Goal: Task Accomplishment & Management: Manage account settings

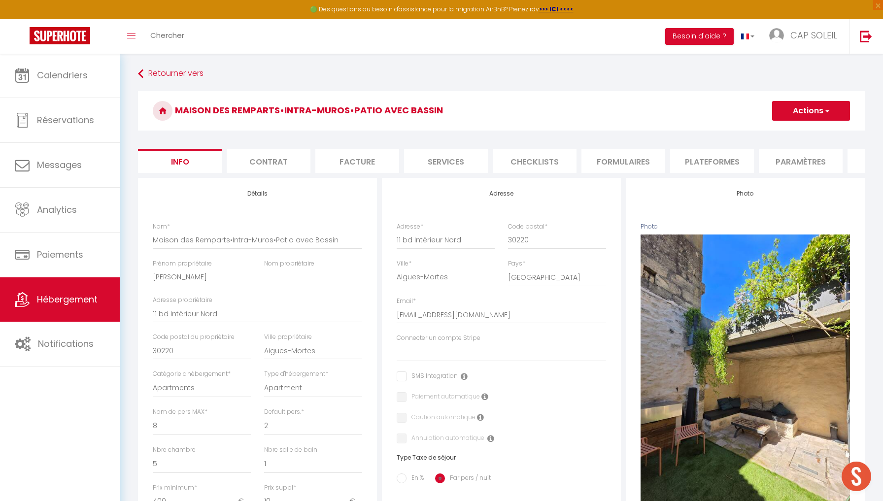
select select "8"
select select "2"
select select "5"
select select "1"
select select "17:00"
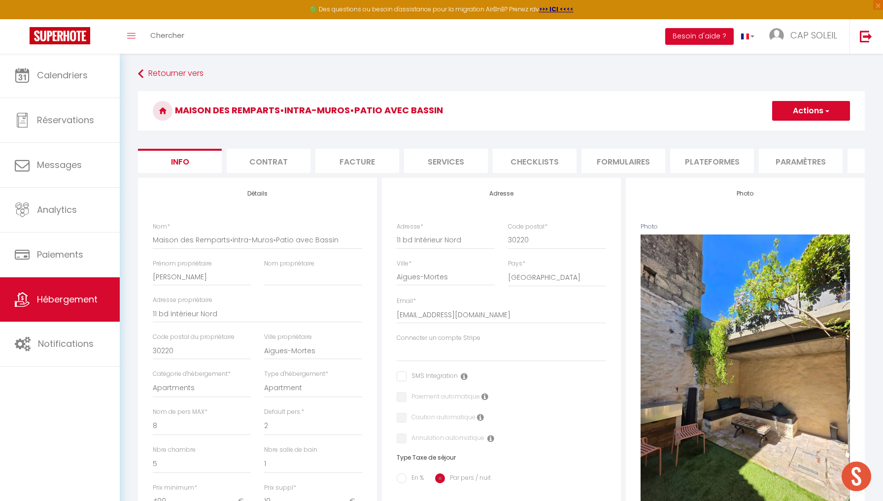
select select
select select "10:00"
select select "30"
select select "120"
select select
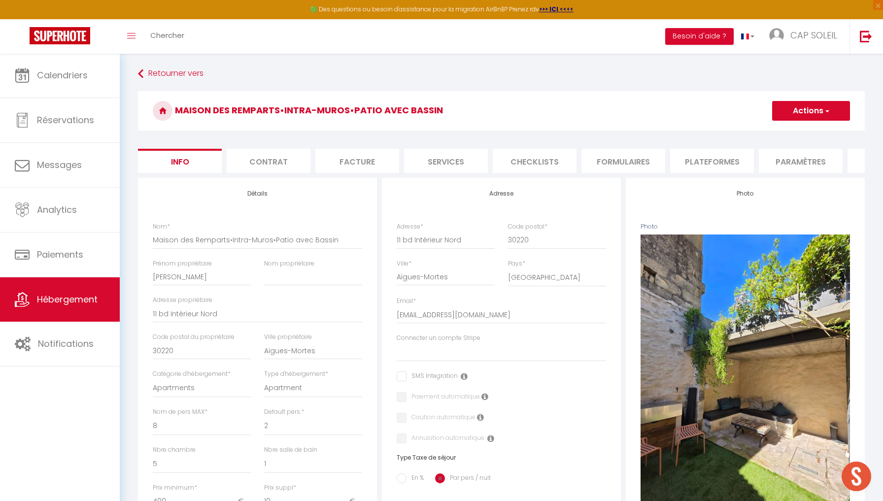
select select "28"
click at [797, 31] on span "CAP SOLEIL" at bounding box center [813, 35] width 47 height 12
click at [807, 87] on link "Équipe" at bounding box center [809, 86] width 73 height 17
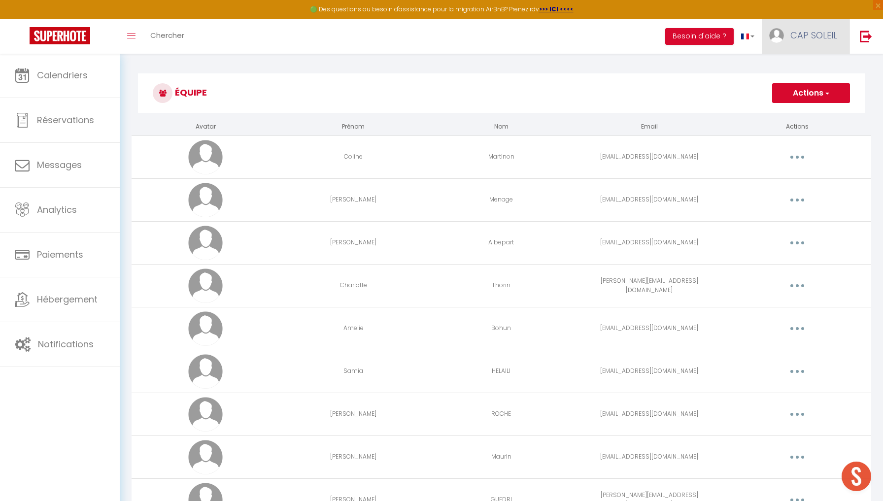
click at [813, 34] on span "CAP SOLEIL" at bounding box center [813, 35] width 47 height 12
click at [804, 70] on link "Paramètres" at bounding box center [809, 68] width 73 height 17
select select "28"
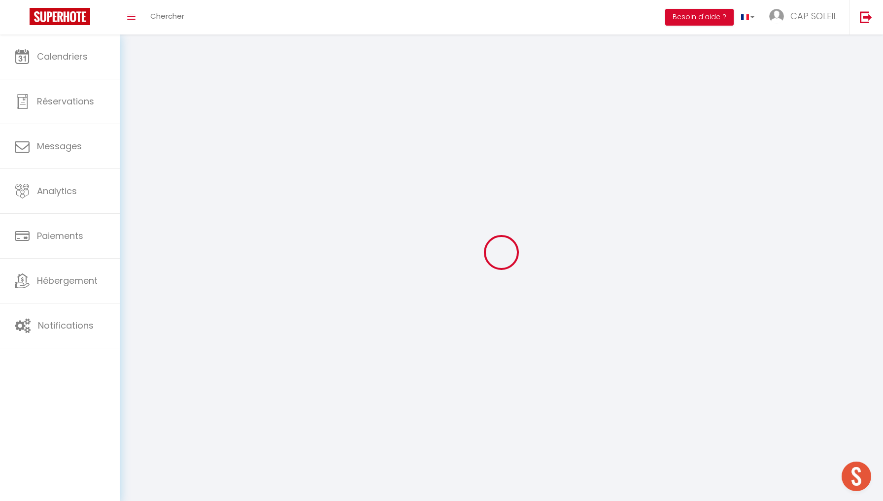
select select "fr"
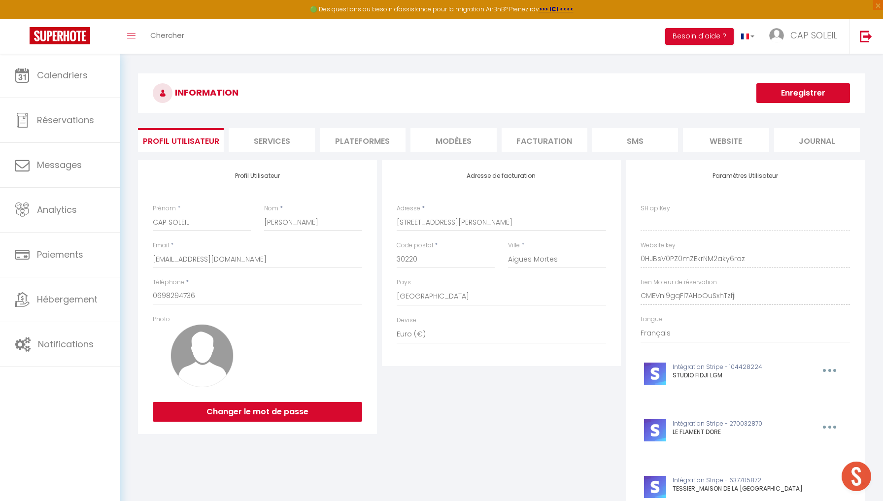
type input "0HJBsV0PZ0mZEkrNM2aky6raz"
type input "CMEVnI9gqFl7AHbOuSxhTzfji"
type input "https://app.superhote.com/#/get-available-rentals/CMEVnI9gqFl7AHbOuSxhTzfji"
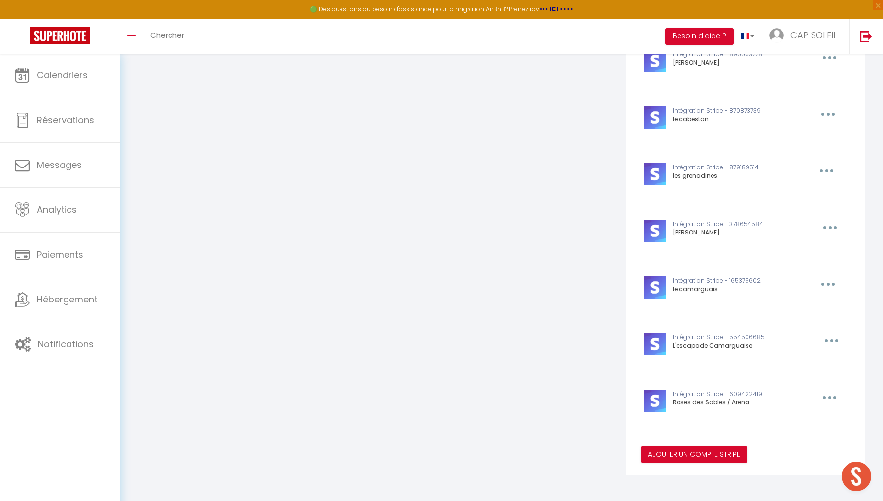
scroll to position [652, 0]
click at [685, 455] on button "Ajouter un compte Stripe" at bounding box center [693, 455] width 107 height 17
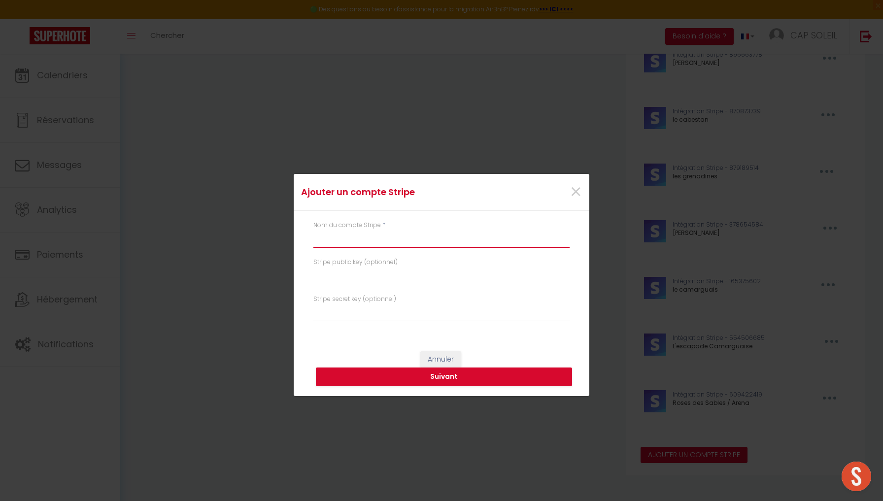
click at [442, 238] on input "text" at bounding box center [441, 239] width 256 height 18
type input "m"
type input "Maison des Remparts"
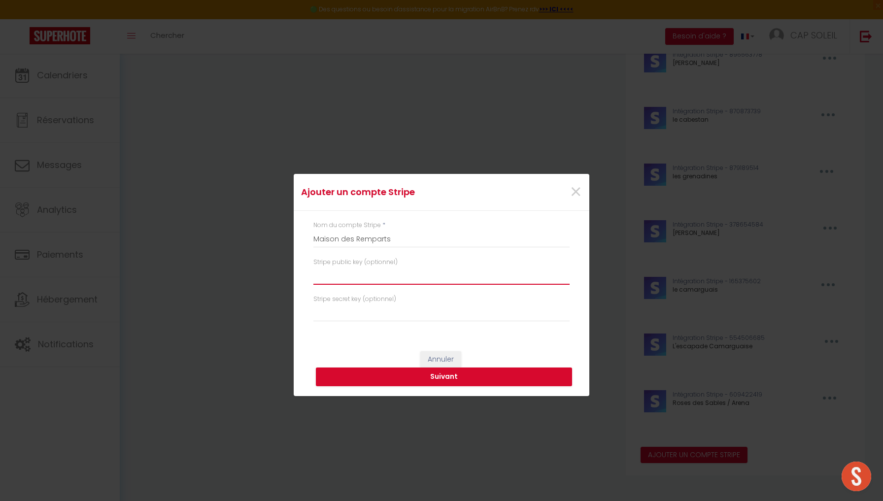
click at [395, 273] on input "text" at bounding box center [441, 276] width 256 height 18
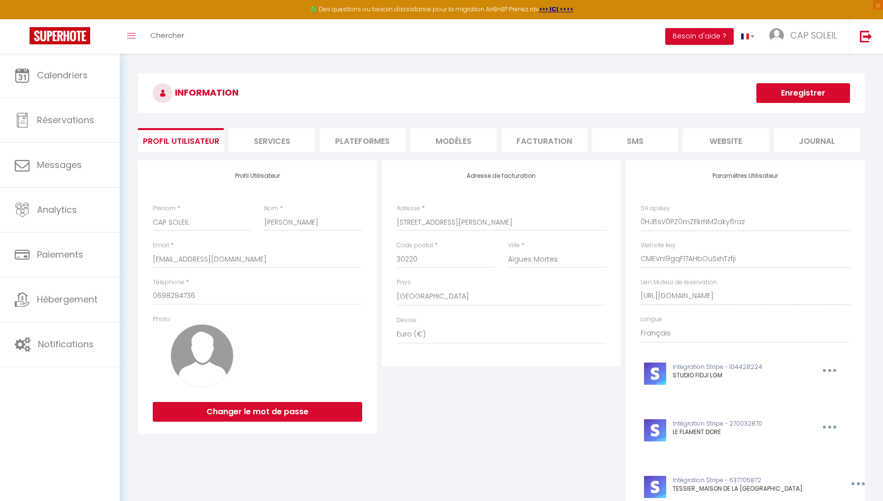
select select "28"
select select "fr"
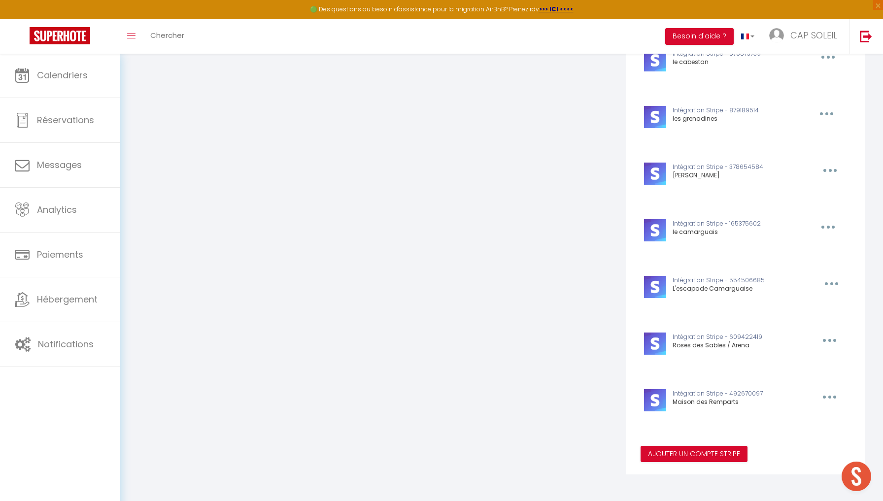
scroll to position [709, 0]
click at [828, 396] on icon "button" at bounding box center [829, 397] width 3 height 3
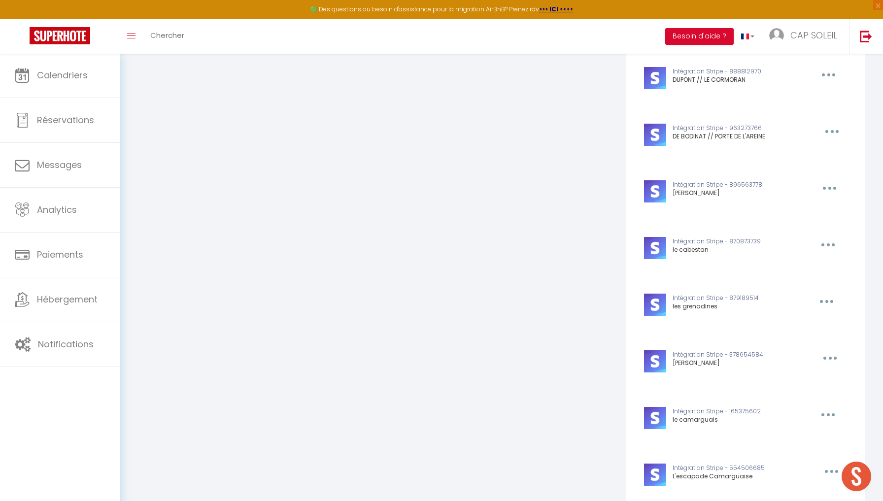
scroll to position [461, 0]
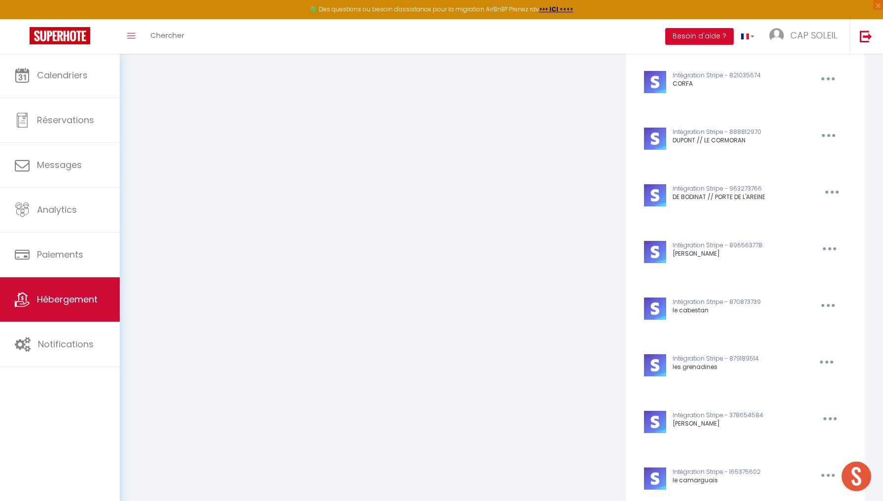
click at [80, 302] on span "Hébergement" at bounding box center [67, 299] width 61 height 12
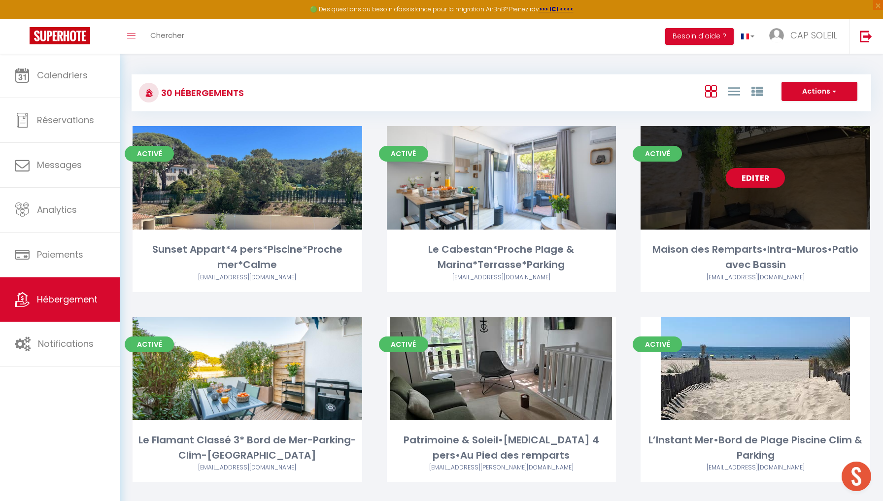
click at [757, 177] on link "Editer" at bounding box center [754, 178] width 59 height 20
select select "3"
select select "2"
select select "1"
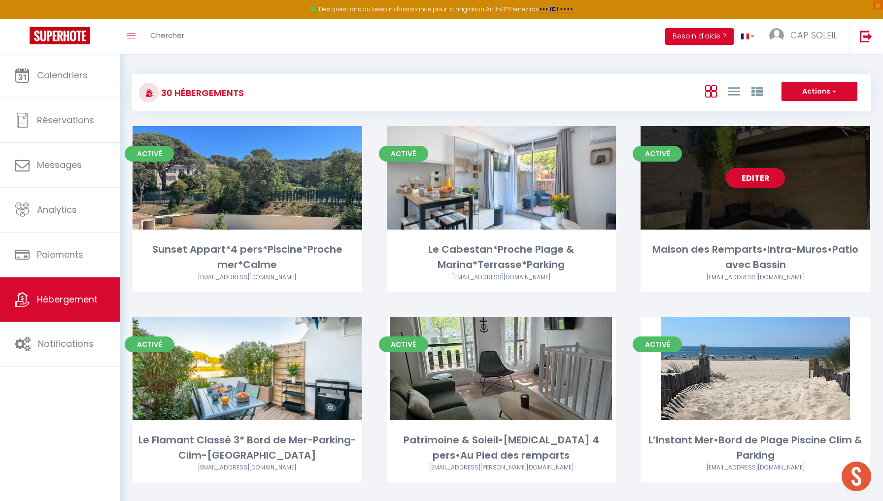
select select
select select "28"
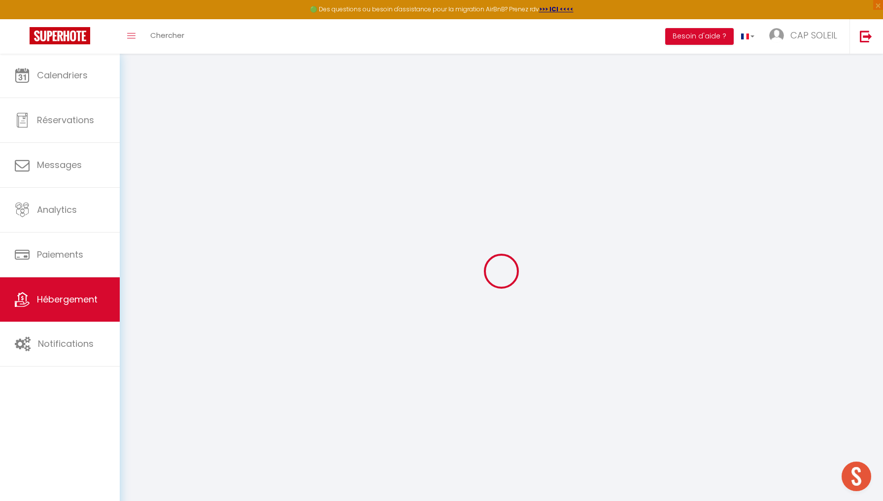
select select
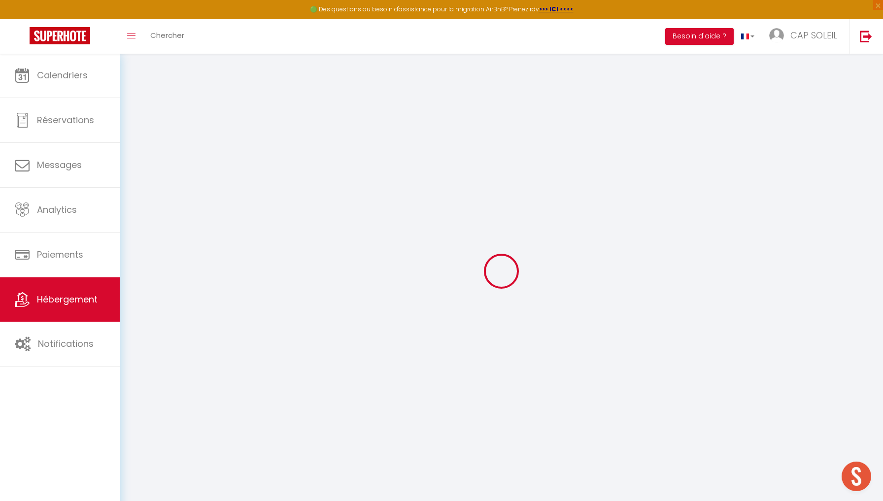
select select
checkbox input "false"
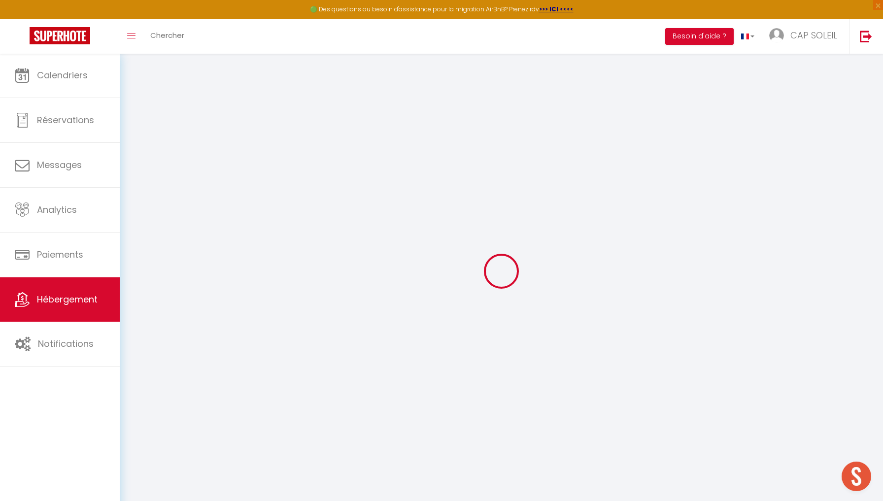
select select
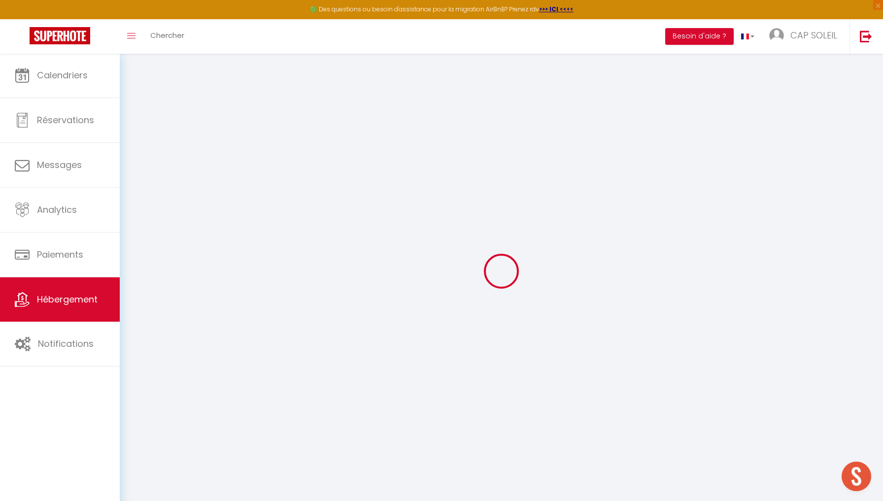
select select
checkbox input "false"
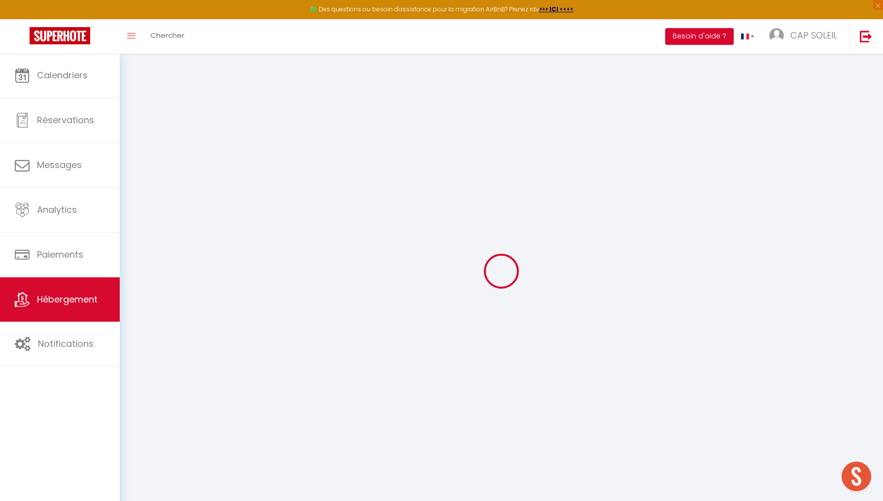
checkbox input "false"
select select
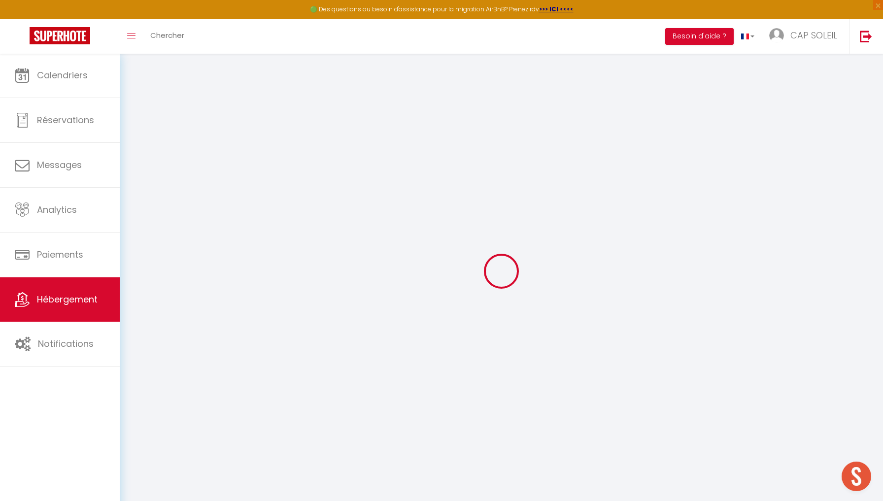
select select
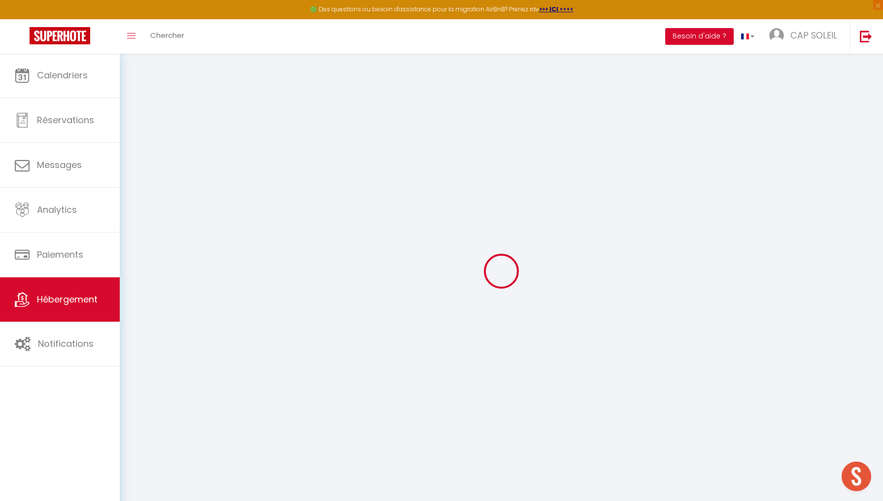
checkbox input "false"
select select
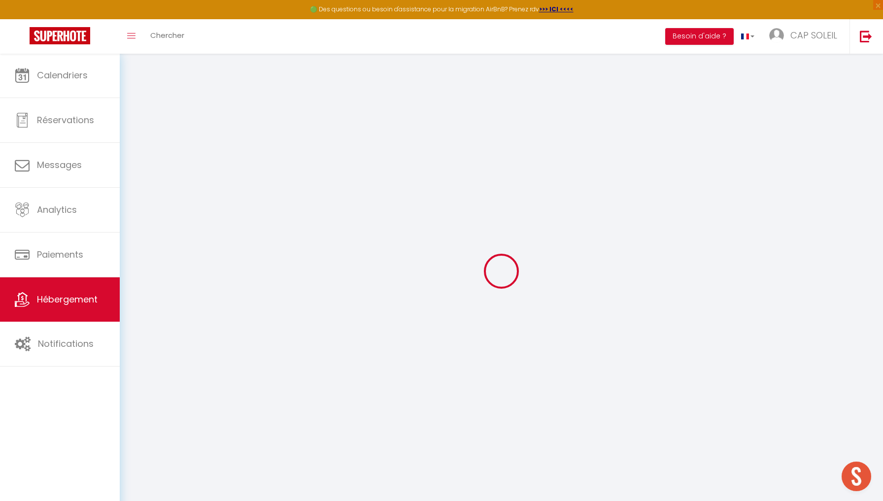
select select
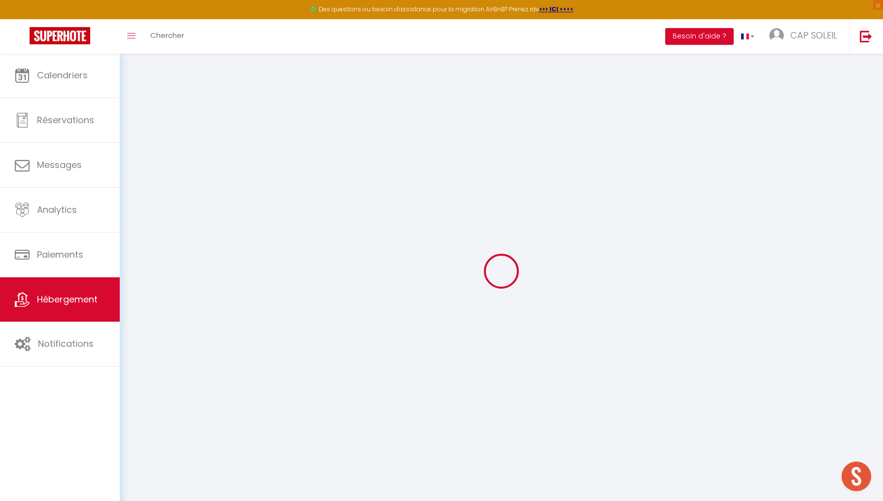
select select
checkbox input "false"
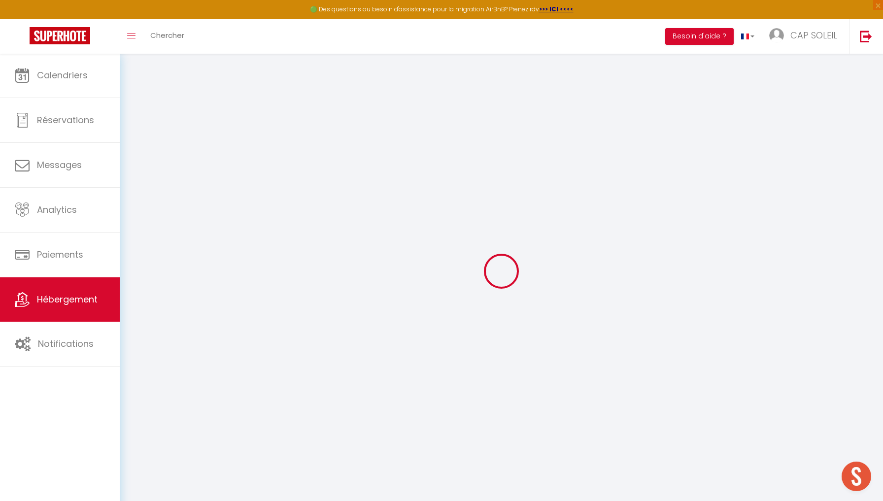
checkbox input "false"
select select
type input "Maison des Remparts•Intra-Muros•Patio avec Bassin"
type input "Eric"
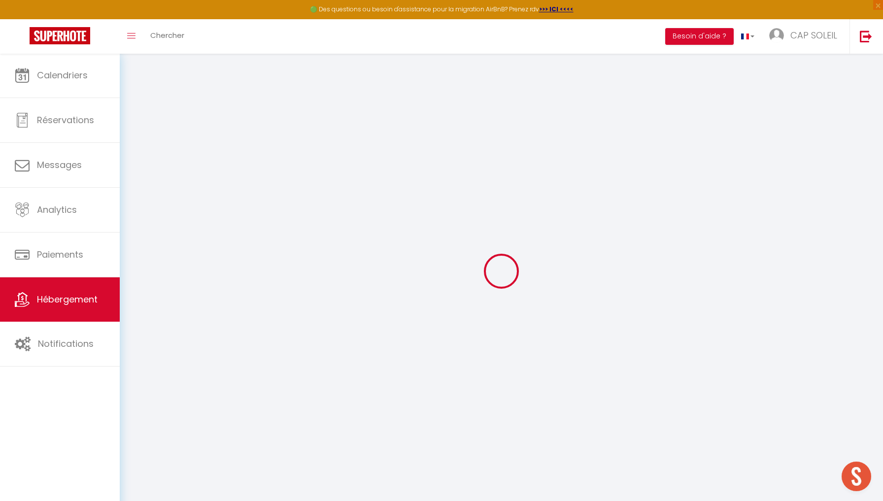
type input "11 bd Intérieur Nord"
type input "30220"
type input "Aigues-Mortes"
select select "8"
select select "5"
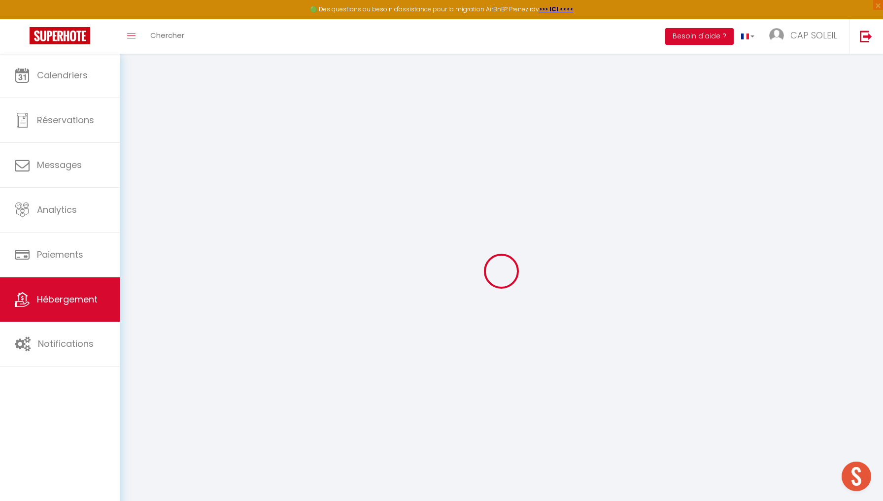
type input "400"
type input "10"
type input "130"
type input "990"
select select
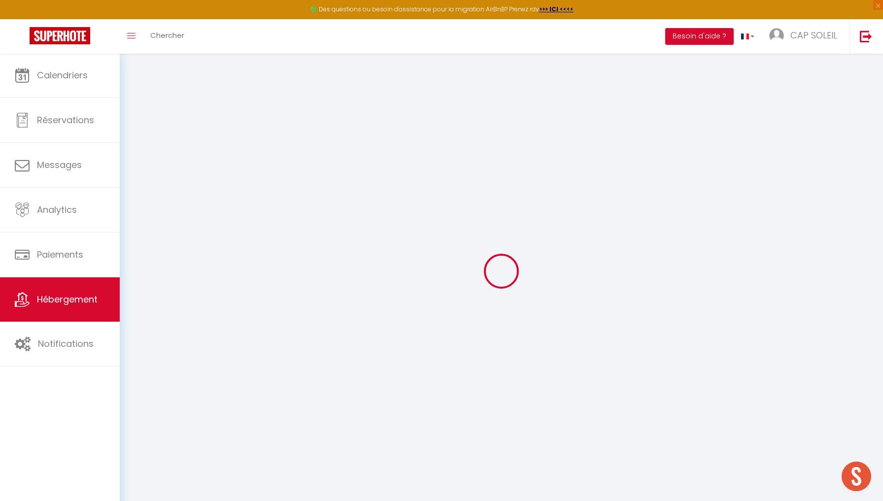
select select
type input "11 bd Intérieur Nord"
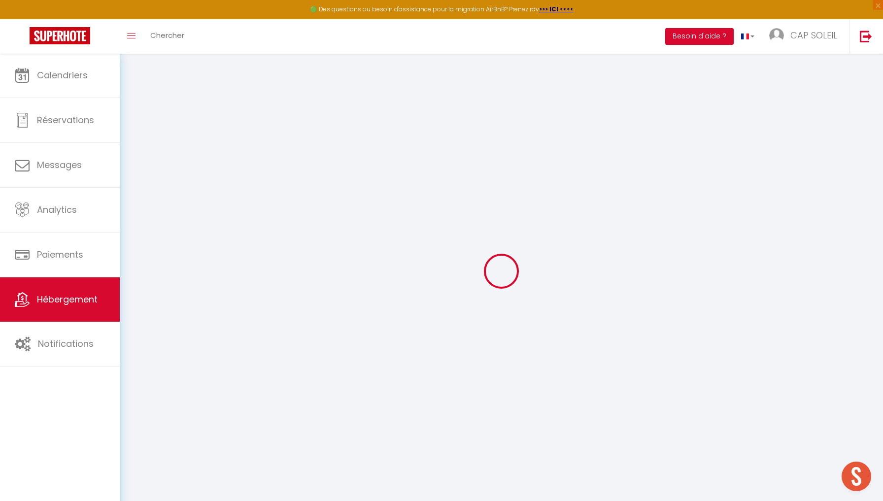
type input "30220"
type input "Aigues-Mortes"
type input "[EMAIL_ADDRESS][DOMAIN_NAME]"
select select
checkbox input "false"
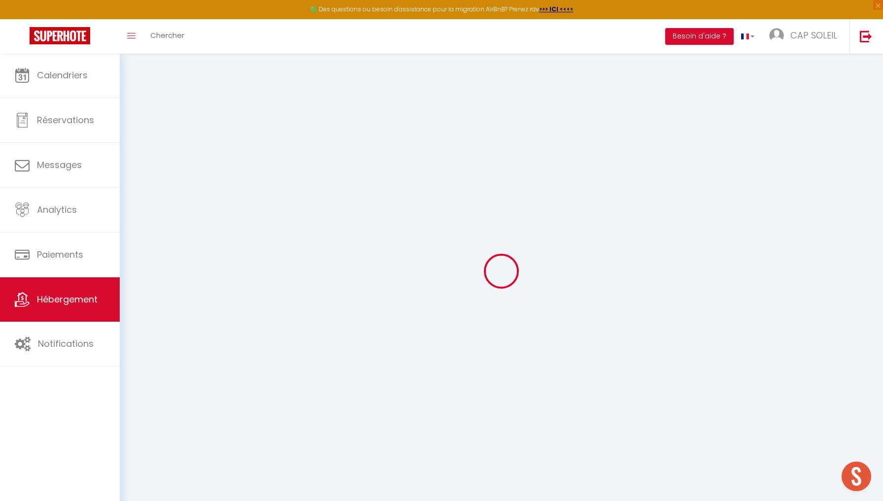
checkbox input "false"
type input "0"
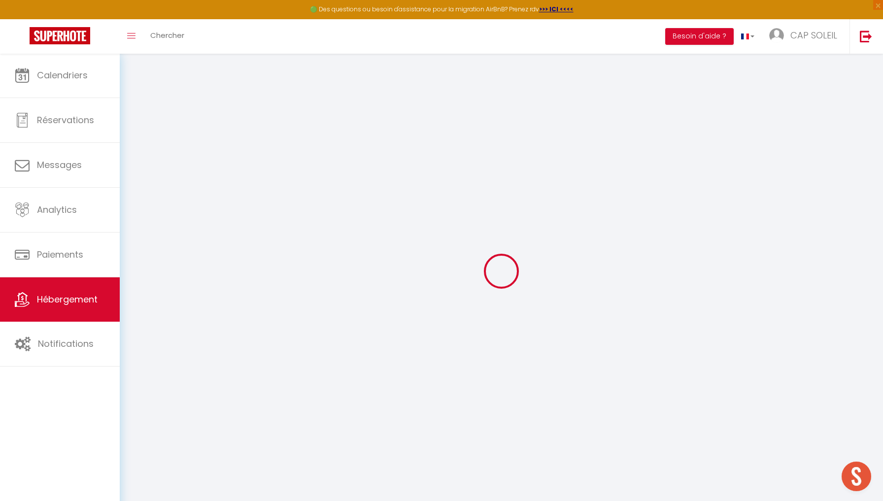
type input "0"
select select
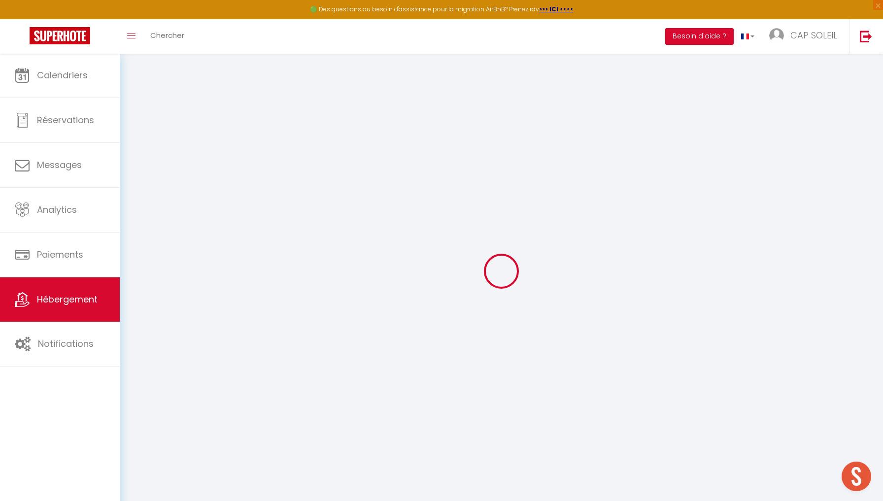
select select
checkbox input "false"
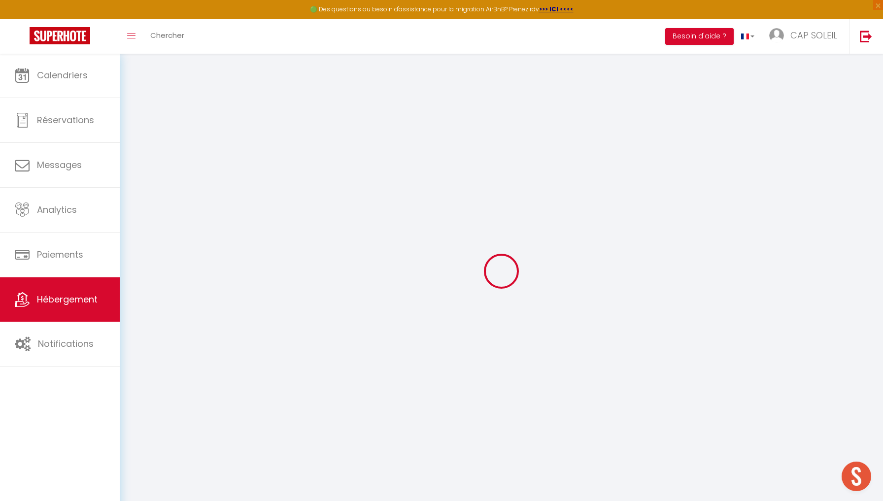
checkbox input "false"
select select
checkbox input "false"
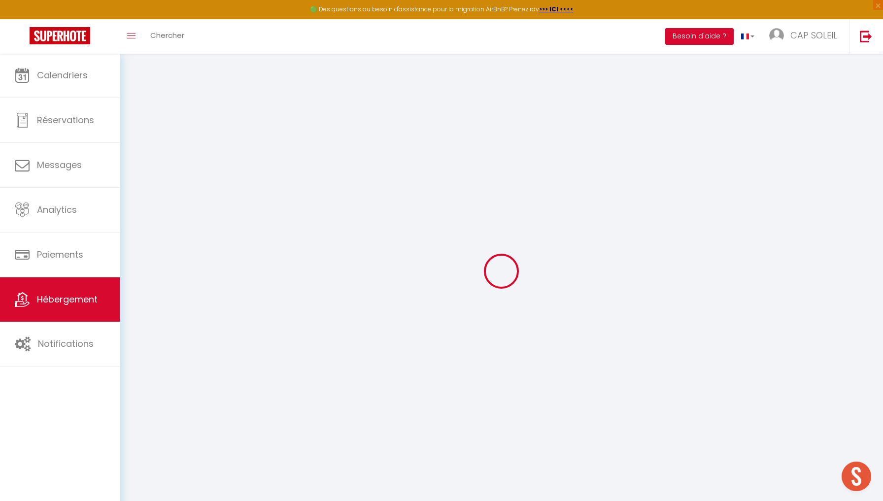
checkbox input "false"
select select "17:00"
select select
select select "10:00"
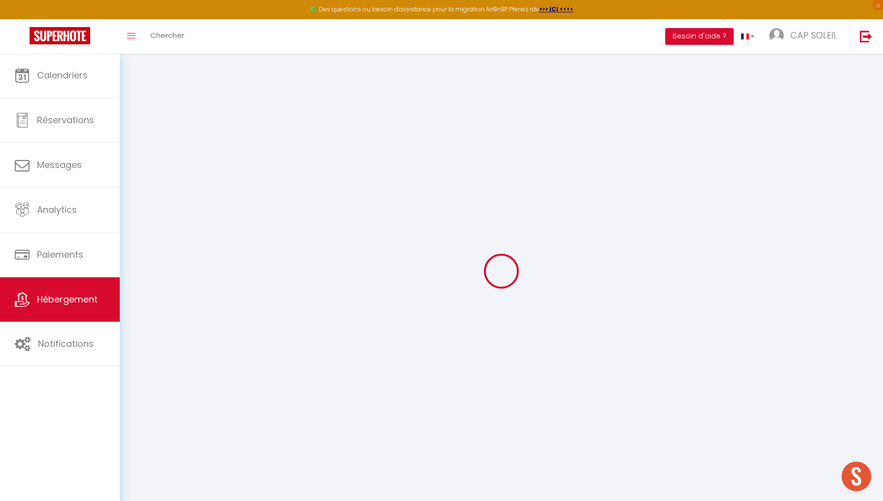
select select "30"
select select "120"
select select
checkbox input "false"
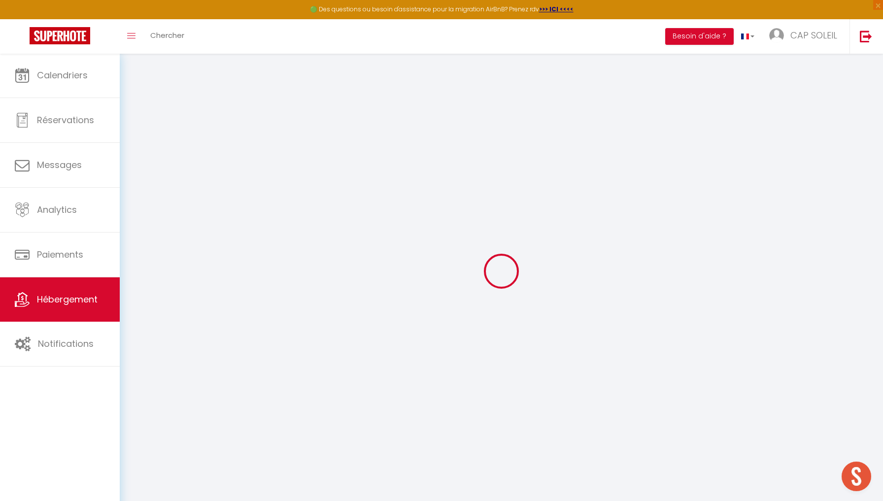
checkbox input "false"
select select
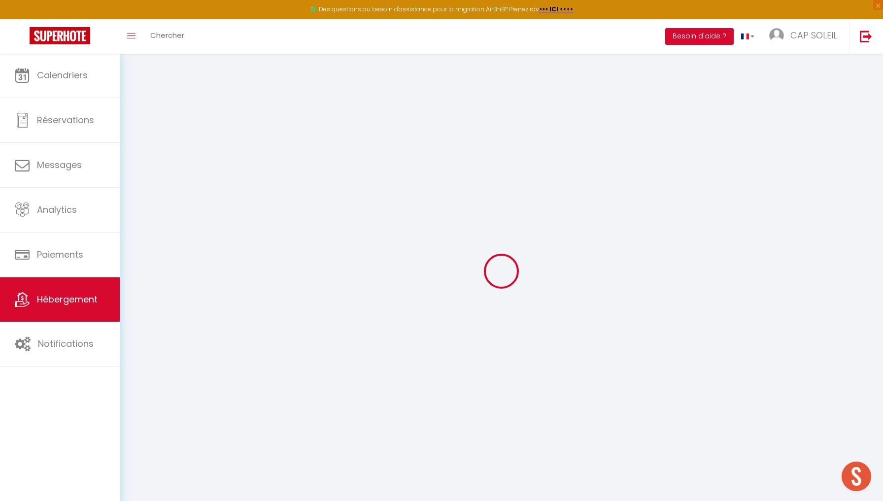
checkbox input "false"
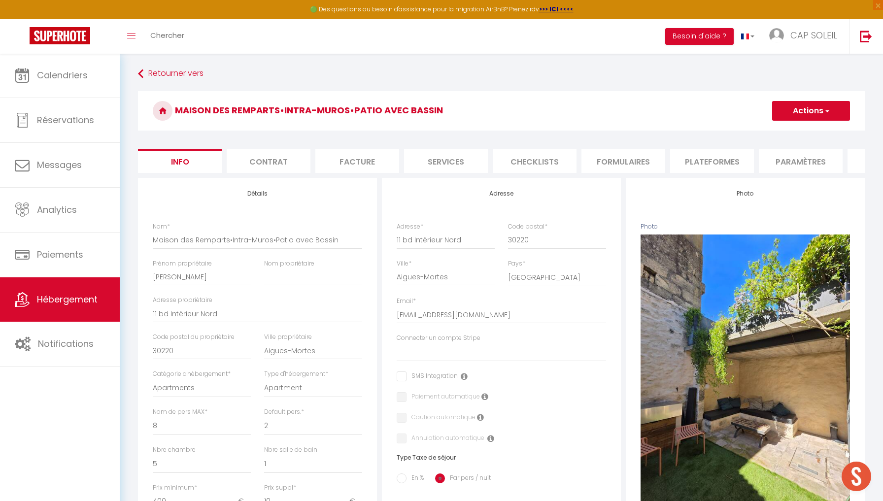
select select
checkbox input "false"
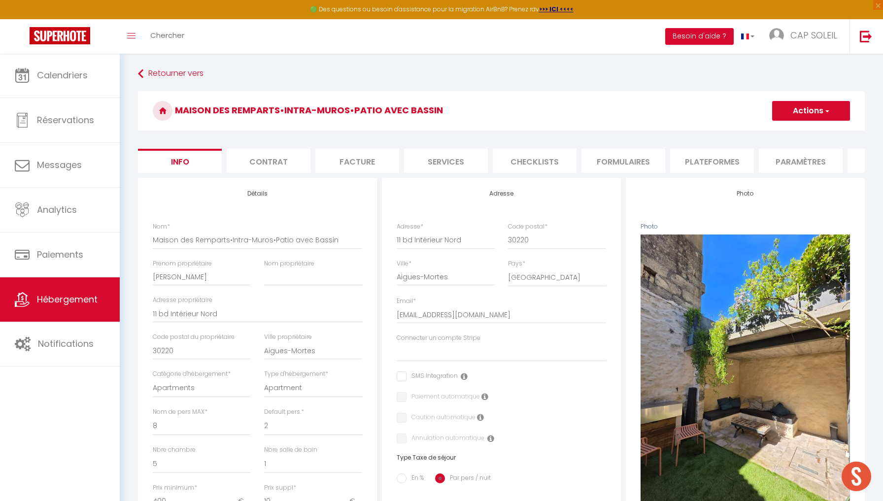
checkbox input "false"
select select "16261"
select select
checkbox input "false"
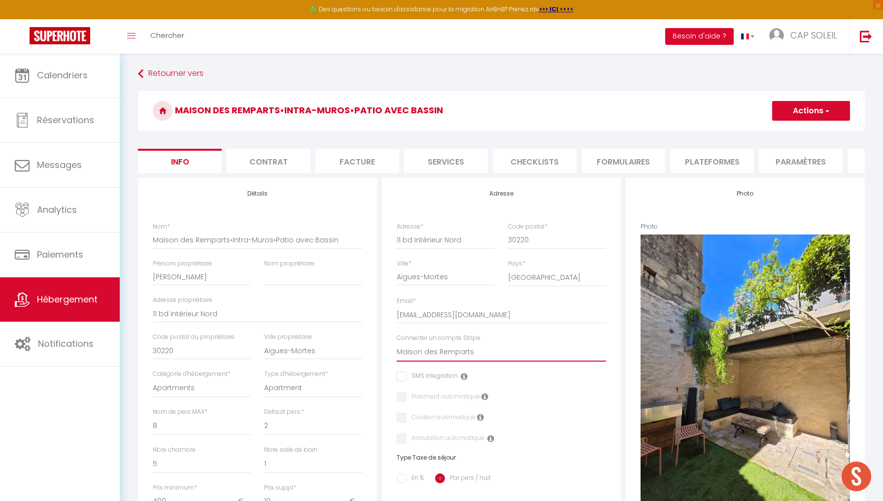
checkbox input "false"
click at [451, 394] on label "Paiement automatique" at bounding box center [442, 397] width 73 height 11
click at [401, 393] on input "checkbox" at bounding box center [399, 397] width 6 height 10
checkbox input "true"
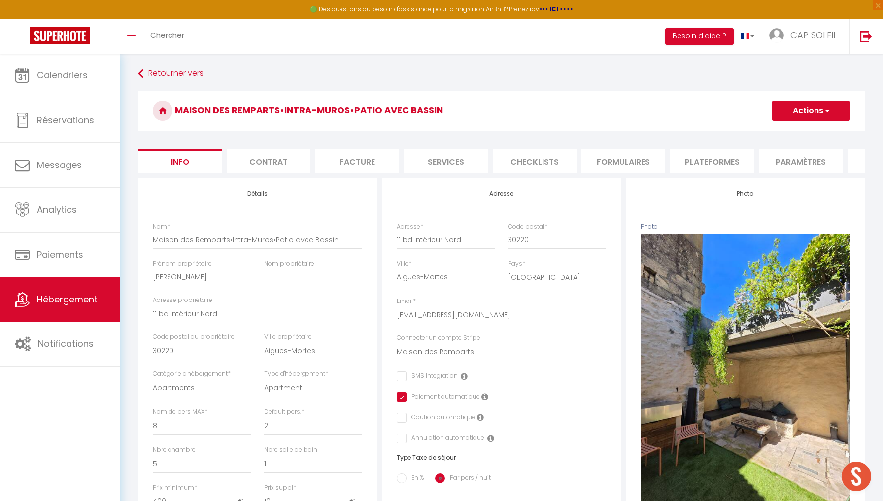
select select
checkbox input "false"
click at [402, 413] on input "checkbox" at bounding box center [399, 418] width 6 height 10
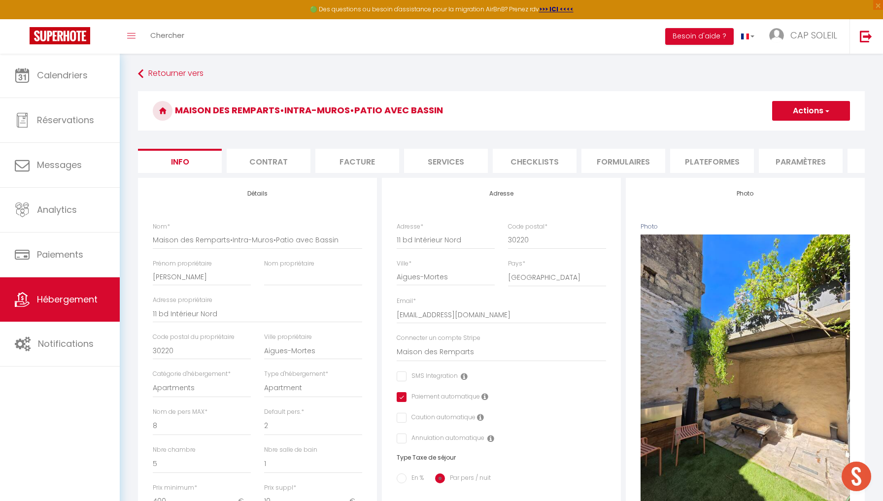
checkbox input "true"
select select
checkbox input "false"
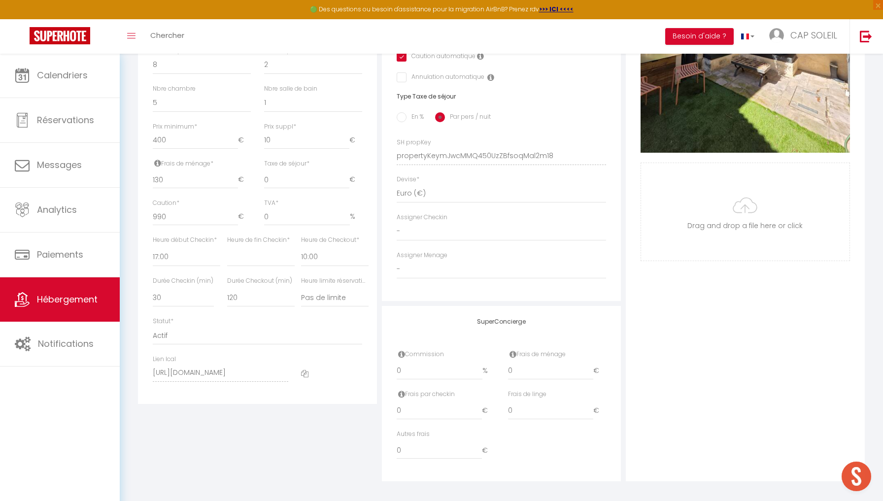
scroll to position [337, 0]
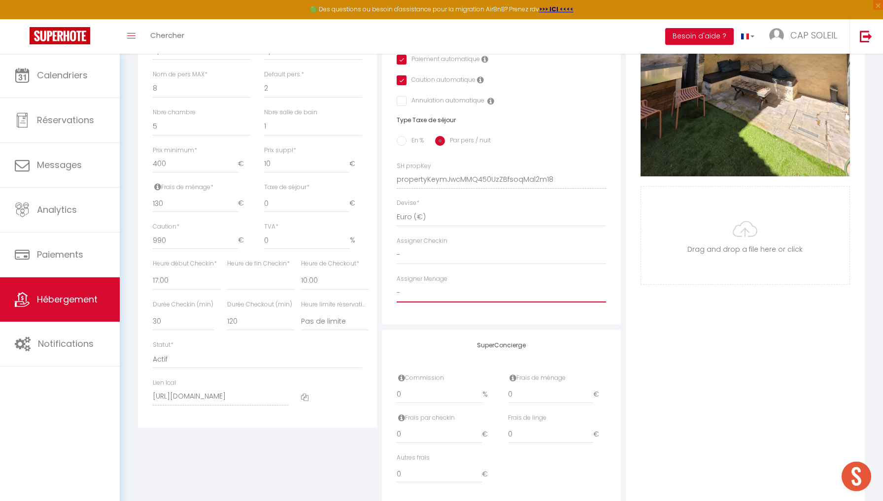
select select "44283"
select select
checkbox input "false"
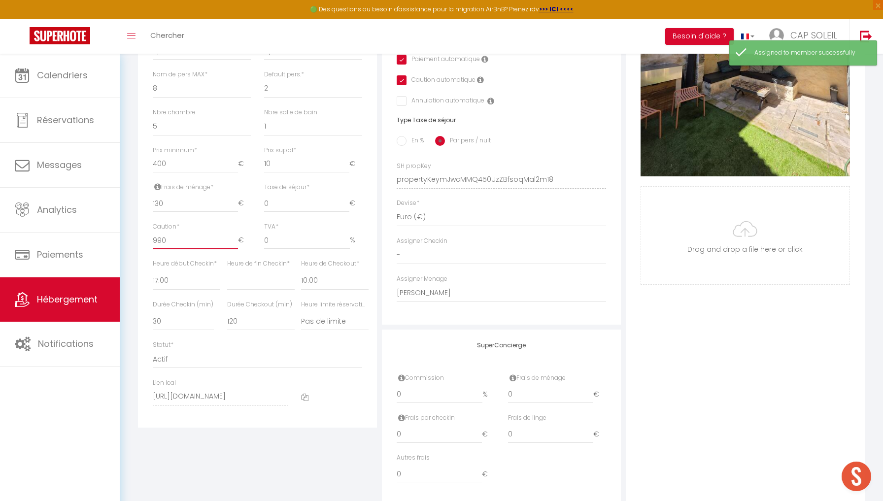
click at [177, 237] on input "990" at bounding box center [195, 240] width 85 height 18
type input "99"
select select
checkbox input "false"
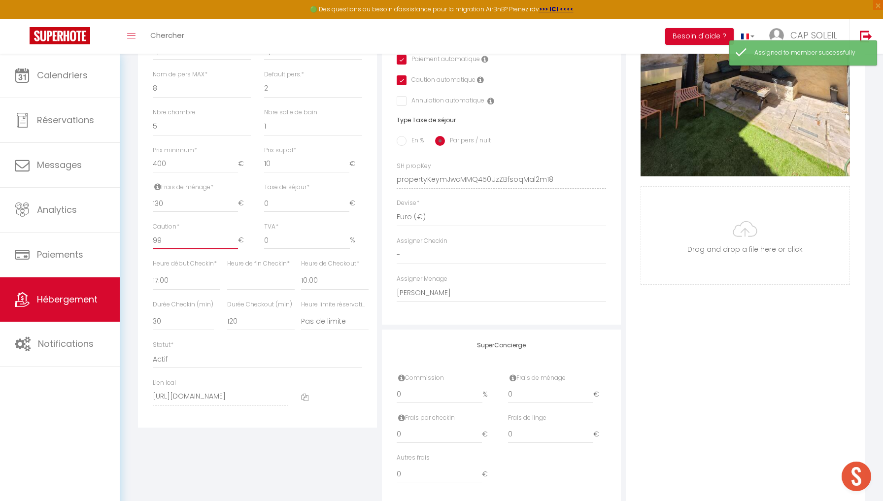
type input "9"
select select
checkbox input "false"
select select
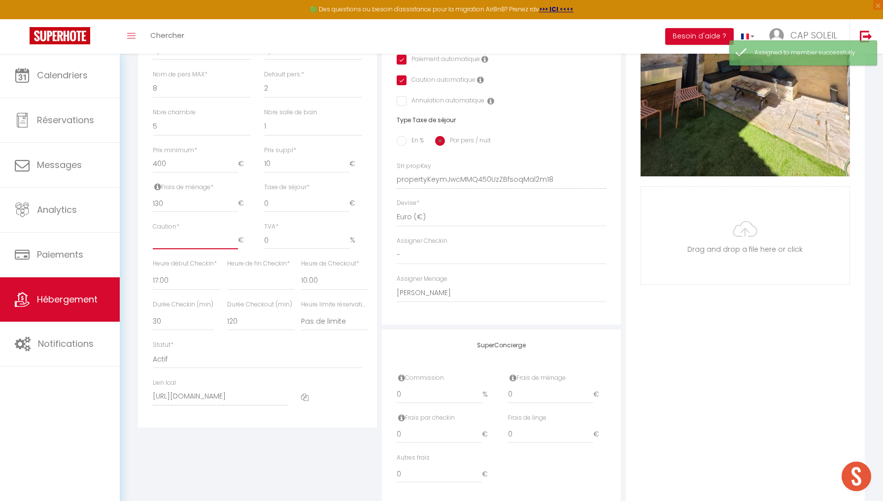
checkbox input "false"
type input "9"
select select
checkbox input "false"
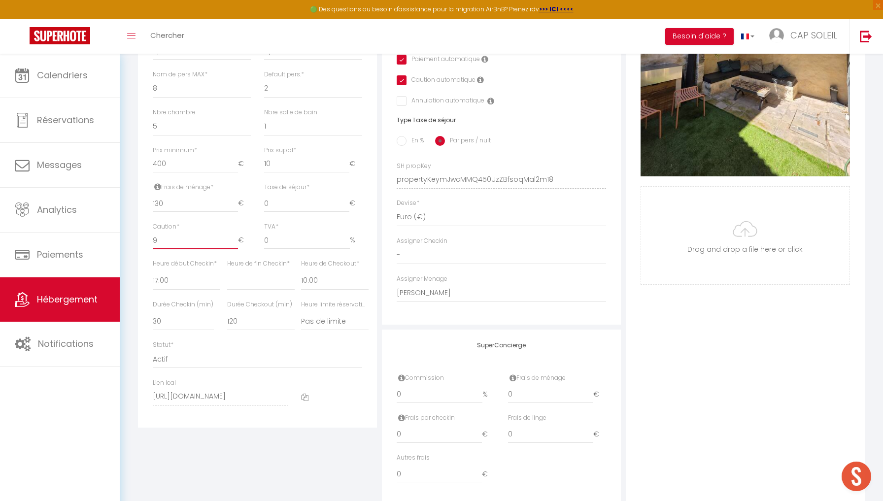
checkbox input "false"
type input "90"
select select
checkbox input "false"
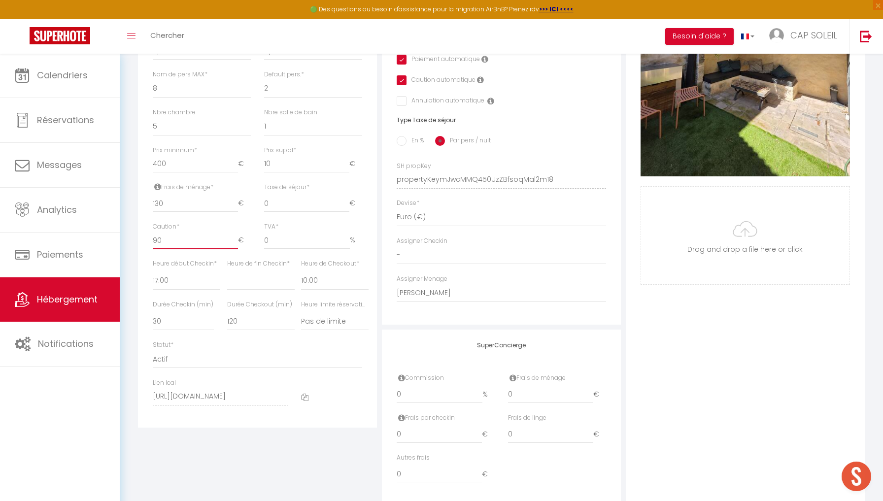
type input "900"
select select
checkbox input "false"
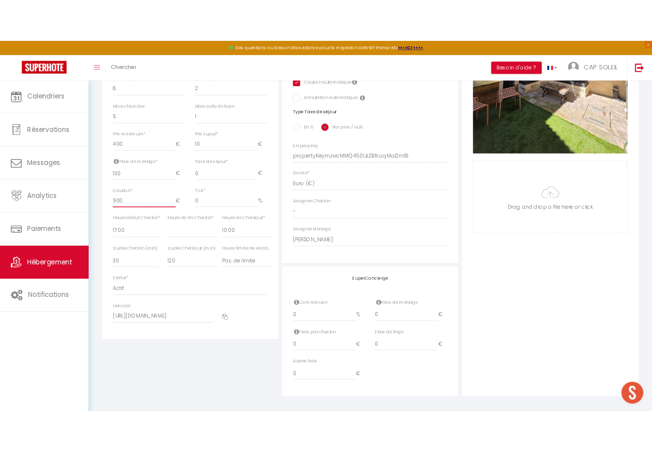
scroll to position [361, 0]
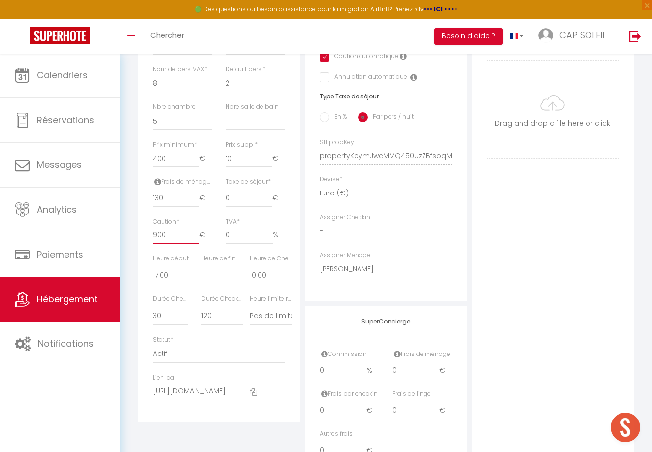
drag, startPoint x: 167, startPoint y: 230, endPoint x: 144, endPoint y: 227, distance: 23.9
click at [144, 227] on div "Détails Nom * Maison des Remparts•Intra-Muros•Patio avec Bassin Prénom propriét…" at bounding box center [219, 120] width 162 height 606
type input "5"
select select
checkbox input "false"
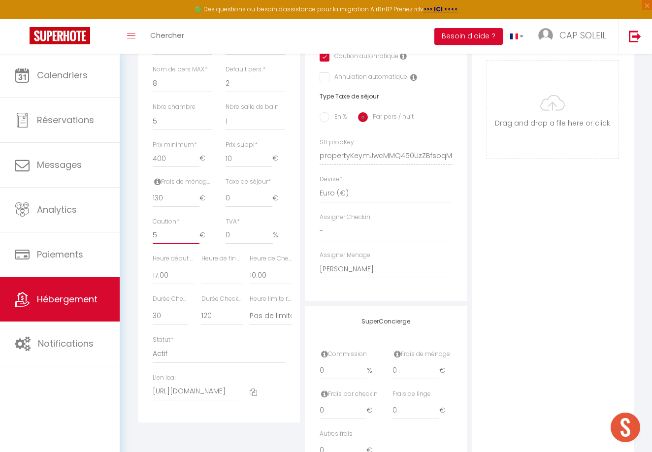
checkbox input "false"
type input "50"
select select
checkbox input "false"
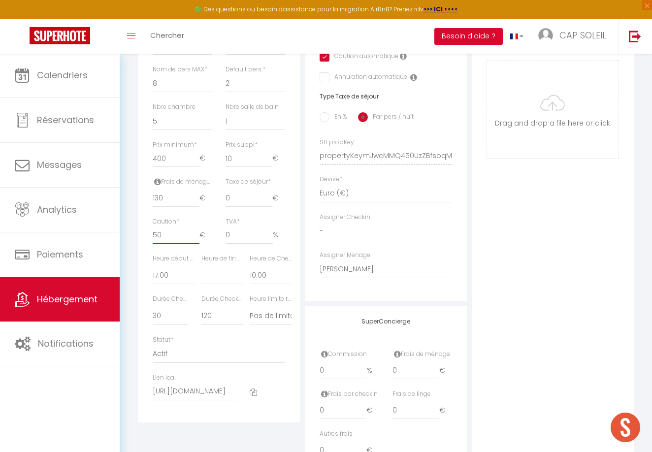
type input "500"
select select
checkbox input "false"
drag, startPoint x: 175, startPoint y: 227, endPoint x: 137, endPoint y: 228, distance: 37.4
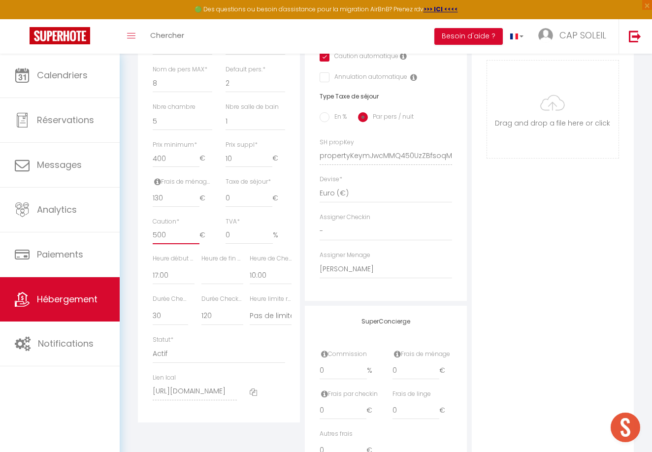
click at [137, 228] on div "Détails Nom * Maison des Remparts•Intra-Muros•Patio avec Bassin Prénom propriét…" at bounding box center [218, 149] width 167 height 664
type input "1"
select select
checkbox input "false"
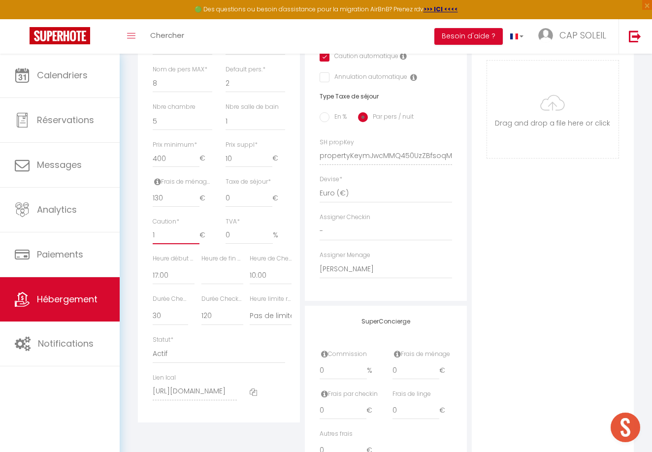
type input "10"
select select
checkbox input "false"
type input "100"
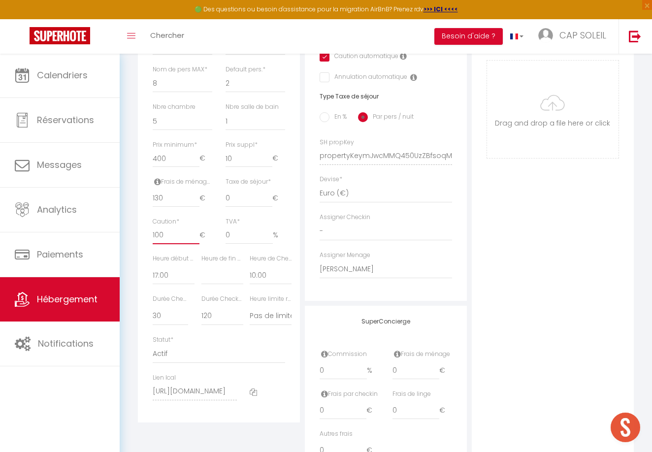
select select
checkbox input "false"
type input "1000"
select select
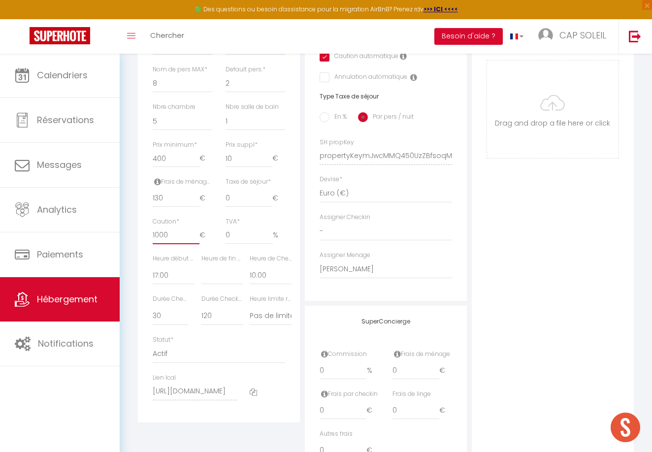
checkbox input "false"
type input "1000"
click at [507, 228] on div "Photo Photo Supprimer Drag and drop a file here or click Ooops, something wrong…" at bounding box center [553, 149] width 162 height 664
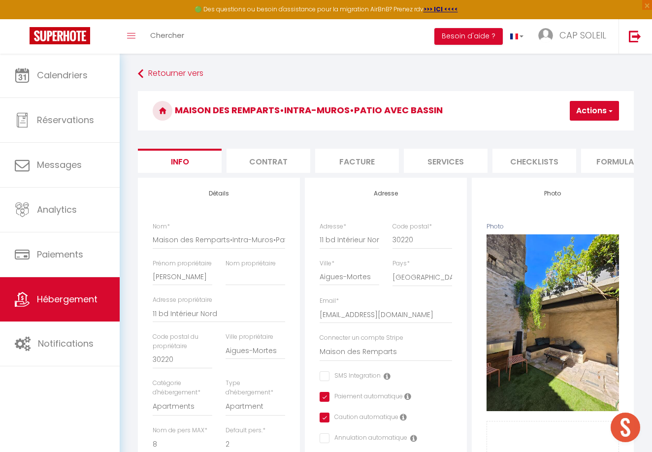
scroll to position [0, 0]
click at [591, 108] on button "Actions" at bounding box center [594, 111] width 49 height 20
click at [548, 132] on input "Enregistrer" at bounding box center [541, 133] width 36 height 10
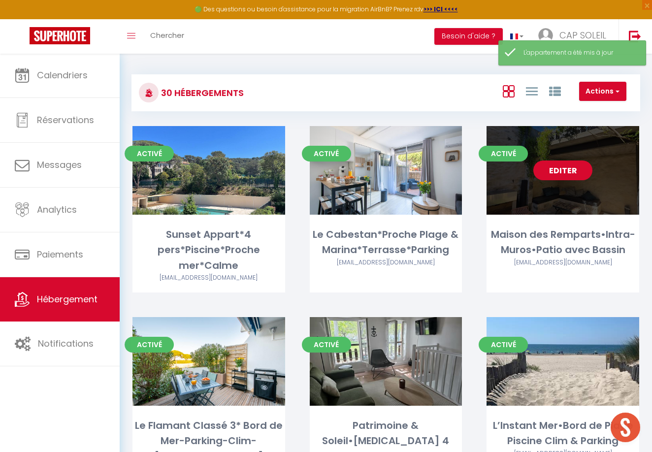
click at [558, 173] on link "Editer" at bounding box center [562, 171] width 59 height 20
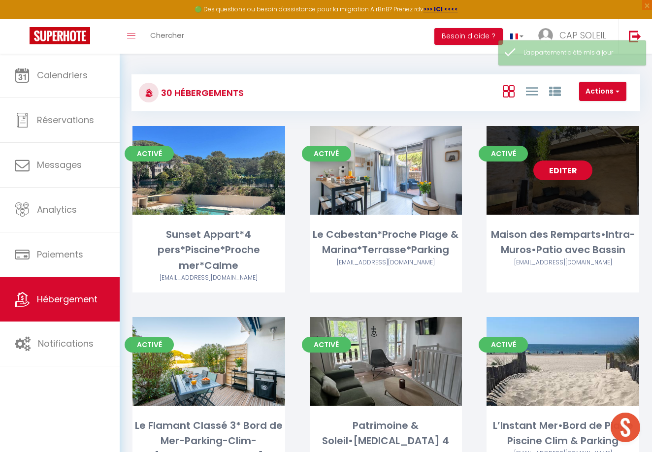
click at [562, 165] on link "Editer" at bounding box center [562, 171] width 59 height 20
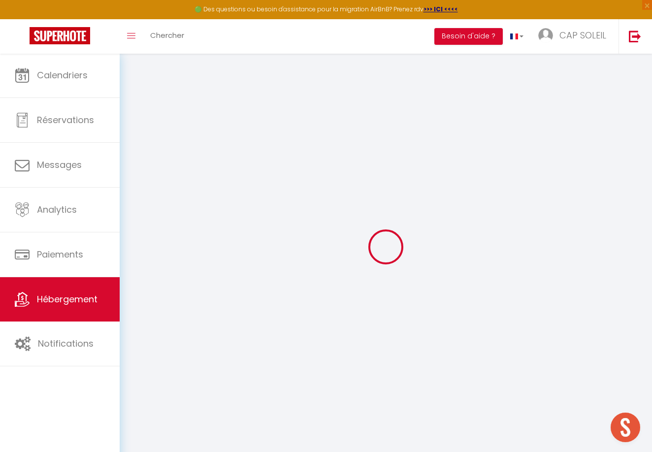
type input "Maison des Remparts•Intra-Muros•Patio avec Bassin"
type input "Eric"
type input "11 bd Intérieur Nord"
type input "30220"
type input "Aigues-Mortes"
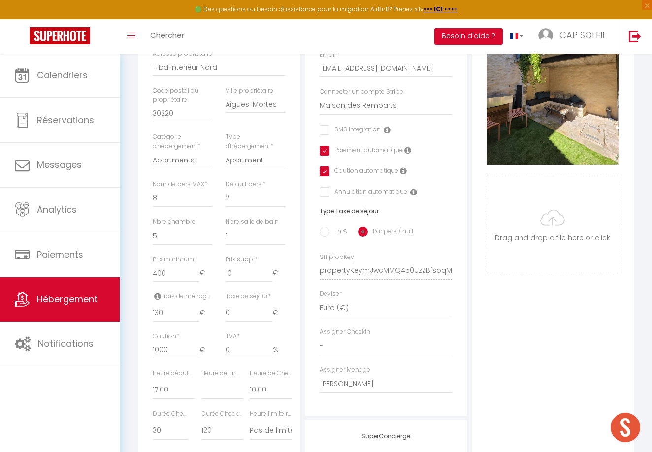
scroll to position [247, 0]
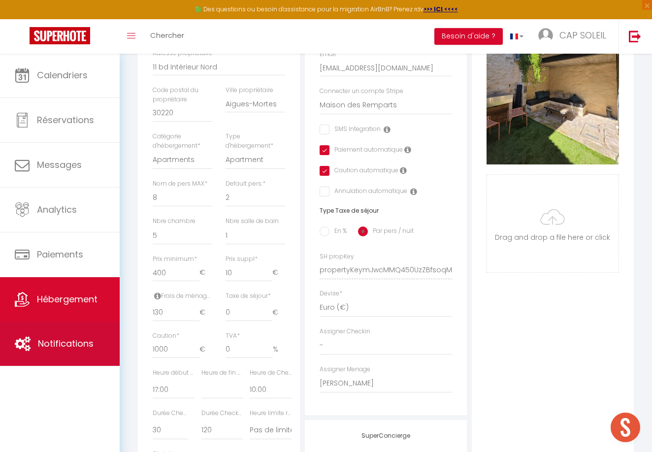
click at [72, 350] on span "Notifications" at bounding box center [66, 343] width 56 height 12
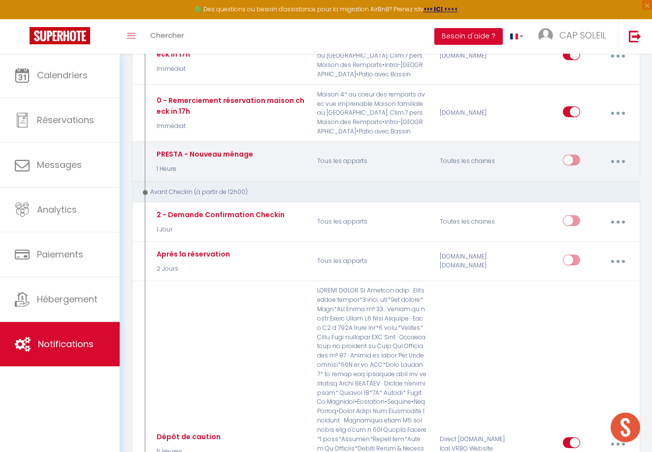
scroll to position [662, 0]
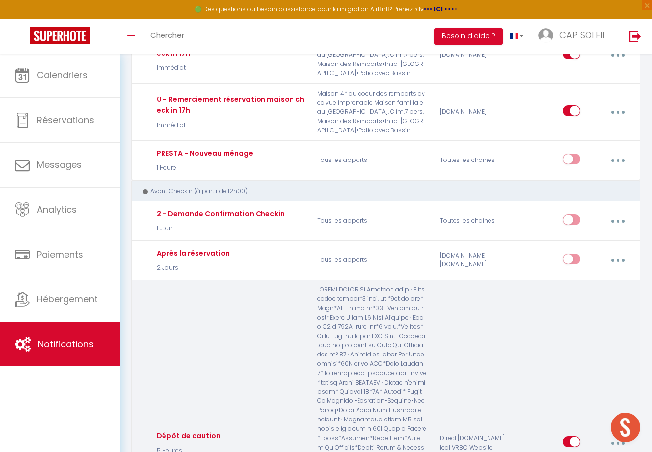
click at [619, 442] on icon "button" at bounding box center [618, 443] width 3 height 3
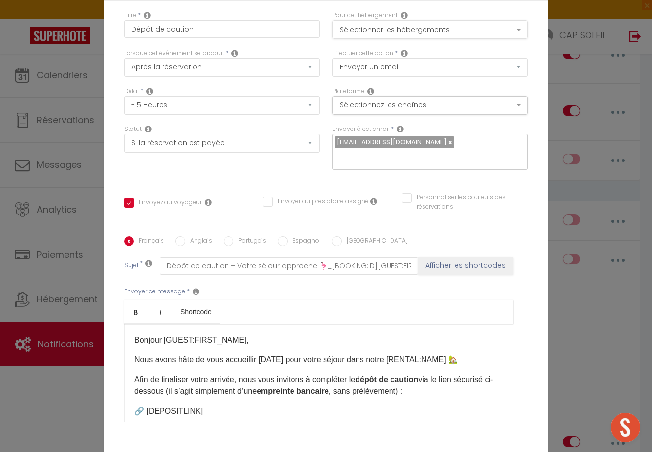
click at [455, 28] on button "Sélectionner les hébergements" at bounding box center [430, 29] width 196 height 19
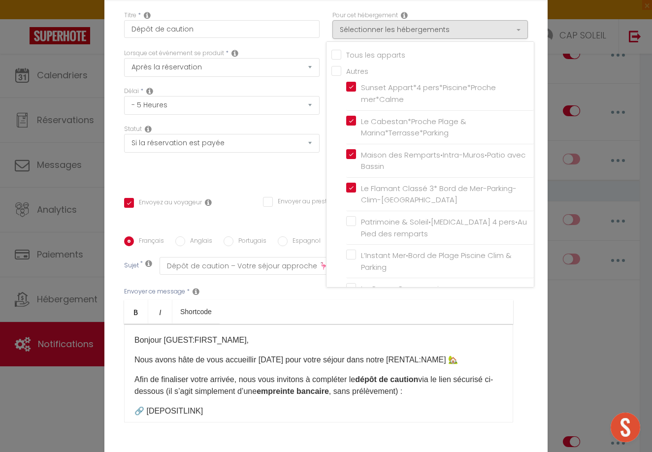
click at [362, 54] on input "Tous les apparts" at bounding box center [432, 54] width 202 height 10
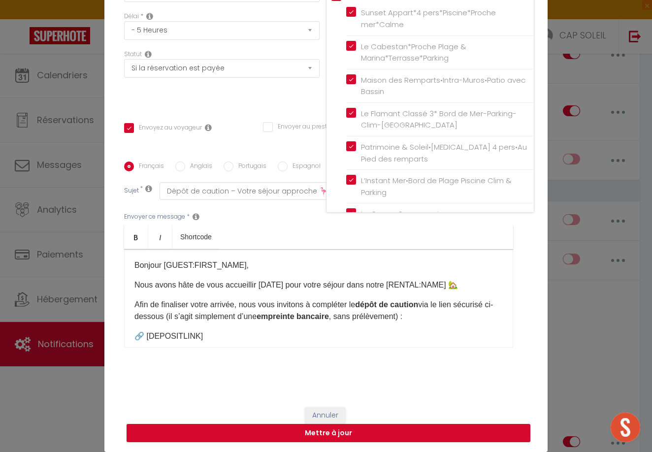
scroll to position [75, 0]
click at [329, 434] on button "Mettre à jour" at bounding box center [329, 433] width 404 height 19
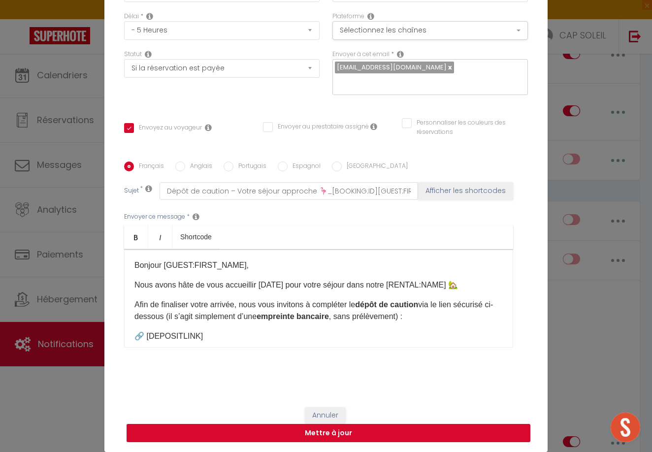
scroll to position [70, 0]
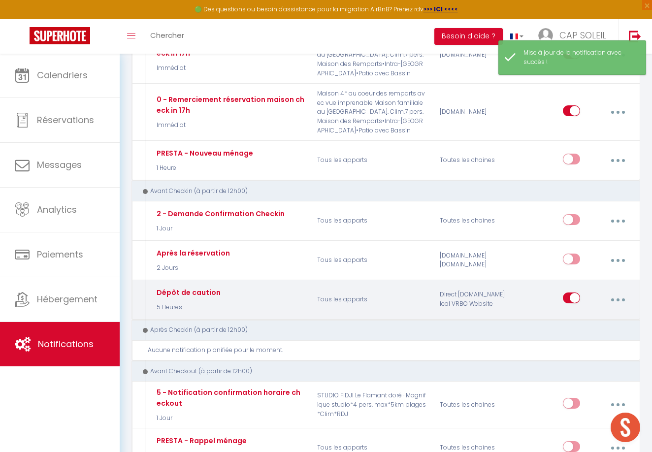
click at [616, 290] on button "button" at bounding box center [618, 299] width 26 height 19
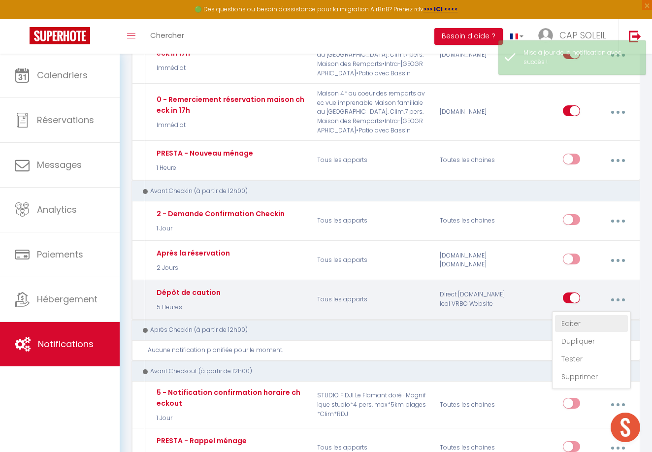
click at [571, 315] on link "Editer" at bounding box center [591, 323] width 73 height 17
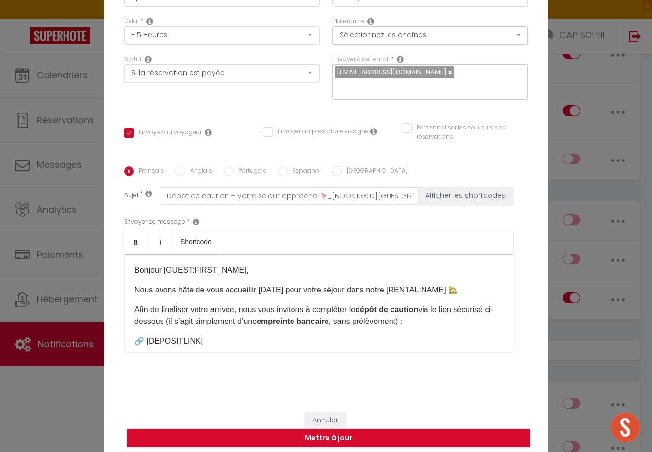
click at [167, 290] on p "Nous avons hâte de vous accueillir aujourd’hui pour votre séjour dans notre [RE…" at bounding box center [318, 290] width 368 height 12
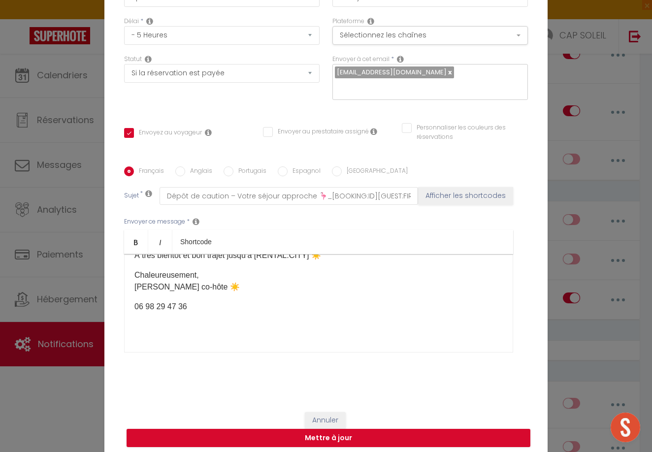
scroll to position [149, 0]
click at [331, 439] on button "Mettre à jour" at bounding box center [329, 438] width 404 height 19
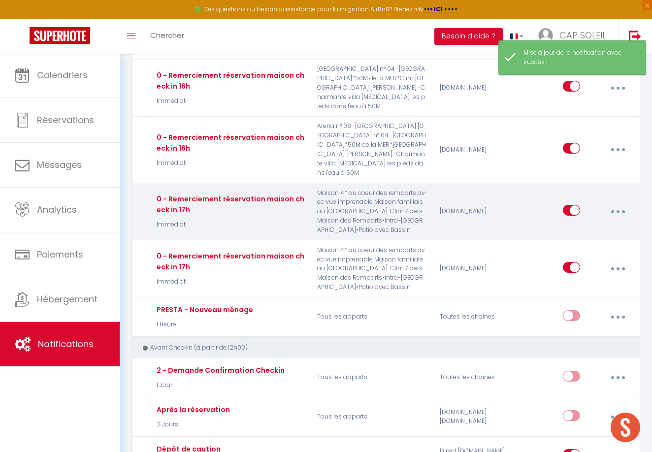
scroll to position [504, 0]
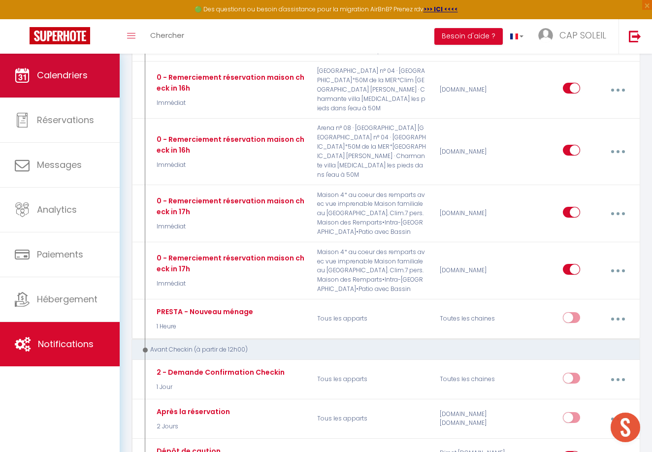
click at [91, 69] on link "Calendriers" at bounding box center [60, 75] width 120 height 44
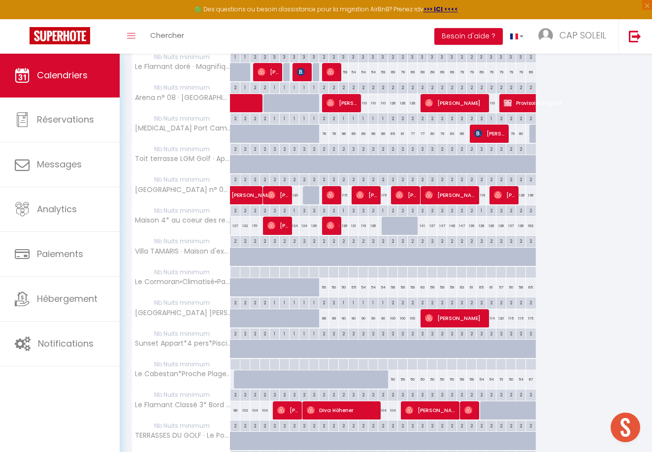
scroll to position [192, 0]
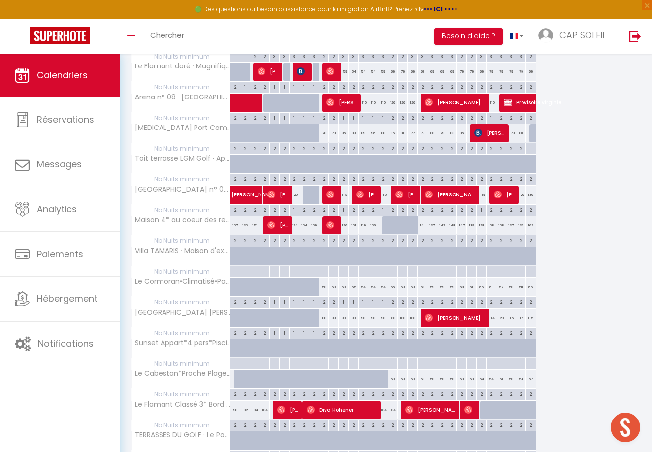
click at [325, 331] on div "2" at bounding box center [323, 332] width 9 height 9
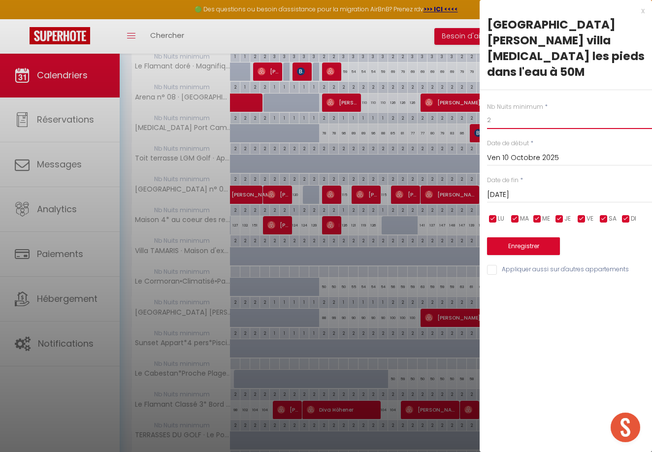
click at [498, 119] on input "2" at bounding box center [569, 120] width 165 height 18
click at [524, 195] on input "Sam 11 Octobre 2025" at bounding box center [569, 195] width 165 height 13
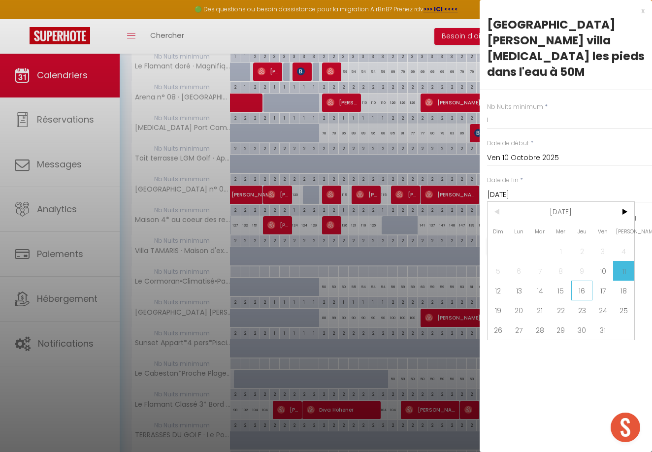
click at [582, 291] on span "16" at bounding box center [581, 291] width 21 height 20
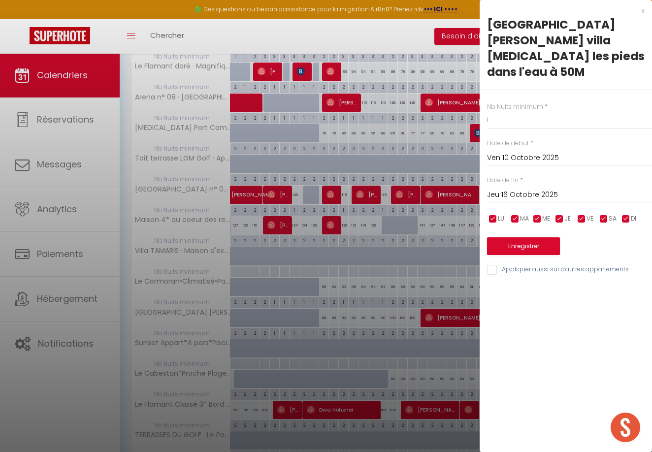
click at [530, 250] on button "Enregistrer" at bounding box center [523, 246] width 73 height 18
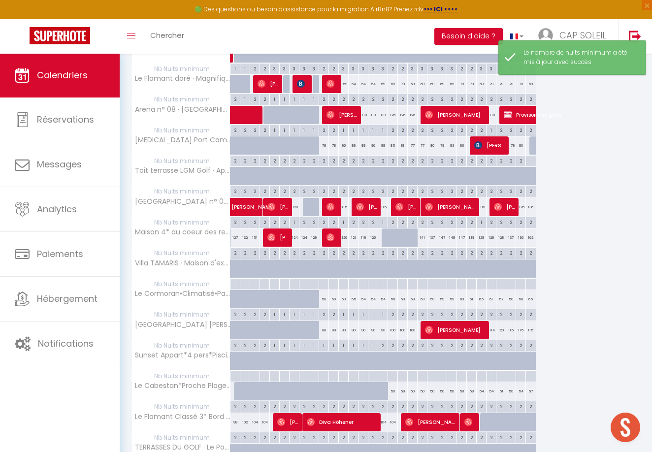
scroll to position [181, 0]
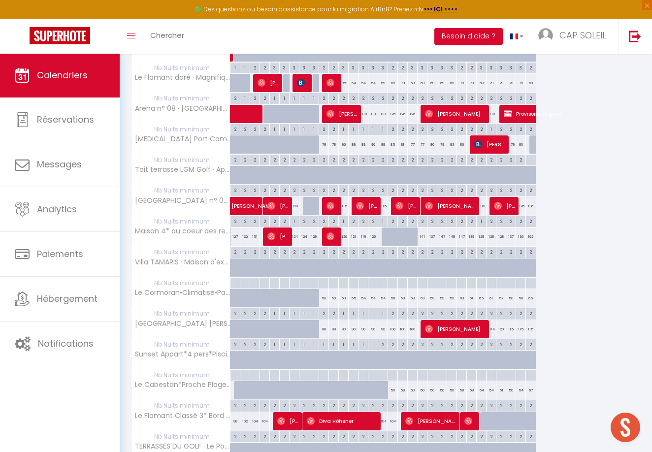
click at [394, 403] on div "2" at bounding box center [392, 404] width 9 height 9
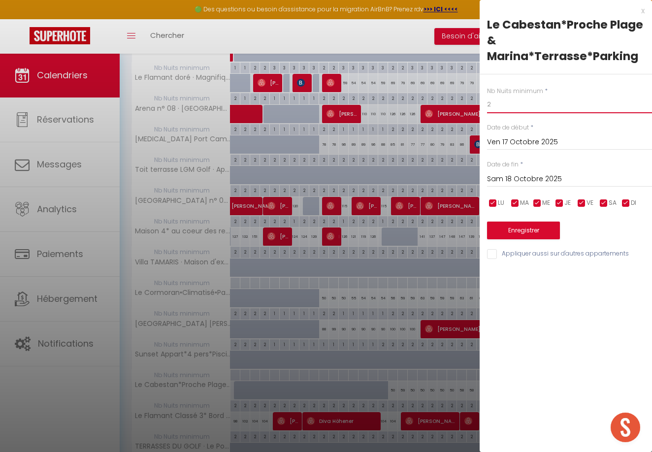
click at [497, 105] on input "2" at bounding box center [569, 105] width 165 height 18
click at [517, 175] on input "Sam 18 Octobre 2025" at bounding box center [569, 179] width 165 height 13
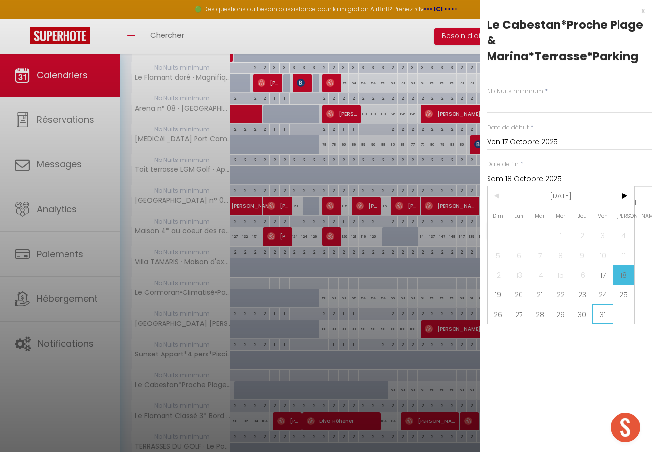
click at [605, 306] on span "31" at bounding box center [603, 314] width 21 height 20
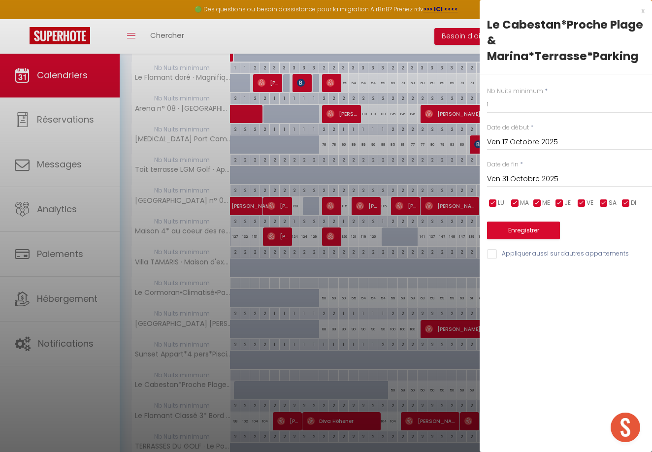
click at [530, 225] on button "Enregistrer" at bounding box center [523, 231] width 73 height 18
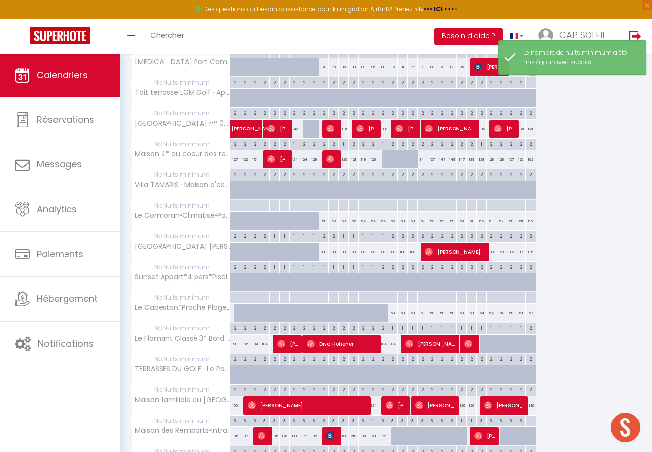
scroll to position [262, 0]
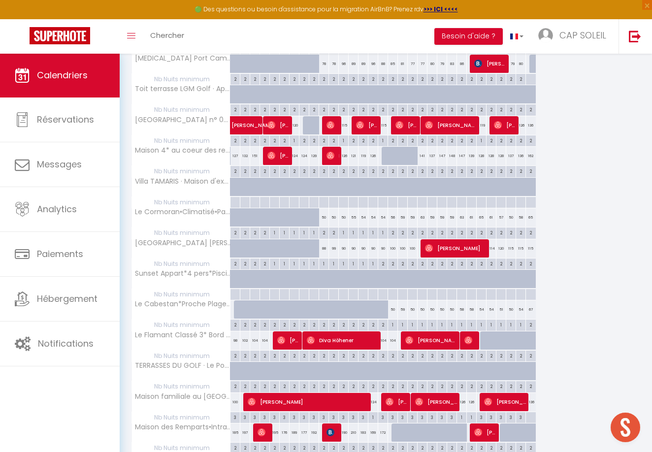
click at [384, 337] on div "104" at bounding box center [383, 340] width 10 height 18
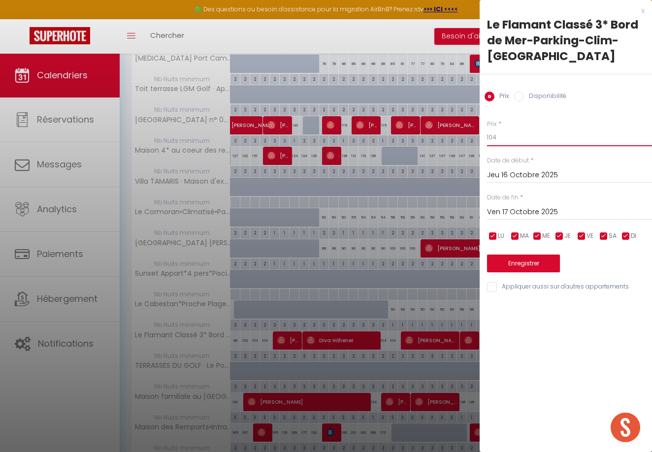
click at [504, 129] on input "104" at bounding box center [569, 138] width 165 height 18
click at [512, 255] on button "Enregistrer" at bounding box center [523, 264] width 73 height 18
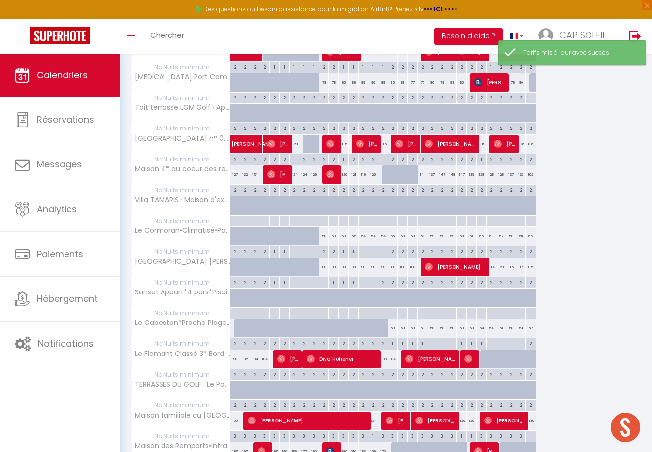
scroll to position [243, 0]
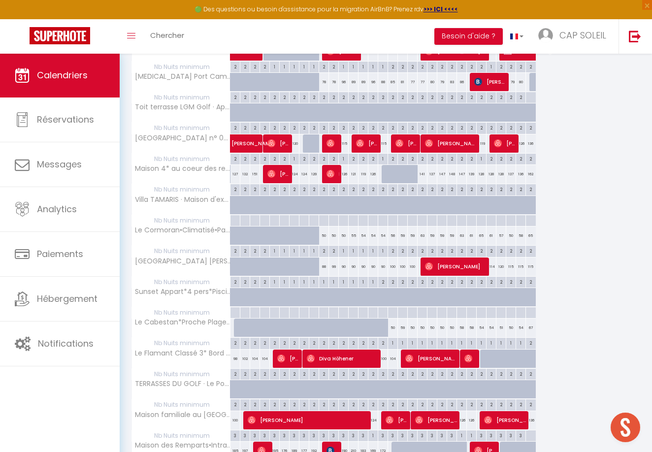
click at [462, 415] on div "126" at bounding box center [462, 420] width 10 height 18
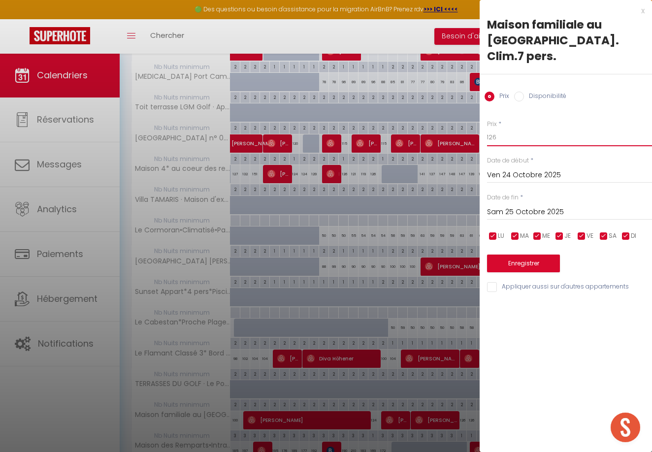
click at [507, 129] on input "126" at bounding box center [569, 138] width 165 height 18
click at [525, 255] on button "Enregistrer" at bounding box center [523, 264] width 73 height 18
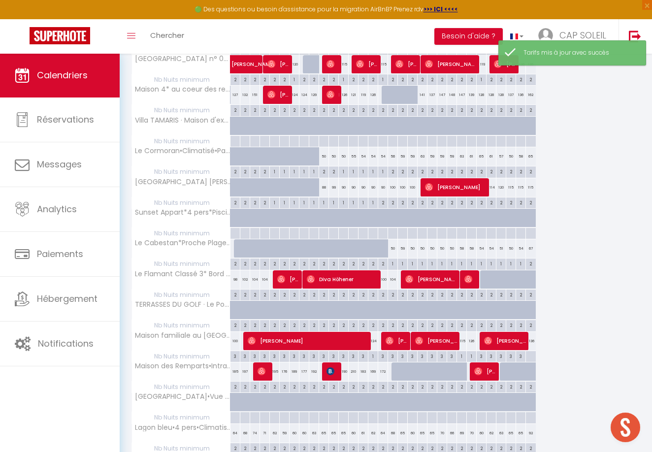
scroll to position [335, 0]
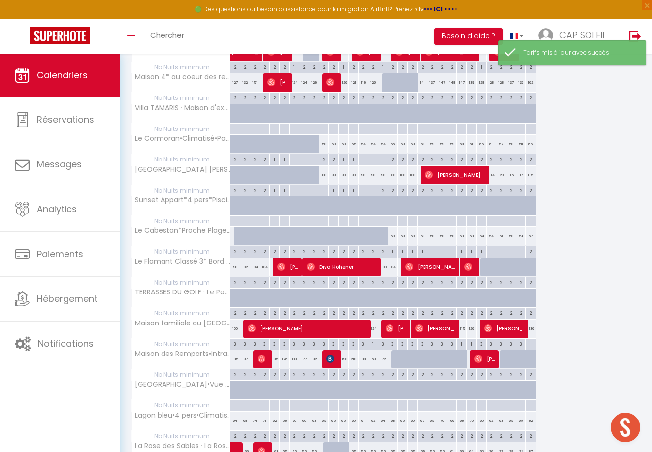
click at [473, 323] on div "126" at bounding box center [472, 329] width 10 height 18
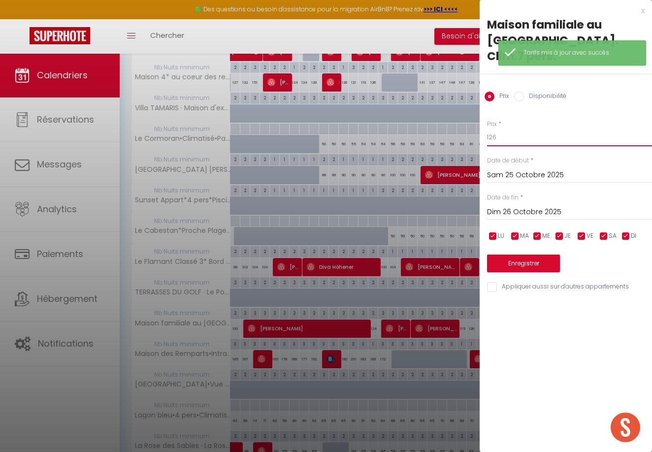
click at [506, 129] on input "126" at bounding box center [569, 138] width 165 height 18
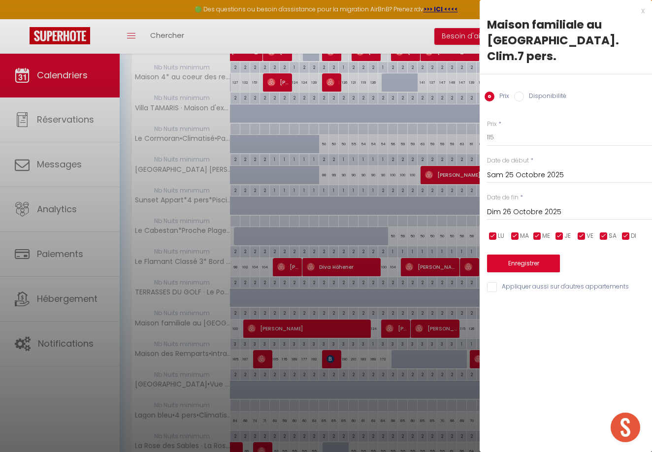
click at [533, 255] on button "Enregistrer" at bounding box center [523, 264] width 73 height 18
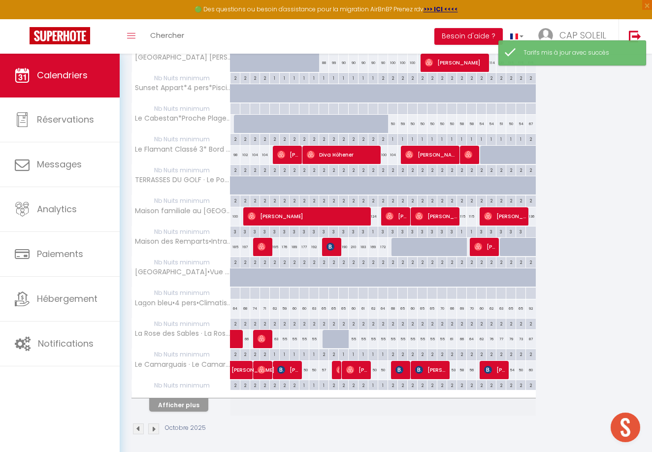
scroll to position [447, 0]
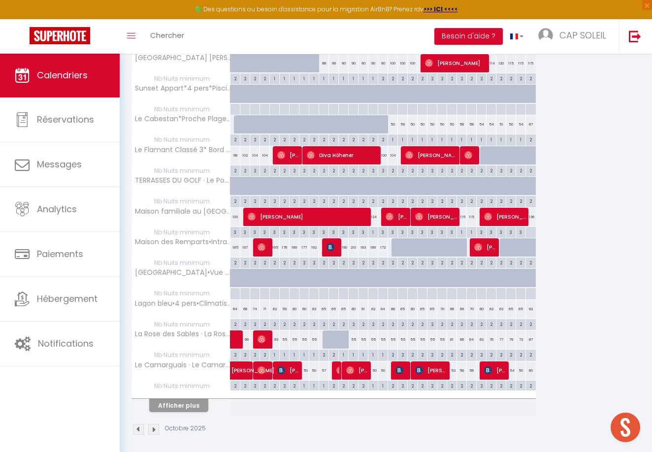
click at [327, 334] on div at bounding box center [328, 339] width 10 height 19
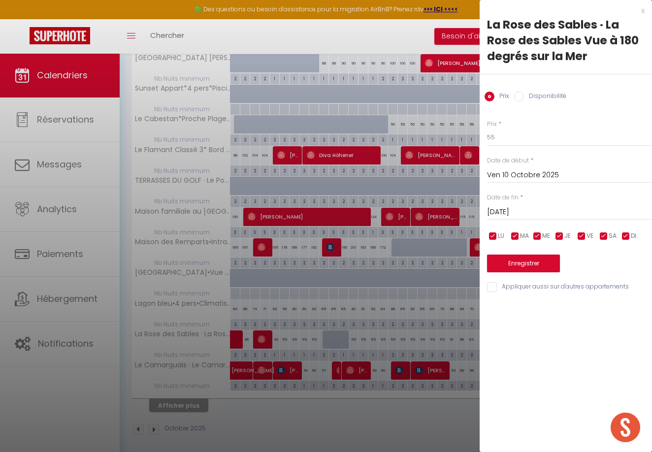
click at [64, 123] on div at bounding box center [326, 226] width 652 height 452
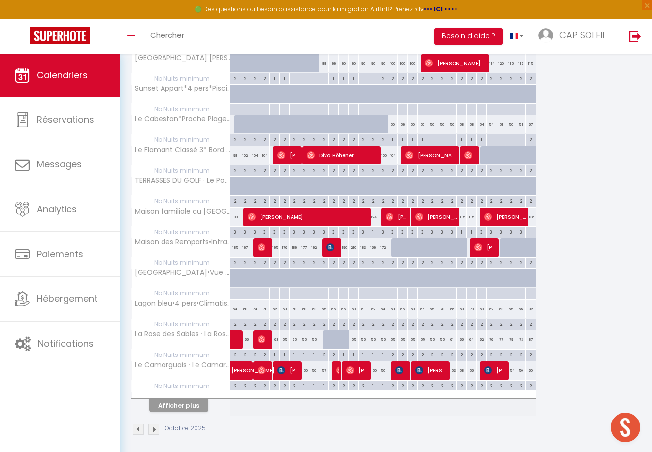
click at [64, 123] on span "Réservations" at bounding box center [65, 119] width 57 height 12
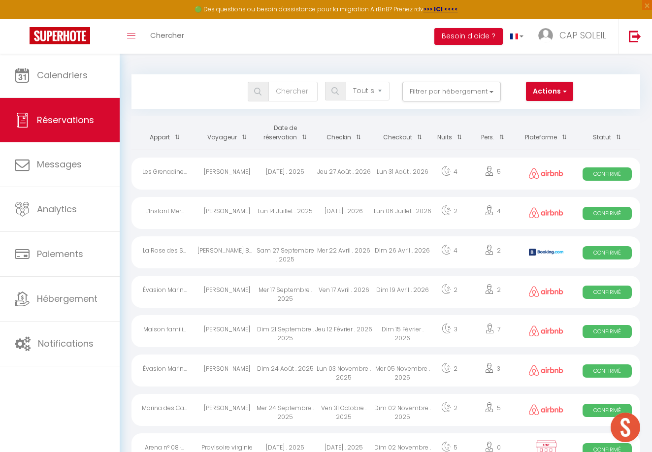
click at [542, 91] on button "Actions" at bounding box center [549, 92] width 47 height 20
click at [526, 112] on link "Nouvelle Réservation" at bounding box center [519, 112] width 105 height 13
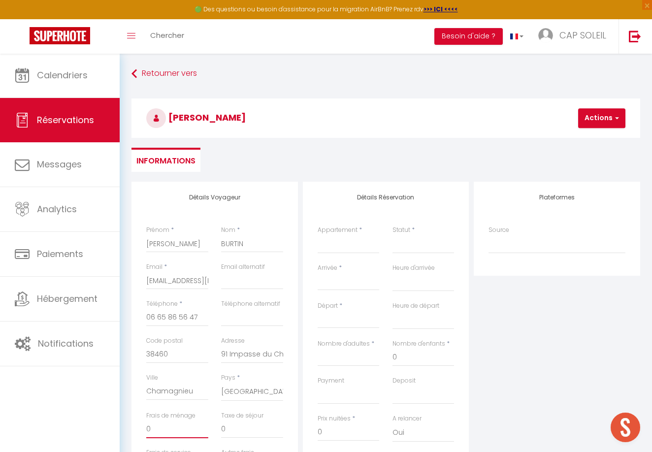
click at [163, 427] on input "0" at bounding box center [177, 430] width 62 height 18
click at [211, 403] on div "Ville Chamagnieu" at bounding box center [177, 392] width 75 height 38
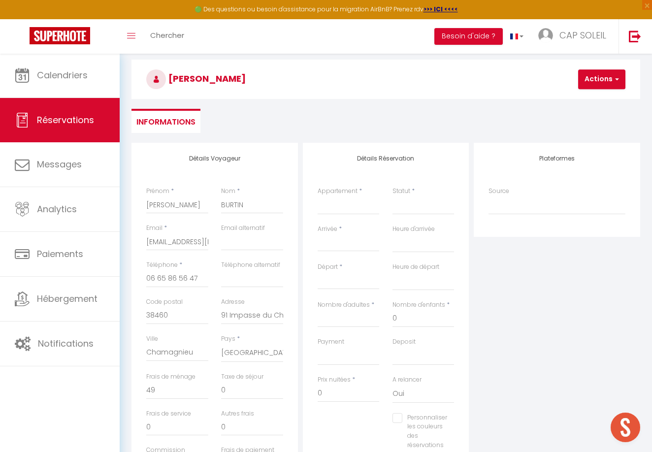
scroll to position [40, 0]
click at [402, 204] on select "Confirmé Non Confirmé Annulé Annulé par le voyageur No Show Request" at bounding box center [424, 204] width 62 height 19
click at [334, 236] on input "Arrivée" at bounding box center [349, 242] width 62 height 13
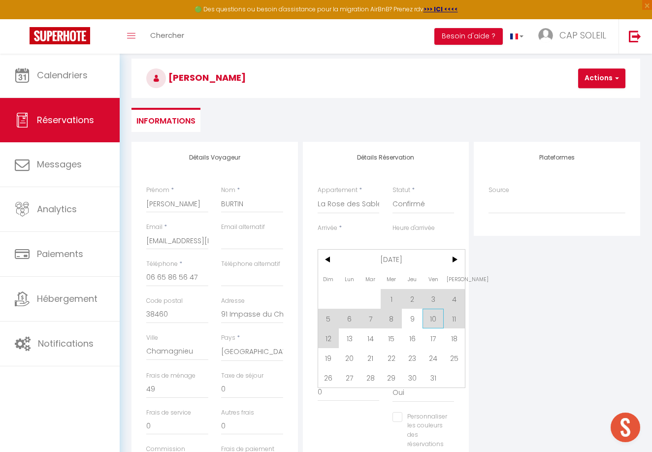
click at [432, 316] on span "10" at bounding box center [433, 319] width 21 height 20
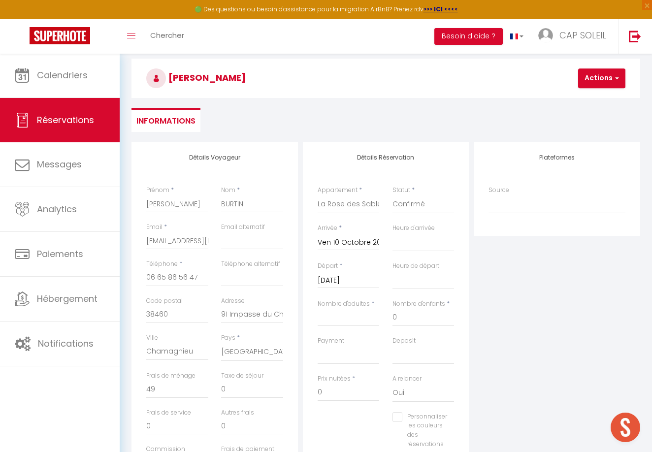
click at [331, 278] on input "Sam 11 Octobre 2025" at bounding box center [349, 280] width 62 height 13
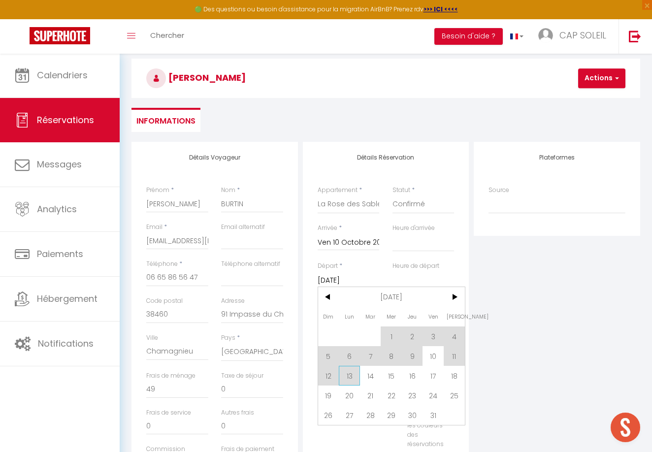
click at [352, 372] on span "13" at bounding box center [349, 376] width 21 height 20
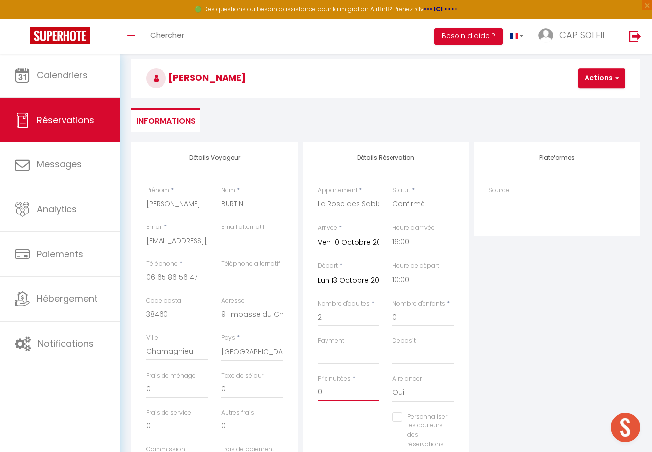
click at [327, 386] on input "0" at bounding box center [349, 393] width 62 height 18
click at [152, 391] on input "0" at bounding box center [177, 390] width 62 height 18
drag, startPoint x: 319, startPoint y: 389, endPoint x: 348, endPoint y: 388, distance: 29.6
click at [348, 388] on input "216,14" at bounding box center [349, 393] width 62 height 18
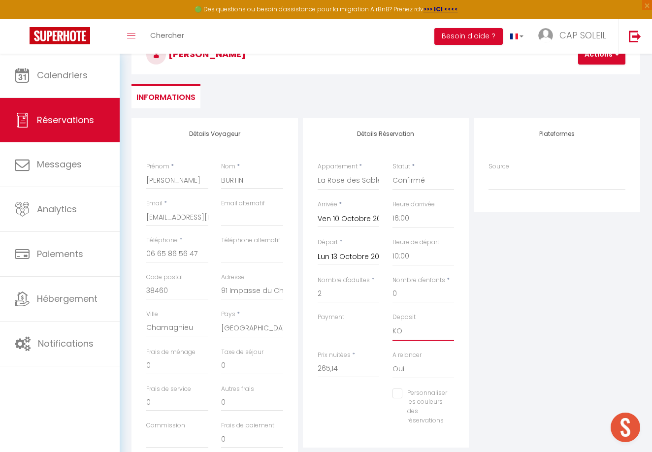
scroll to position [56, 0]
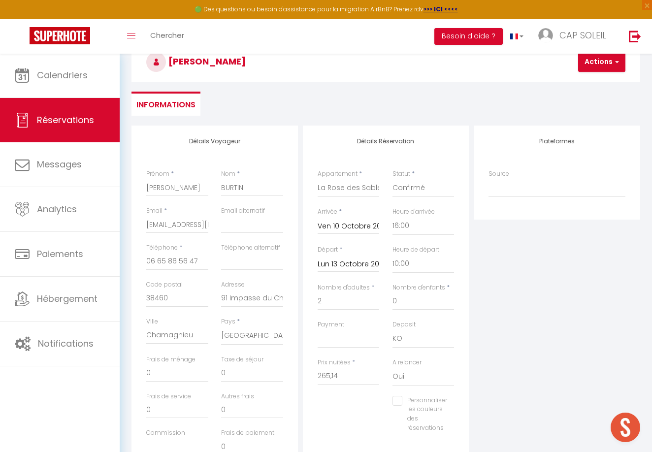
click at [598, 65] on button "Actions" at bounding box center [601, 62] width 47 height 20
click at [592, 83] on link "Enregistrer" at bounding box center [610, 83] width 78 height 13
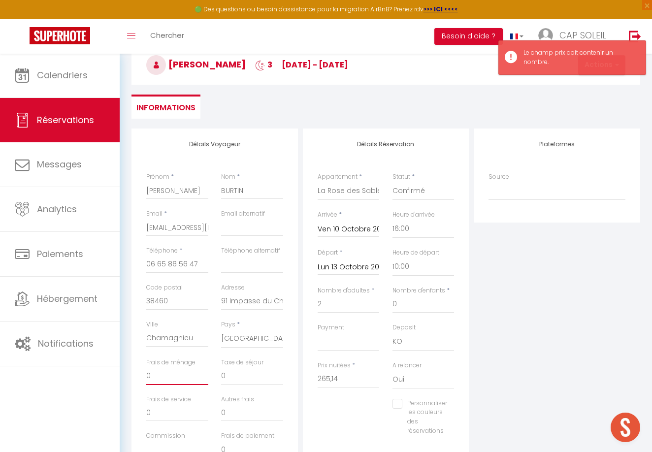
click at [154, 371] on input "0" at bounding box center [177, 376] width 62 height 18
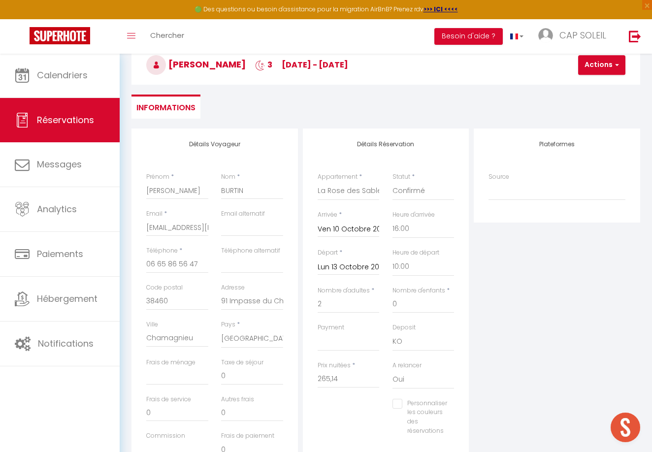
click at [593, 64] on button "Actions" at bounding box center [601, 65] width 47 height 20
click at [594, 86] on link "Enregistrer" at bounding box center [610, 86] width 78 height 13
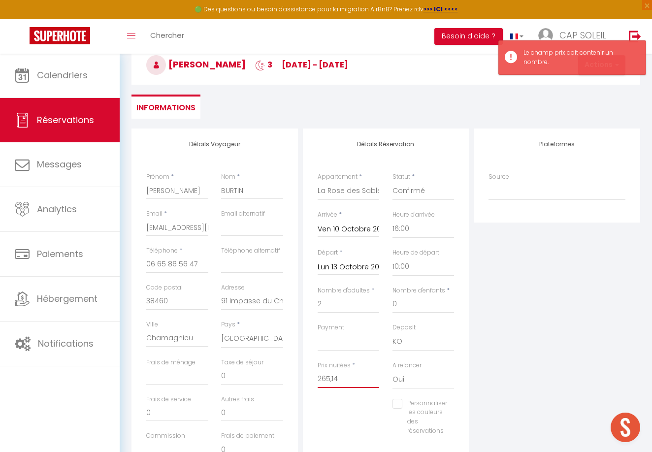
click at [347, 372] on input "265,14" at bounding box center [349, 379] width 62 height 18
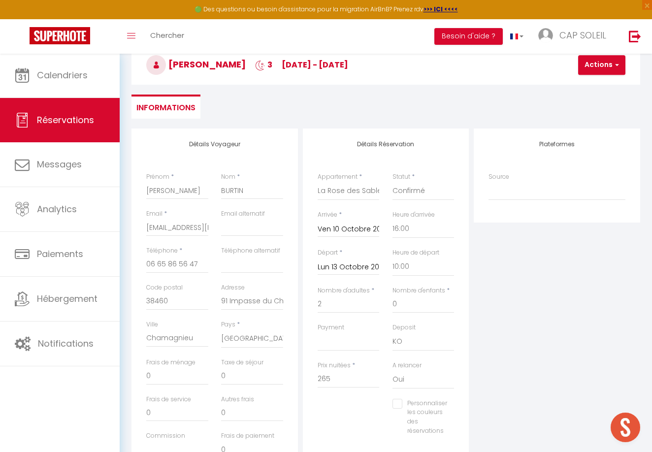
click at [597, 66] on button "Actions" at bounding box center [601, 65] width 47 height 20
click at [591, 87] on link "Enregistrer" at bounding box center [610, 86] width 78 height 13
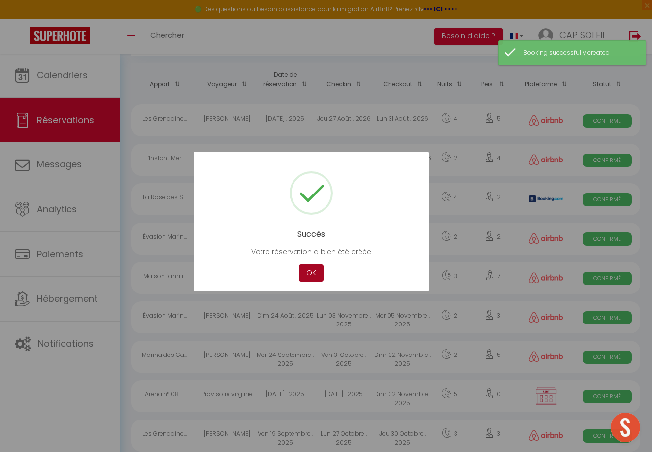
click at [313, 273] on button "OK" at bounding box center [311, 272] width 25 height 17
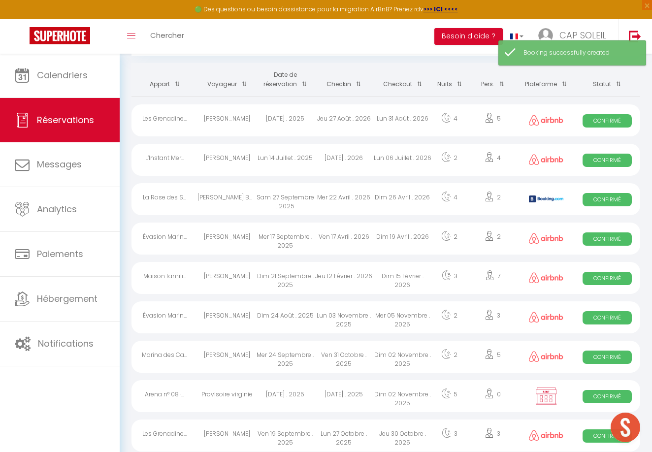
scroll to position [0, 0]
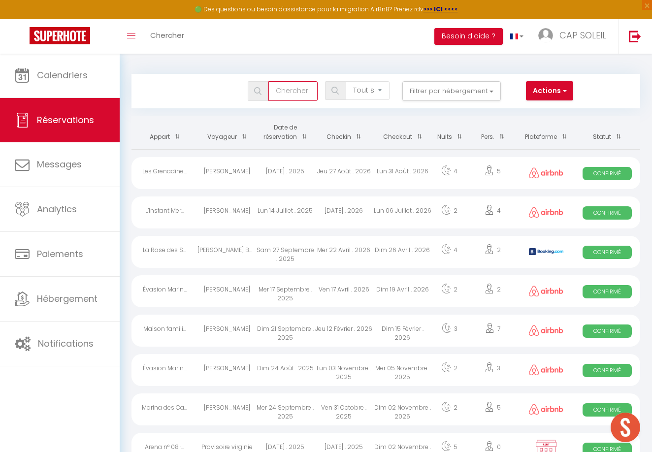
click at [297, 89] on input "text" at bounding box center [292, 91] width 49 height 20
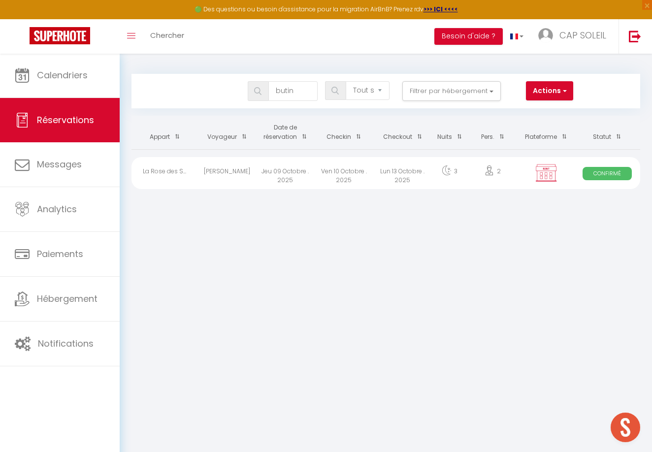
click at [304, 168] on div "Jeu 09 Octobre . 2025" at bounding box center [285, 173] width 59 height 32
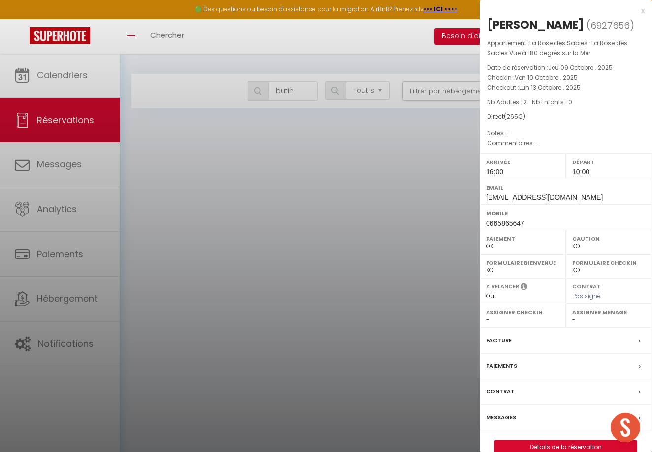
click at [553, 443] on link "Détails de la réservation" at bounding box center [566, 447] width 142 height 13
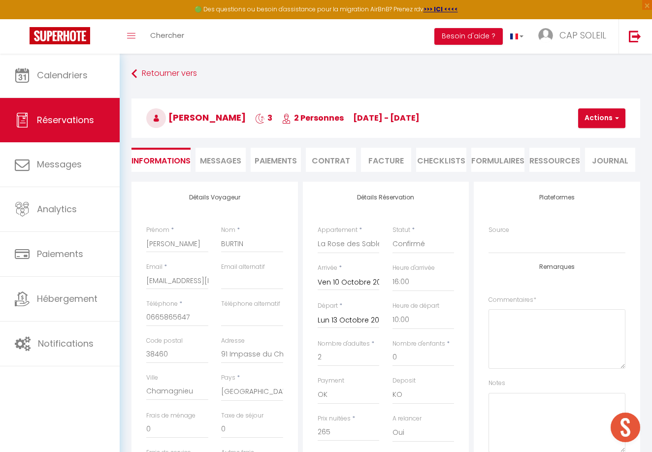
click at [336, 160] on li "Contrat" at bounding box center [331, 160] width 50 height 24
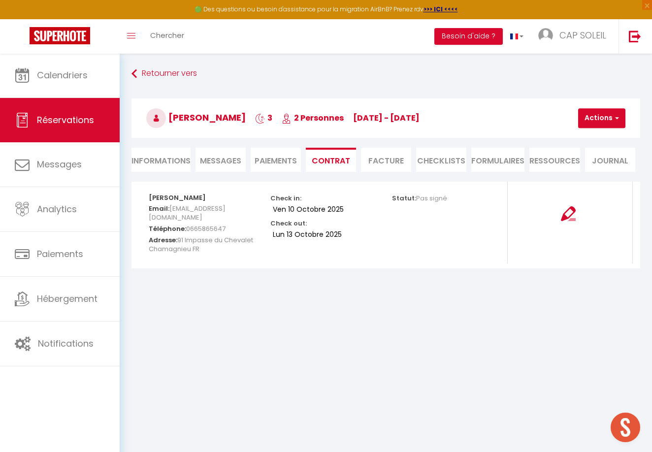
click at [569, 215] on img at bounding box center [568, 213] width 15 height 15
click at [597, 115] on button "Actions" at bounding box center [601, 118] width 47 height 20
click at [597, 152] on link "Envoyer le contrat" at bounding box center [612, 152] width 83 height 13
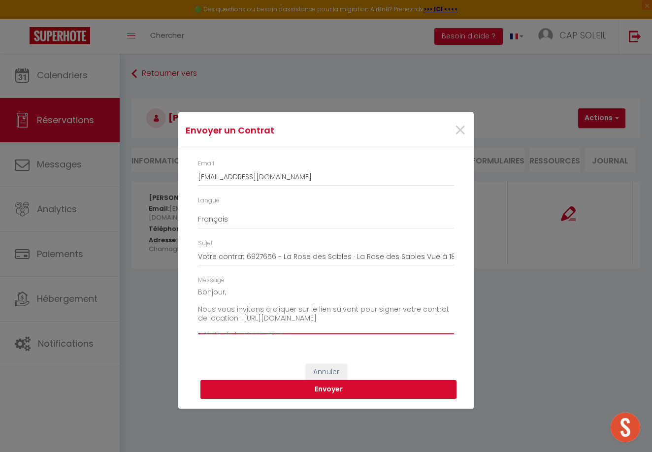
click at [231, 290] on textarea "Bonjour, Nous vous invitons à cliquer sur le lien suivant pour signer votre con…" at bounding box center [326, 310] width 256 height 50
click at [218, 307] on textarea "Bonsoir Christine, Nous vous invitons à cliquer sur le lien suivant pour signer…" at bounding box center [326, 310] width 256 height 50
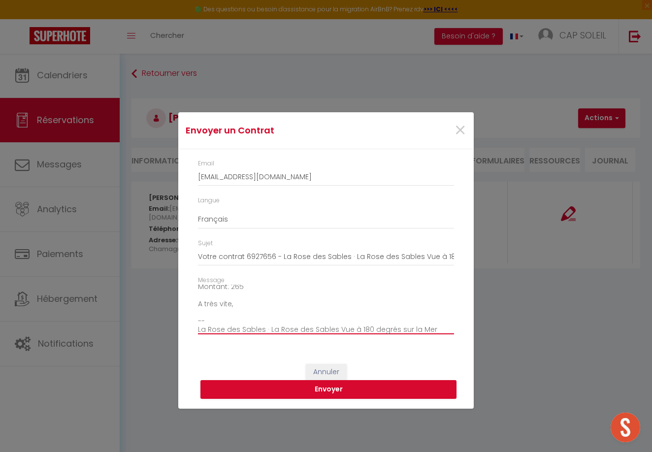
scroll to position [134, 0]
drag, startPoint x: 219, startPoint y: 300, endPoint x: 230, endPoint y: 300, distance: 10.8
click at [230, 300] on textarea "Bonsoir Christine, Nous sommes ravis de vous accueillir demain dans notre appar…" at bounding box center [326, 310] width 256 height 50
click at [206, 307] on textarea "Bonsoir Christine, Nous sommes ravis de vous accueillir demain dans notre appar…" at bounding box center [326, 310] width 256 height 50
click at [311, 388] on button "Envoyer" at bounding box center [328, 389] width 256 height 19
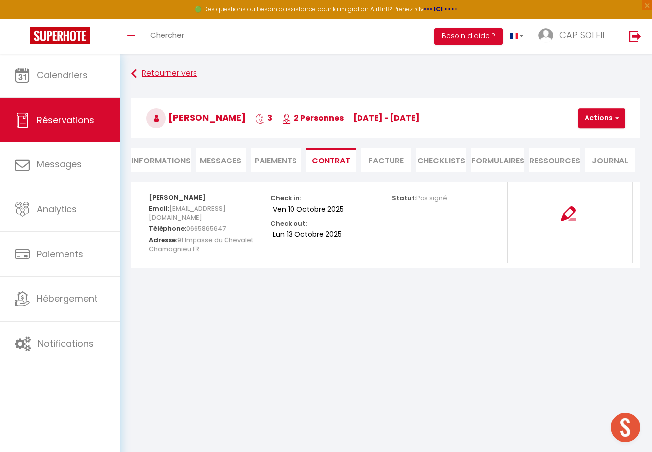
click at [177, 70] on link "Retourner vers" at bounding box center [386, 74] width 509 height 18
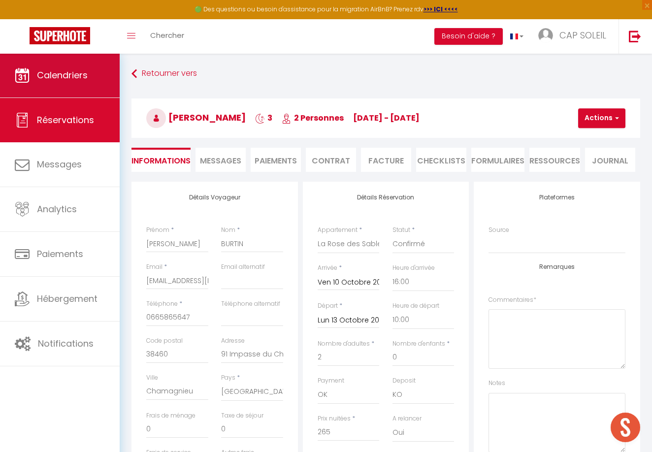
click at [75, 80] on span "Calendriers" at bounding box center [62, 75] width 51 height 12
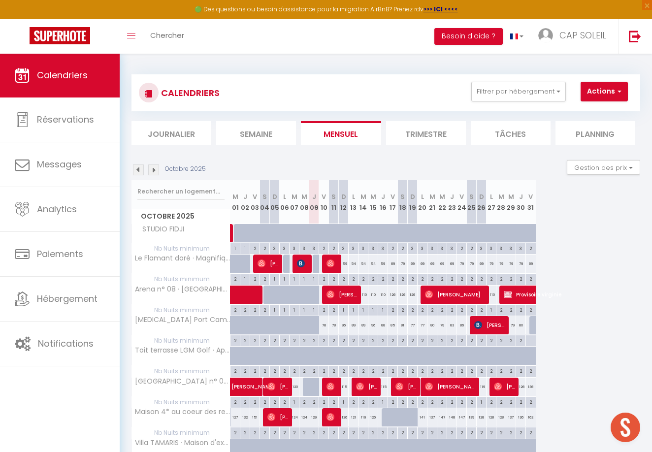
click at [326, 339] on div "2" at bounding box center [323, 339] width 9 height 9
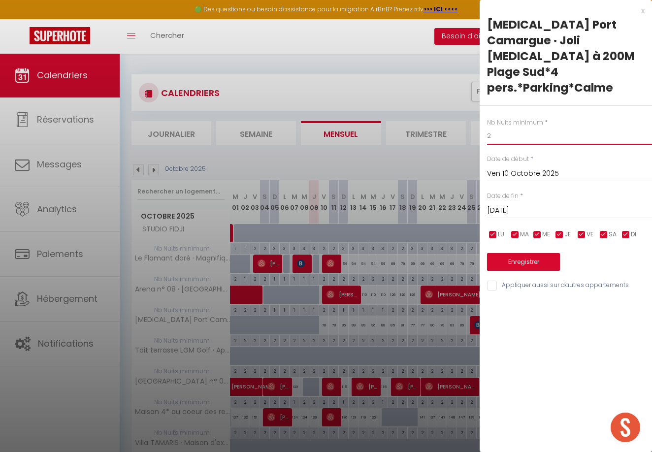
click at [495, 127] on input "2" at bounding box center [569, 136] width 165 height 18
click at [525, 204] on input "Sam 11 Octobre 2025" at bounding box center [569, 210] width 165 height 13
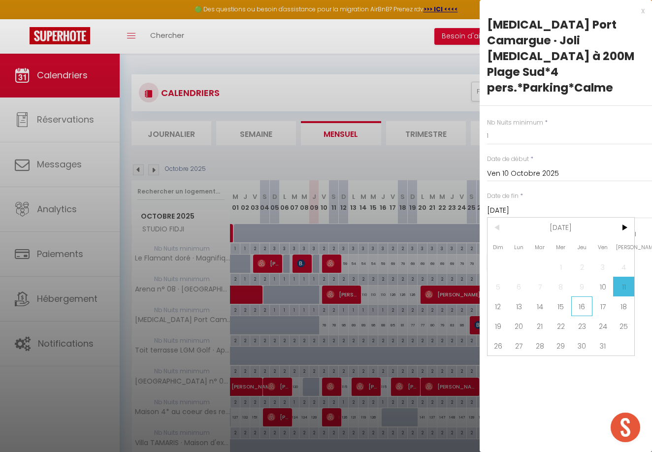
click at [582, 297] on span "16" at bounding box center [581, 307] width 21 height 20
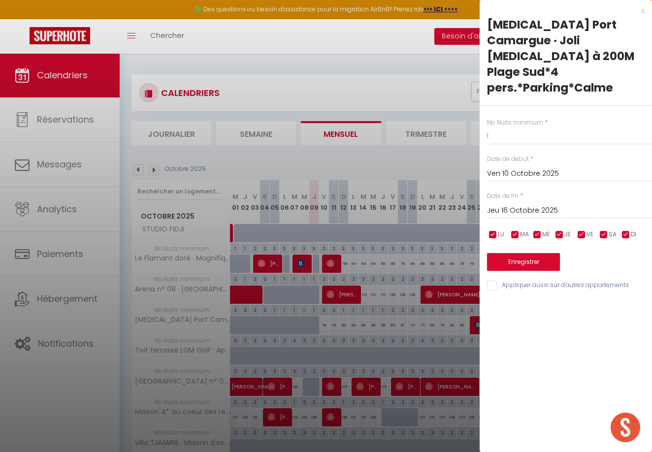
click at [540, 253] on button "Enregistrer" at bounding box center [523, 262] width 73 height 18
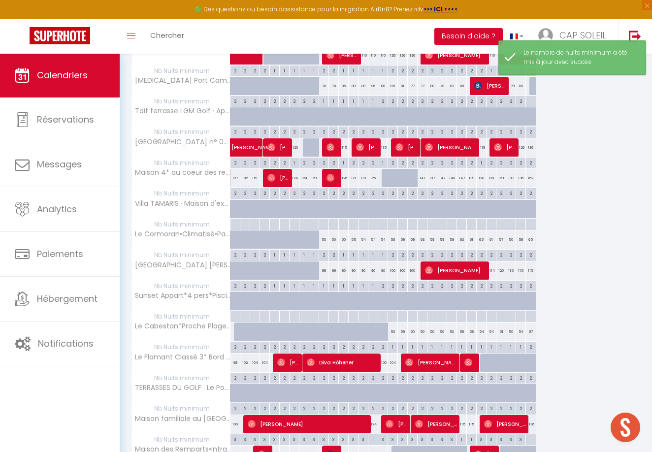
scroll to position [240, 0]
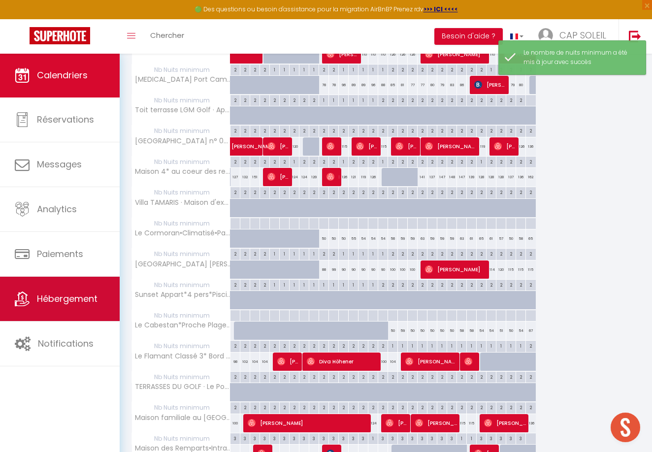
click at [86, 291] on link "Hébergement" at bounding box center [60, 299] width 120 height 44
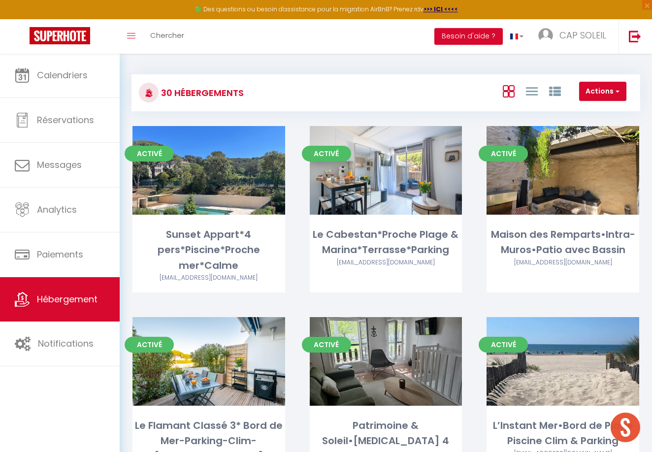
scroll to position [15, 0]
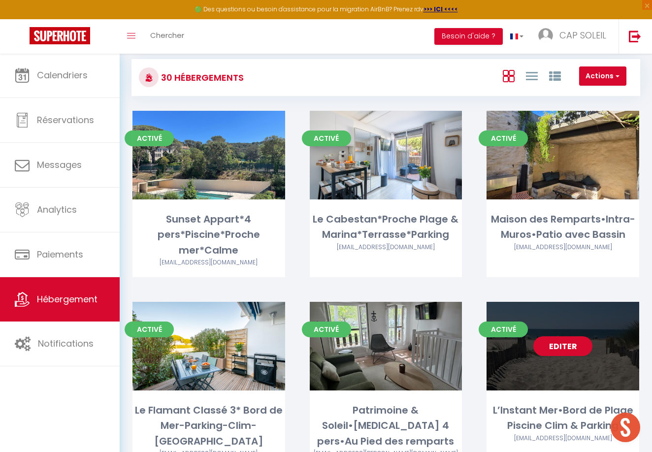
click at [576, 340] on link "Editer" at bounding box center [562, 346] width 59 height 20
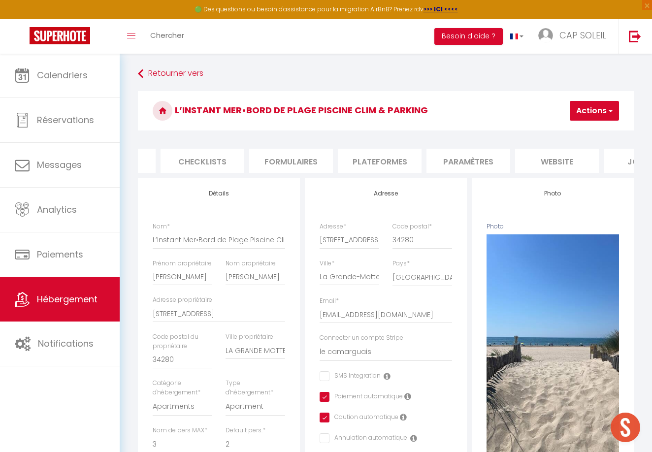
scroll to position [0, 347]
click at [369, 159] on li "Plateformes" at bounding box center [365, 161] width 84 height 24
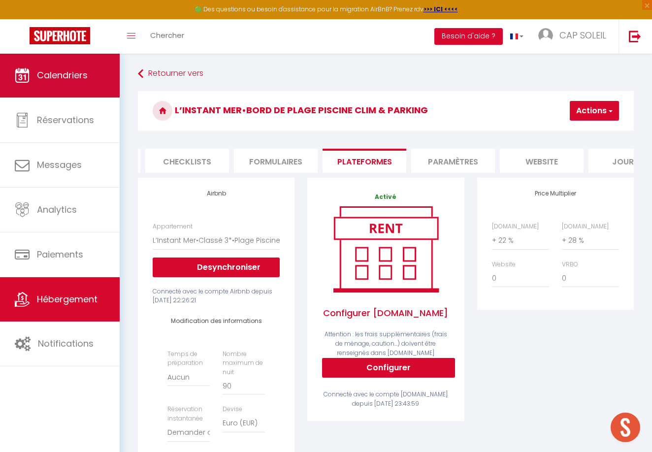
click at [74, 79] on span "Calendriers" at bounding box center [62, 75] width 51 height 12
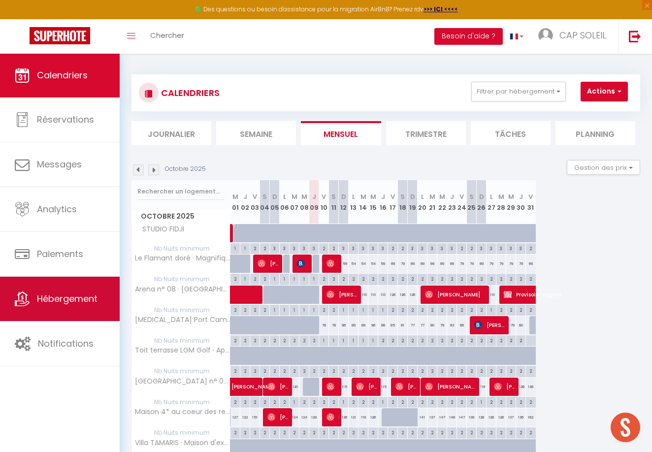
click at [71, 301] on span "Hébergement" at bounding box center [67, 299] width 61 height 12
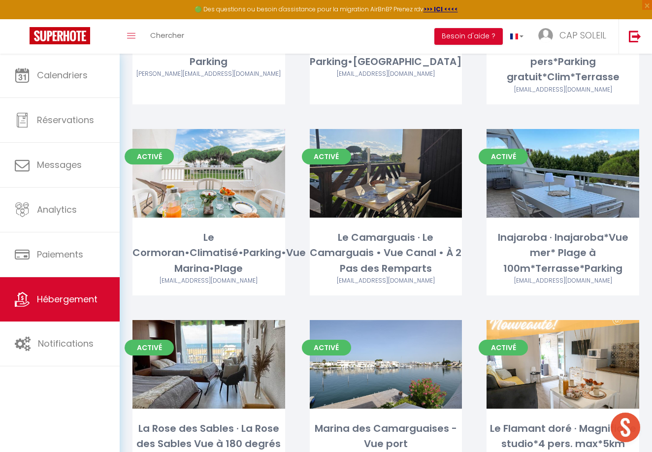
scroll to position [780, 0]
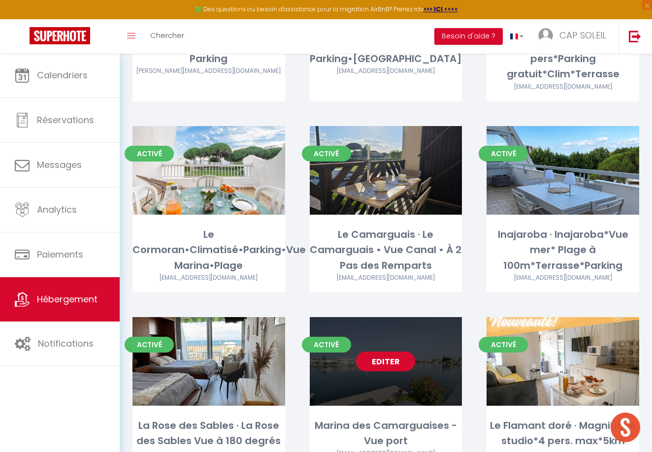
click at [381, 352] on link "Editer" at bounding box center [385, 362] width 59 height 20
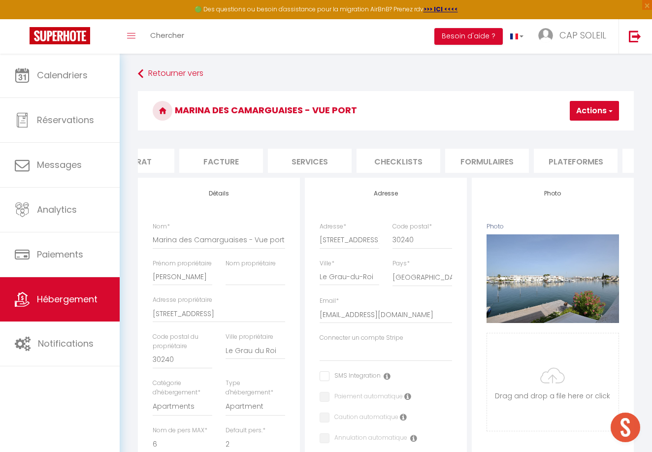
scroll to position [0, 147]
click at [563, 163] on li "Plateformes" at bounding box center [565, 161] width 84 height 24
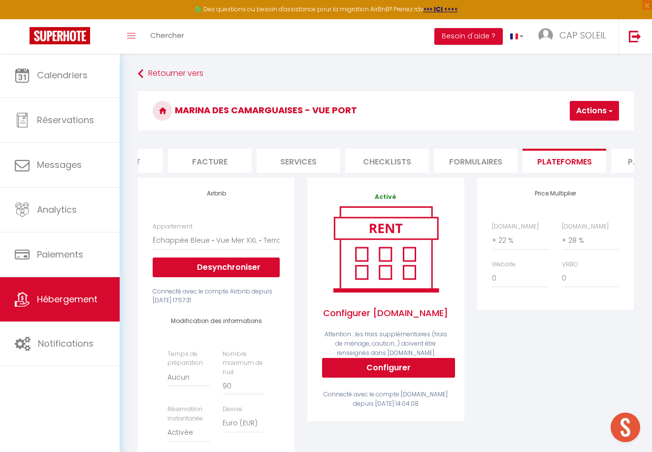
click at [584, 110] on button "Actions" at bounding box center [594, 111] width 49 height 20
click at [568, 134] on link "Enregistrer" at bounding box center [580, 132] width 78 height 13
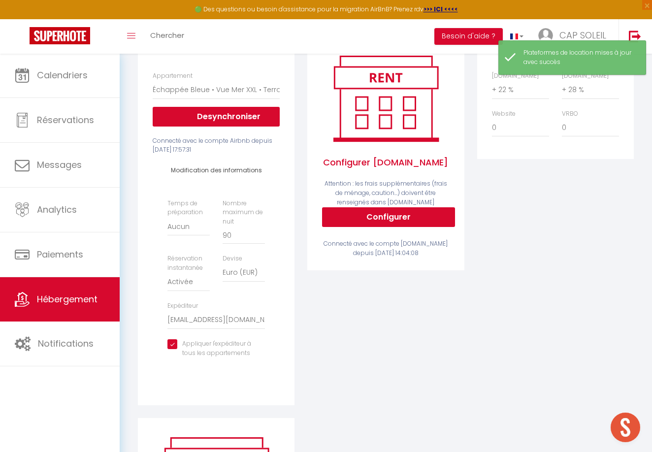
scroll to position [166, 0]
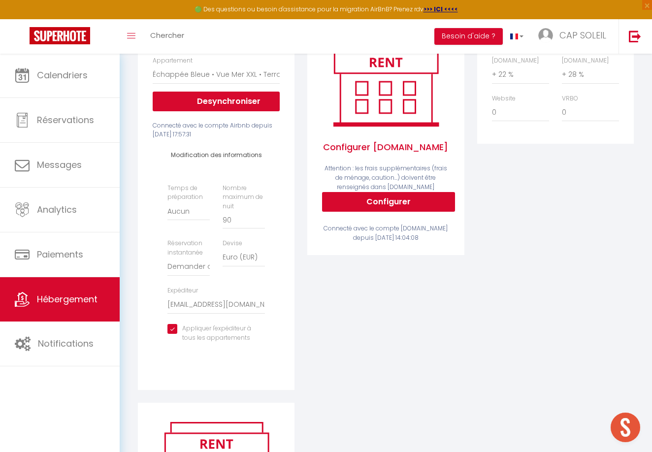
click at [389, 313] on div "Activé Configurer Booking.com Attention : les frais supplémentaires (frais de m…" at bounding box center [385, 207] width 169 height 391
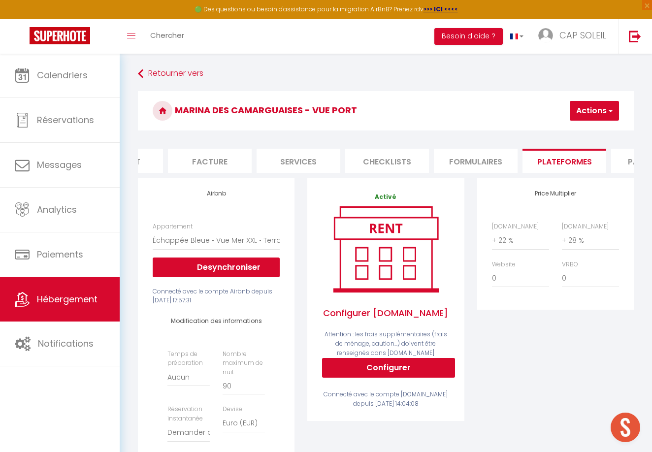
scroll to position [0, 0]
click at [583, 113] on button "Actions" at bounding box center [594, 111] width 49 height 20
click at [567, 134] on link "Enregistrer" at bounding box center [580, 132] width 78 height 13
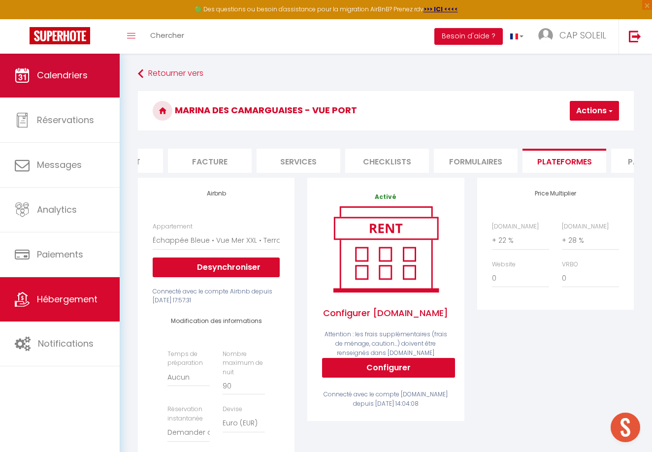
click at [68, 75] on span "Calendriers" at bounding box center [62, 75] width 51 height 12
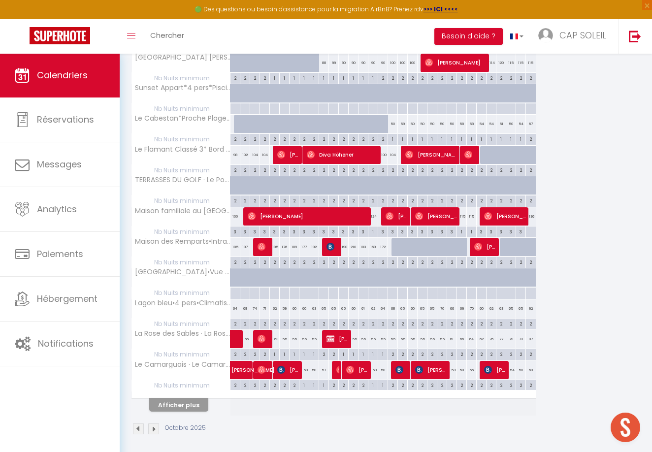
scroll to position [447, 0]
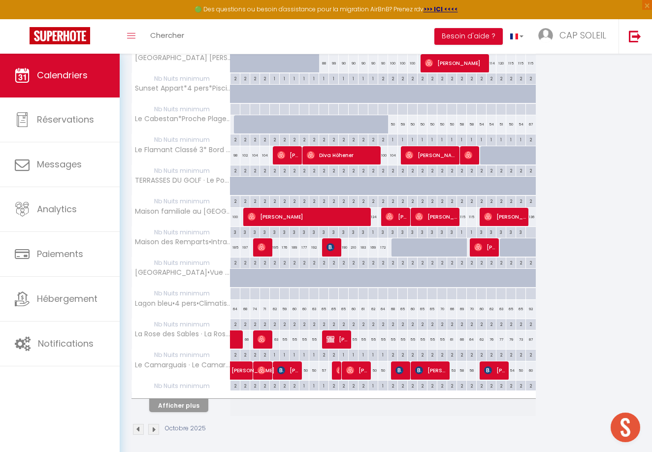
click at [172, 399] on button "Afficher plus" at bounding box center [178, 405] width 59 height 13
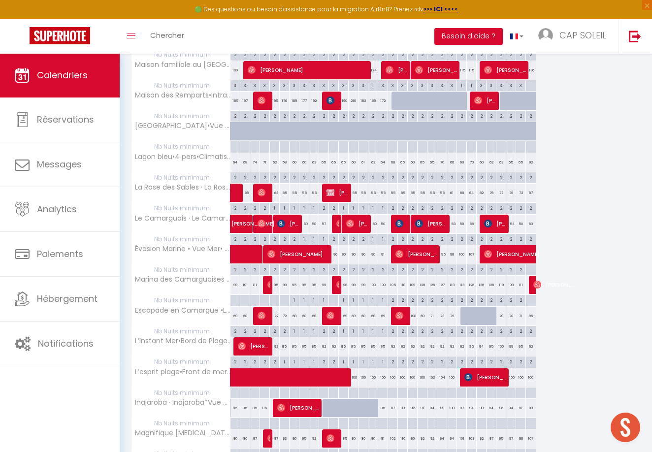
scroll to position [595, 0]
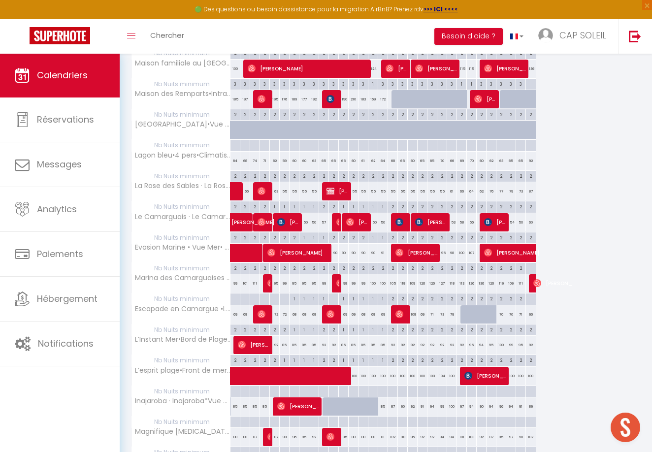
click at [323, 337] on div "92" at bounding box center [324, 345] width 10 height 18
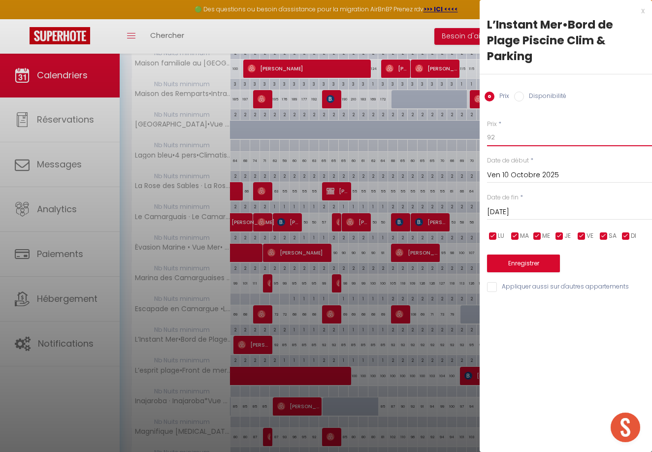
click at [506, 137] on input "92" at bounding box center [569, 138] width 165 height 18
click at [527, 262] on button "Enregistrer" at bounding box center [523, 264] width 73 height 18
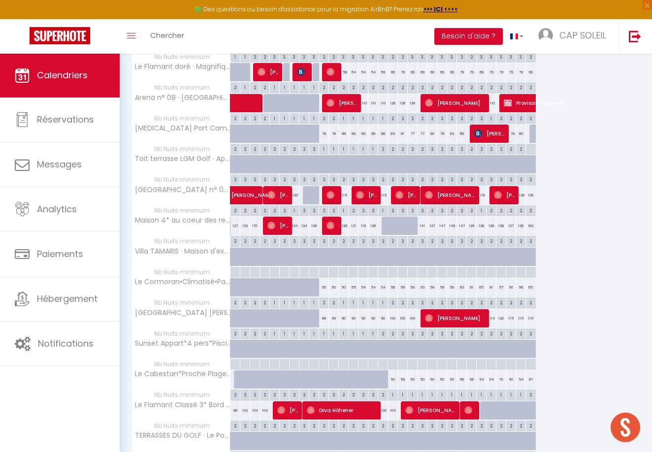
scroll to position [192, 0]
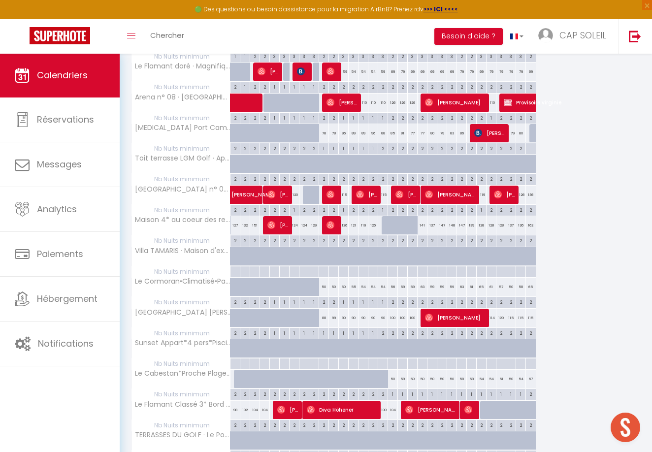
click at [324, 316] on div "88" at bounding box center [324, 318] width 10 height 18
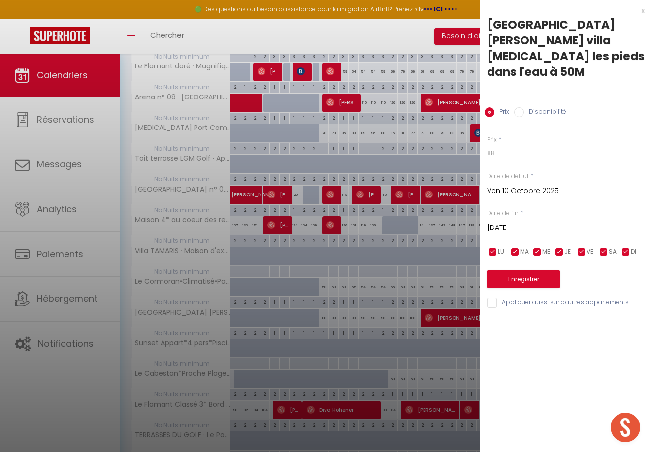
click at [332, 316] on div at bounding box center [326, 226] width 652 height 452
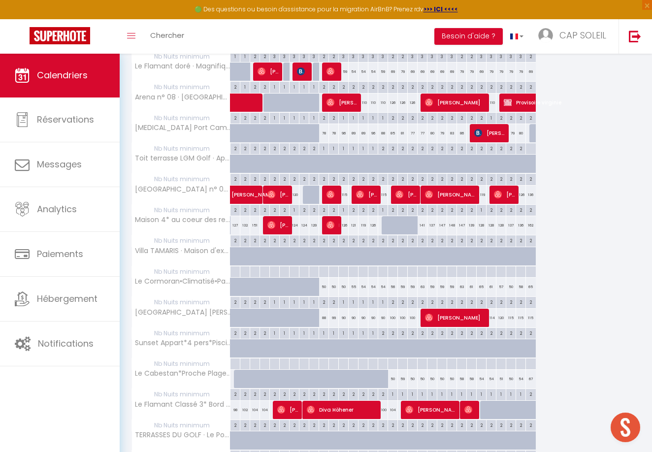
click at [333, 314] on div "99" at bounding box center [334, 318] width 10 height 18
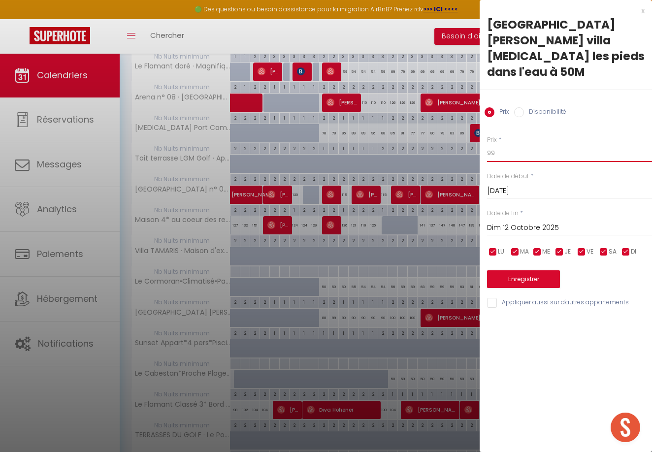
click at [503, 156] on input "99" at bounding box center [569, 153] width 165 height 18
click at [532, 277] on button "Enregistrer" at bounding box center [523, 279] width 73 height 18
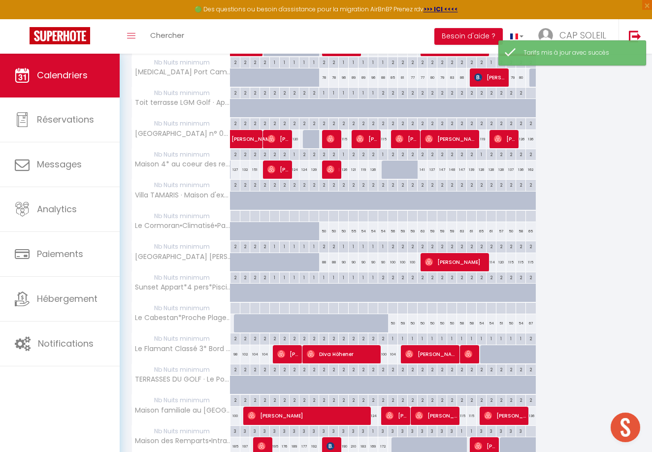
scroll to position [248, 0]
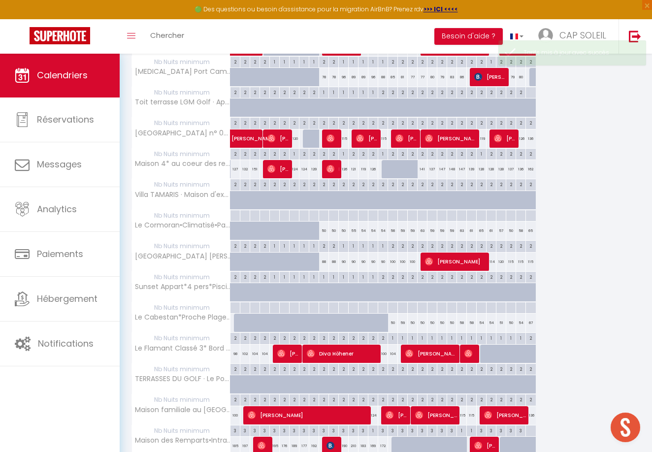
click at [345, 259] on div "90" at bounding box center [344, 262] width 10 height 18
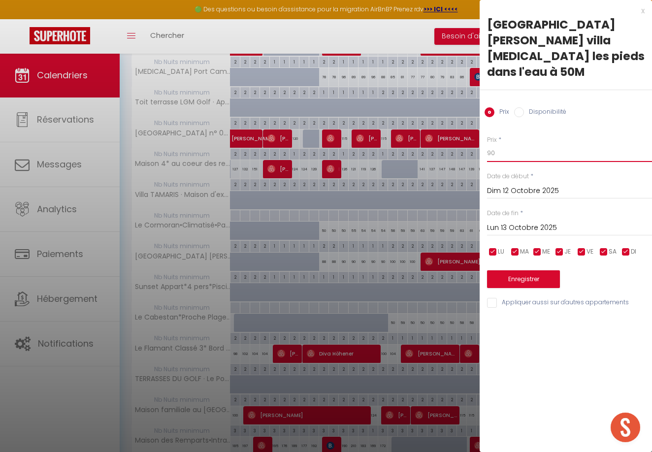
click at [500, 155] on input "90" at bounding box center [569, 153] width 165 height 18
click at [515, 278] on button "Enregistrer" at bounding box center [523, 279] width 73 height 18
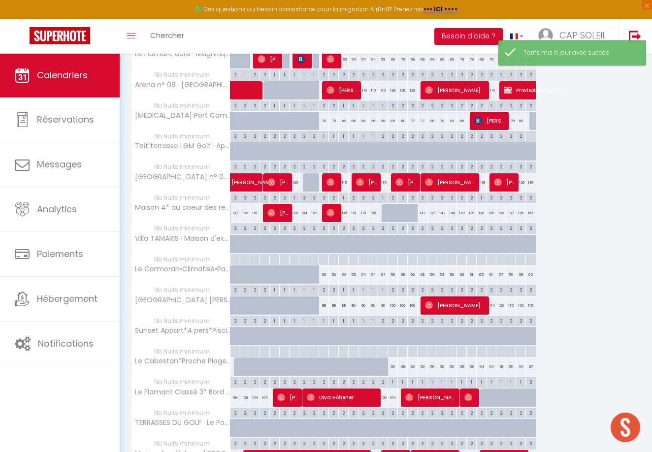
scroll to position [207, 0]
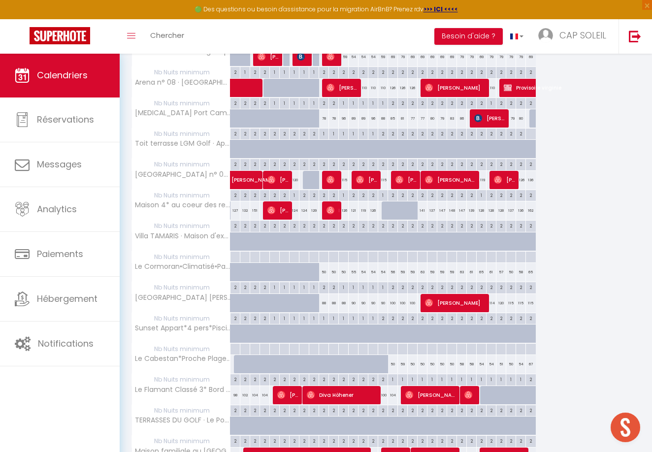
click at [326, 285] on div "2" at bounding box center [323, 286] width 9 height 9
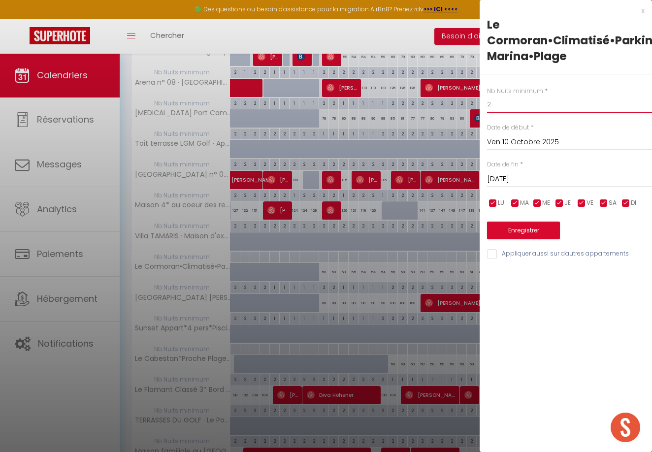
click at [502, 103] on input "2" at bounding box center [569, 105] width 165 height 18
click at [528, 227] on button "Enregistrer" at bounding box center [523, 231] width 73 height 18
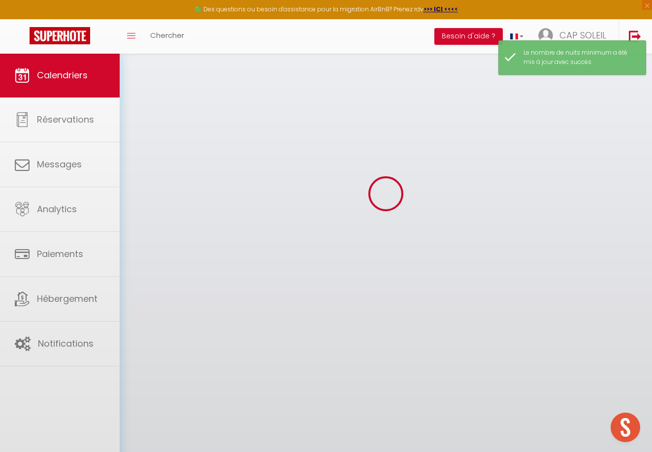
scroll to position [53, 0]
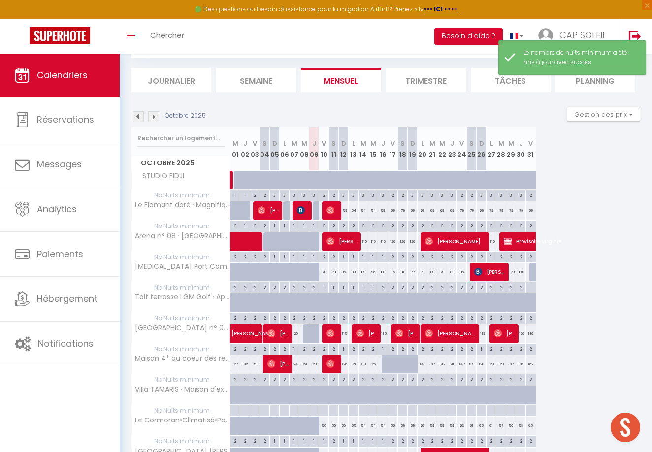
click at [334, 439] on div "2" at bounding box center [333, 440] width 9 height 9
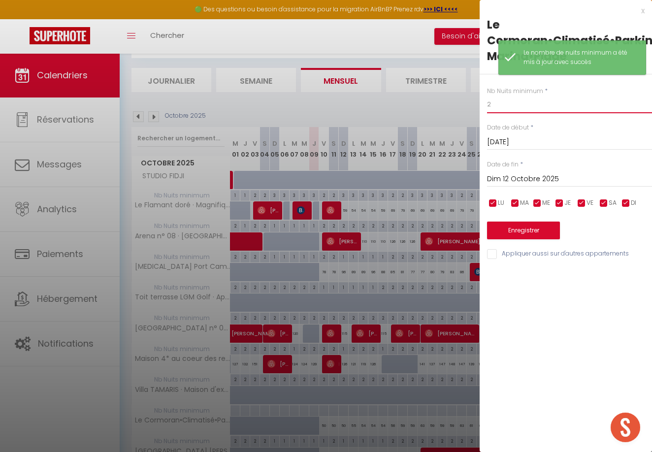
click at [500, 103] on input "2" at bounding box center [569, 105] width 165 height 18
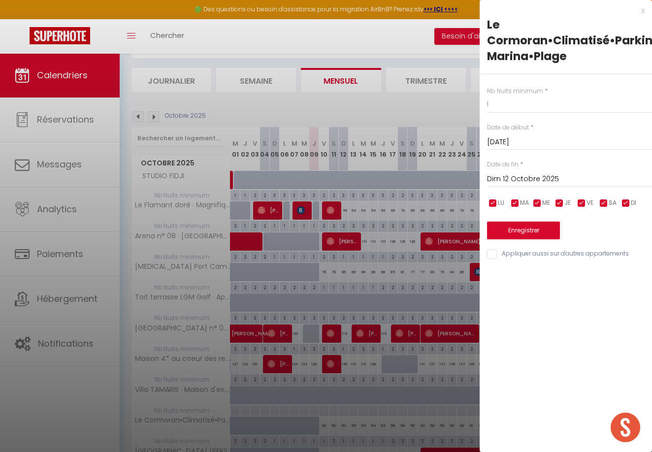
click at [530, 231] on button "Enregistrer" at bounding box center [523, 231] width 73 height 18
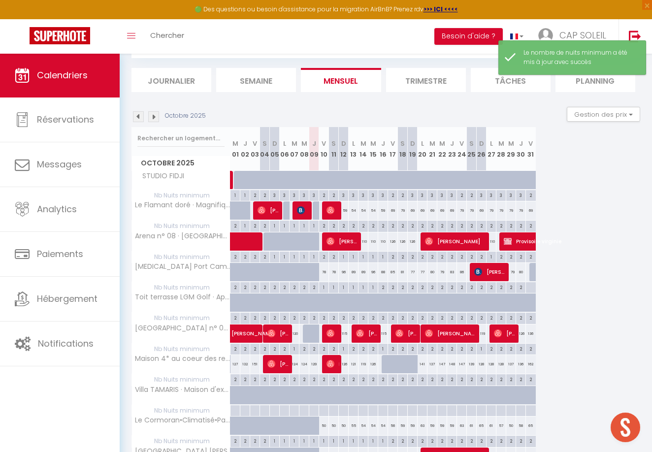
click at [355, 424] on div "55" at bounding box center [354, 426] width 10 height 18
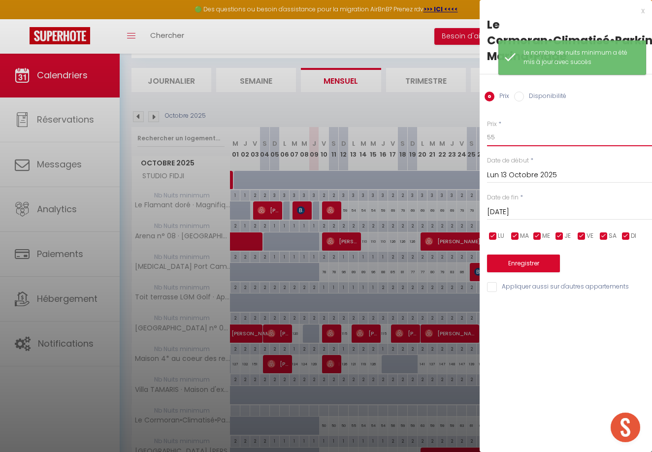
click at [512, 139] on input "55" at bounding box center [569, 138] width 165 height 18
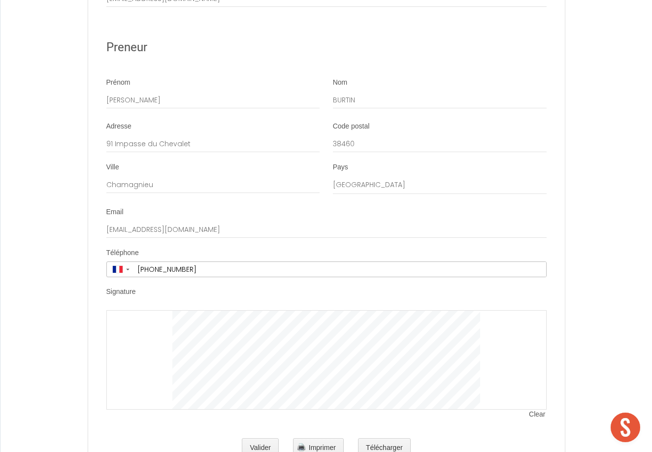
scroll to position [1511, 0]
click at [537, 410] on span "Clear" at bounding box center [537, 415] width 17 height 10
click at [536, 372] on div at bounding box center [326, 360] width 440 height 99
click at [536, 410] on span "Clear" at bounding box center [537, 415] width 17 height 10
click at [538, 410] on span "Clear" at bounding box center [537, 415] width 17 height 10
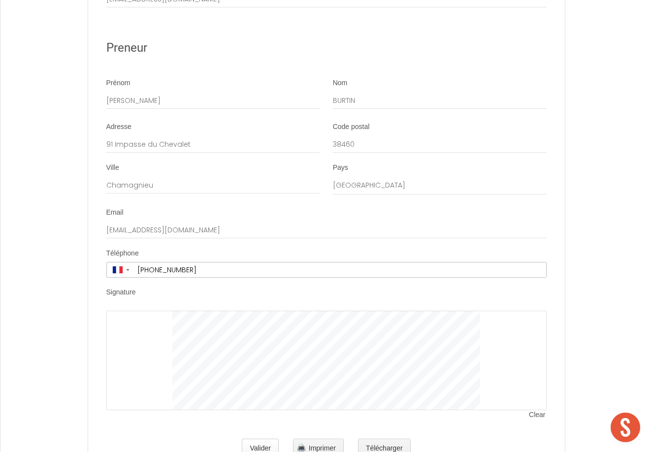
click at [257, 439] on button "Valider" at bounding box center [260, 449] width 37 height 20
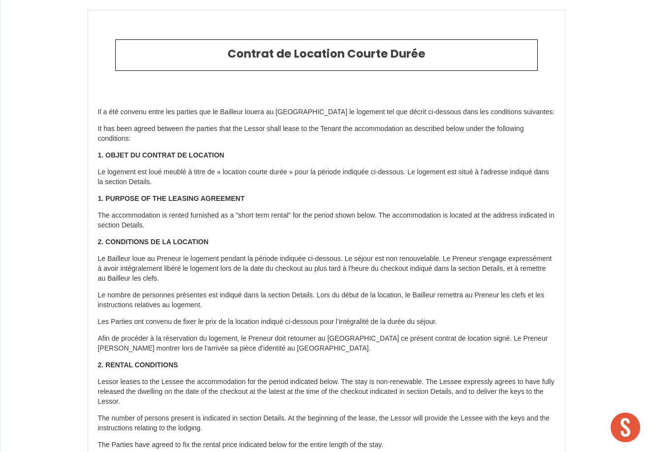
scroll to position [0, 0]
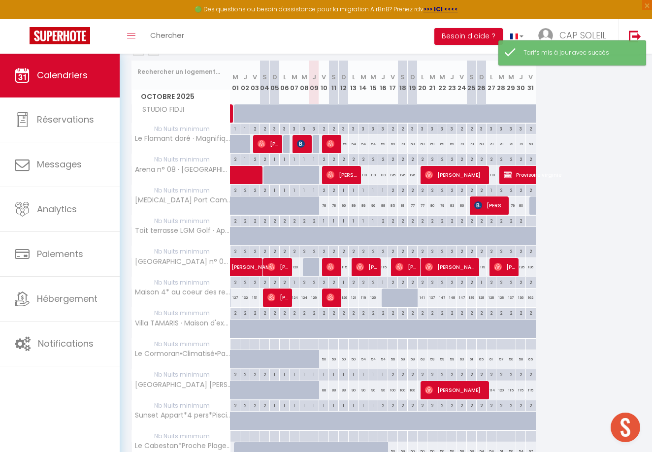
scroll to position [122, 0]
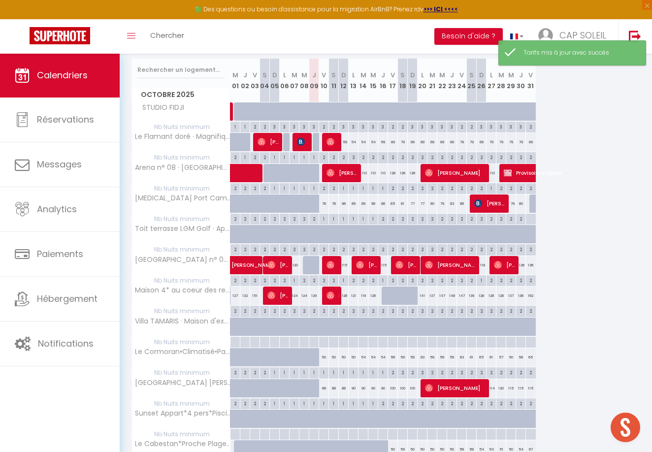
click at [363, 355] on div "54" at bounding box center [364, 357] width 10 height 18
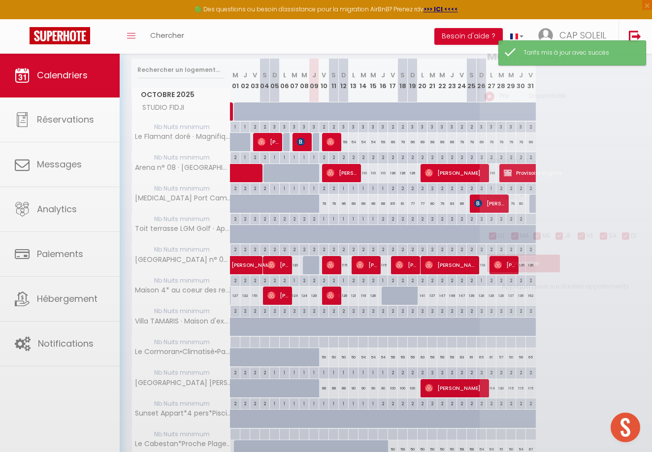
type input "54"
type input "Mar 14 Octobre 2025"
type input "Mer 15 Octobre 2025"
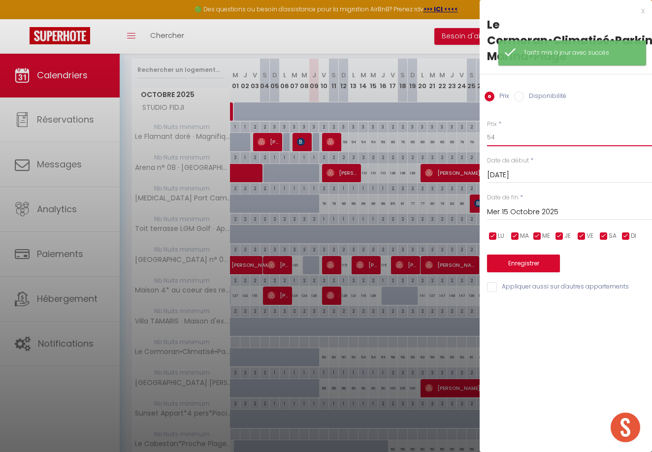
click at [507, 137] on input "54" at bounding box center [569, 138] width 165 height 18
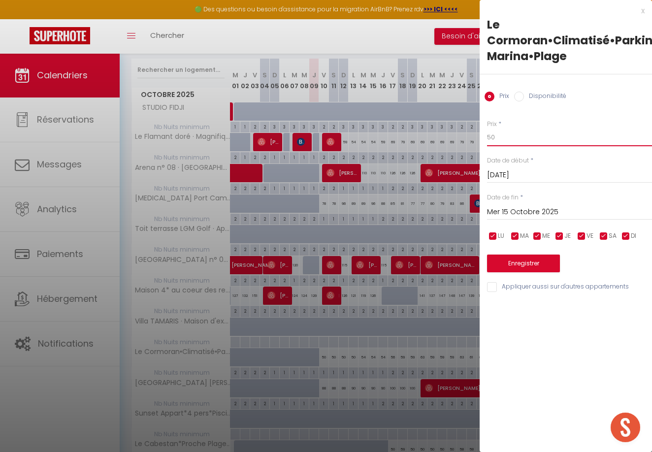
type input "50"
click at [517, 210] on input "Mer 15 Octobre 2025" at bounding box center [569, 212] width 165 height 13
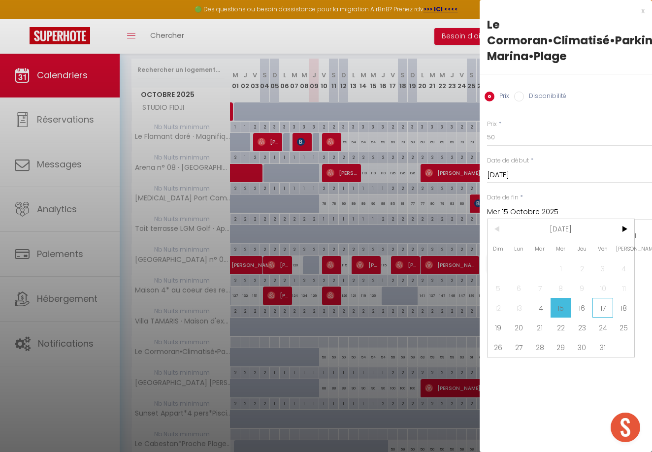
click at [606, 307] on span "17" at bounding box center [603, 308] width 21 height 20
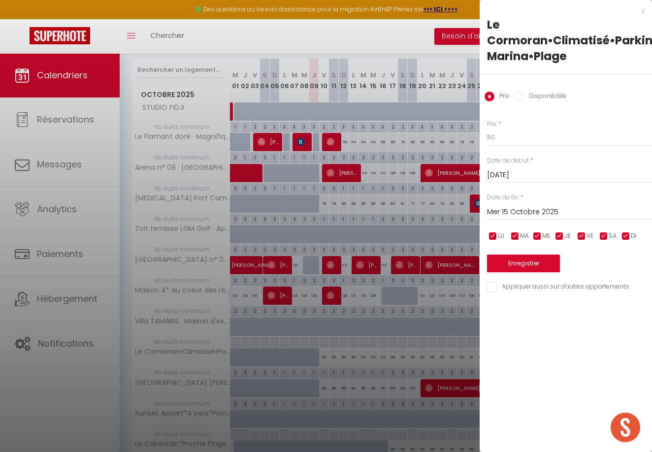
type input "Ven 17 Octobre 2025"
click at [538, 262] on button "Enregistrer" at bounding box center [523, 264] width 73 height 18
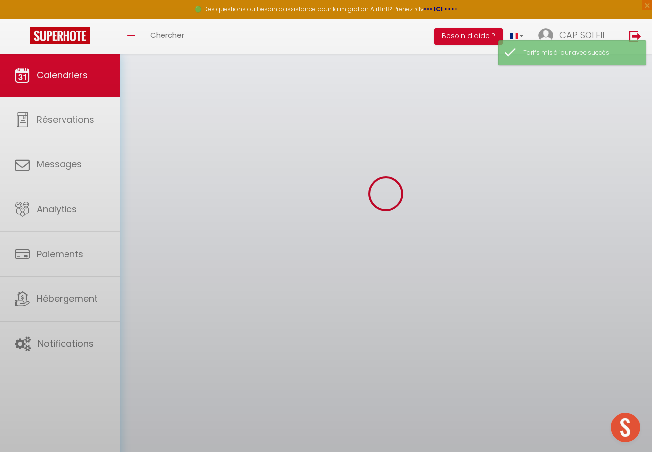
scroll to position [53, 0]
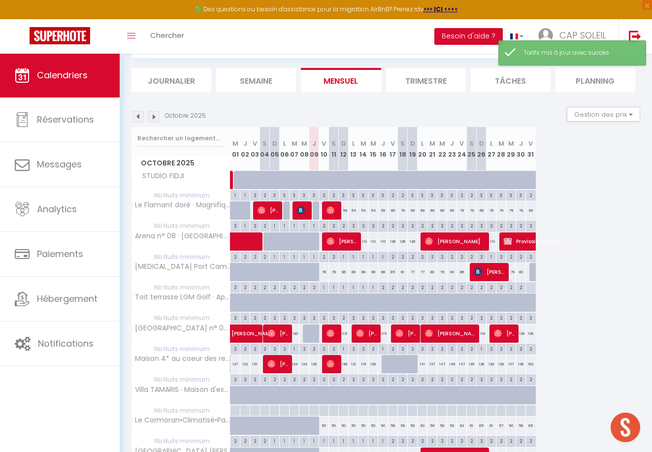
click at [393, 424] on div "56" at bounding box center [393, 426] width 10 height 18
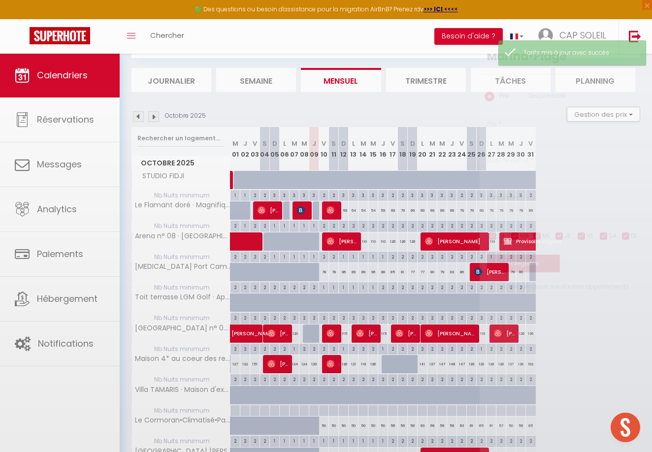
type input "56"
type input "Ven 17 Octobre 2025"
type input "Sam 18 Octobre 2025"
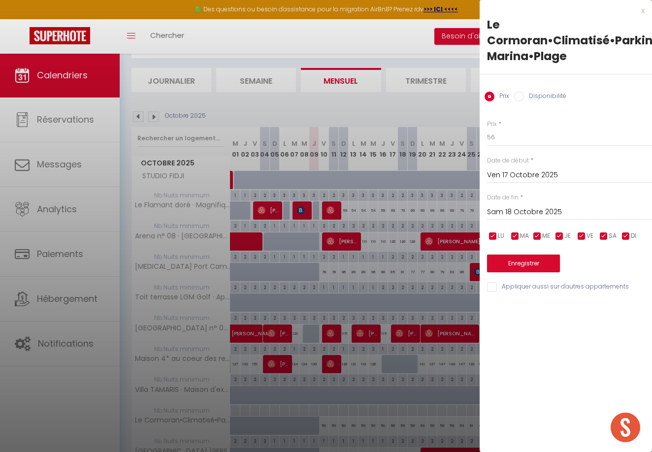
click at [410, 428] on div at bounding box center [326, 226] width 652 height 452
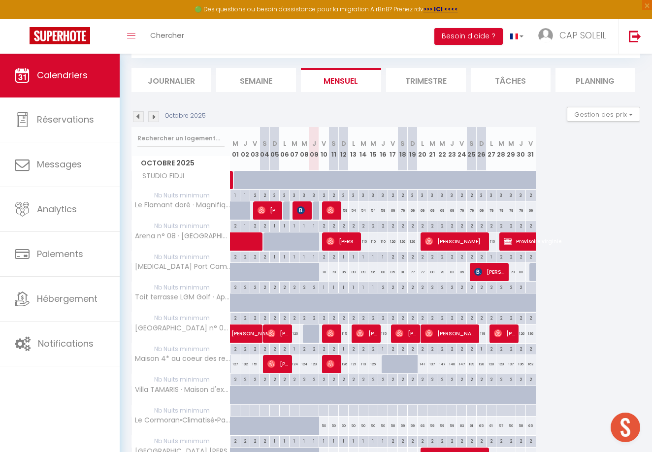
click at [402, 424] on div "59" at bounding box center [403, 426] width 10 height 18
type input "59"
type input "Sam 18 Octobre 2025"
type input "Dim 19 Octobre 2025"
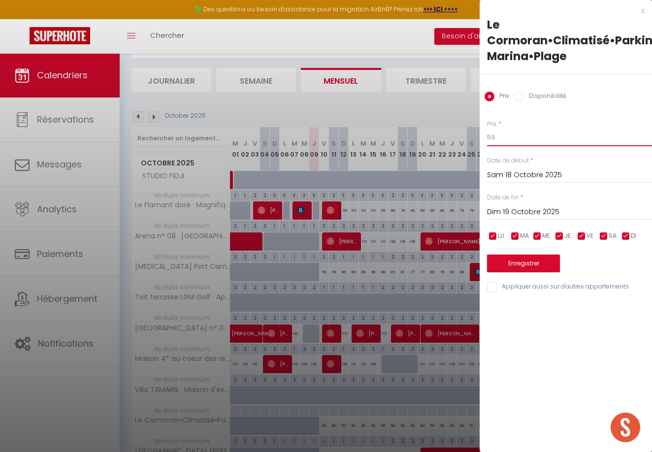
click at [502, 133] on input "59" at bounding box center [569, 138] width 165 height 18
type input "56"
click at [520, 264] on button "Enregistrer" at bounding box center [523, 264] width 73 height 18
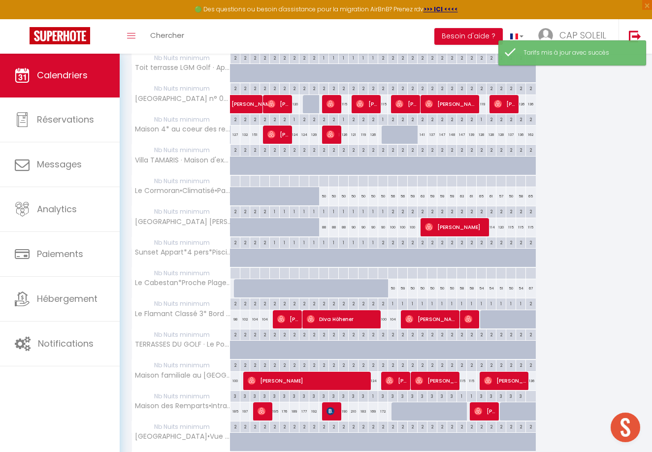
scroll to position [293, 0]
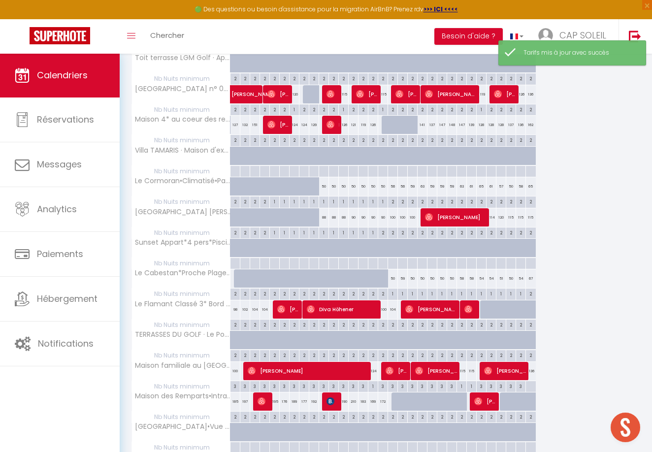
click at [414, 184] on div "59" at bounding box center [413, 186] width 10 height 18
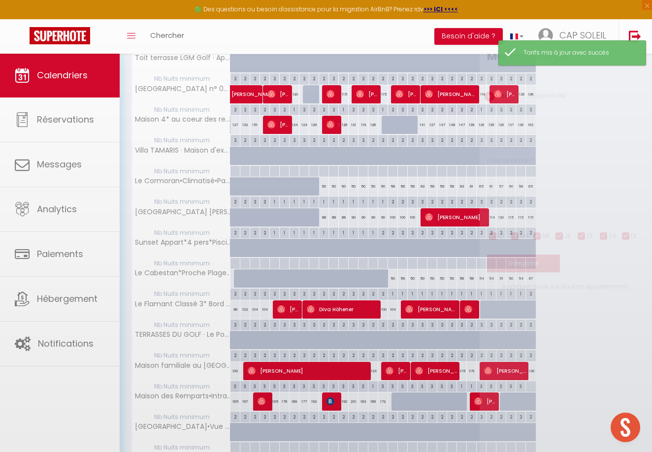
type input "59"
type input "Dim 19 Octobre 2025"
type input "Lun 20 Octobre 2025"
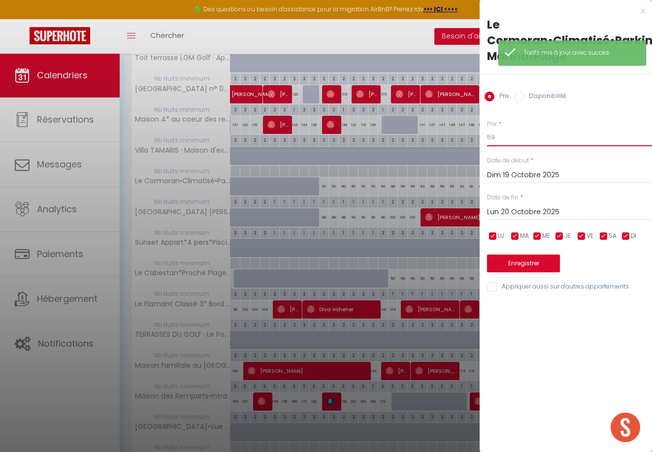
click at [497, 137] on input "59" at bounding box center [569, 138] width 165 height 18
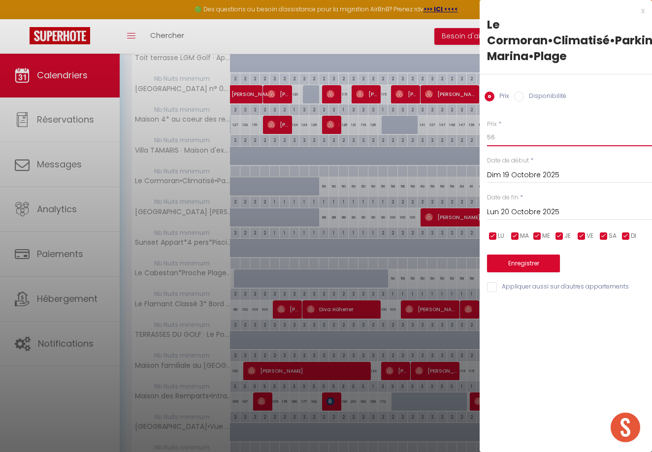
type input "56"
click at [517, 261] on button "Enregistrer" at bounding box center [523, 264] width 73 height 18
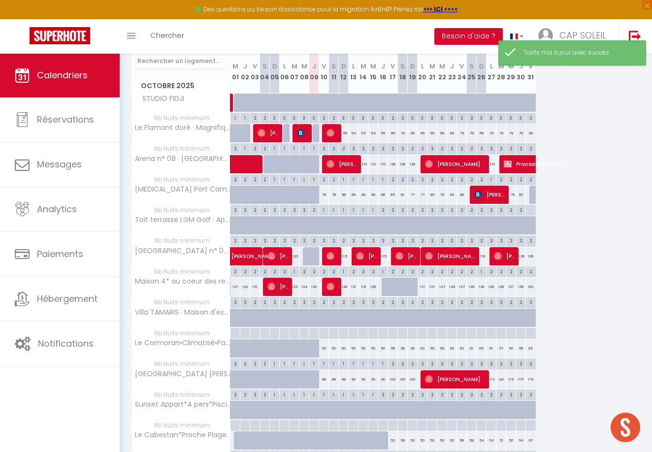
scroll to position [131, 0]
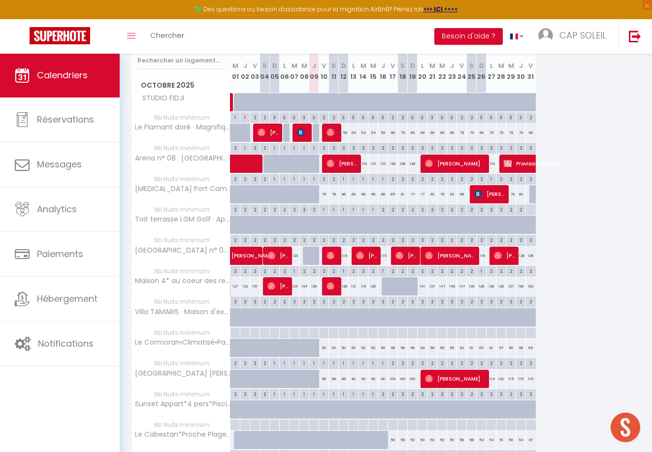
click at [424, 345] on div "63" at bounding box center [423, 348] width 10 height 18
type input "63"
type input "Lun 20 Octobre 2025"
type input "Mar 21 Octobre 2025"
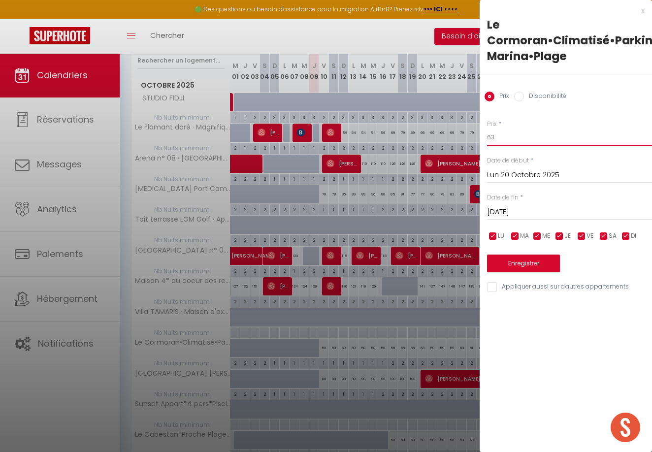
click at [506, 135] on input "63" at bounding box center [569, 138] width 165 height 18
type input "6"
type input "56"
click at [517, 211] on input "Mar 21 Octobre 2025" at bounding box center [569, 212] width 165 height 13
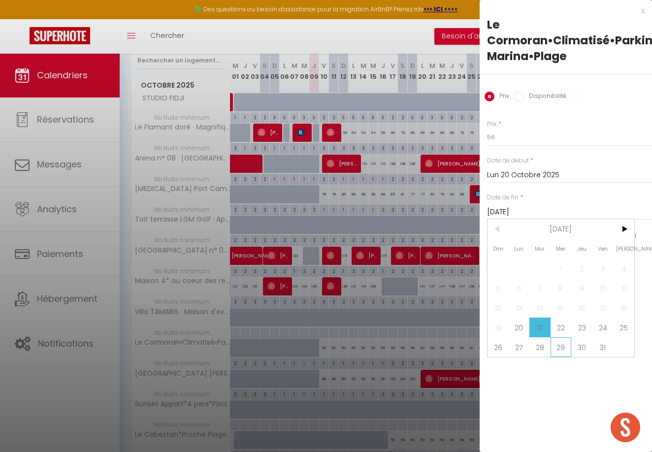
click at [565, 347] on span "29" at bounding box center [561, 347] width 21 height 20
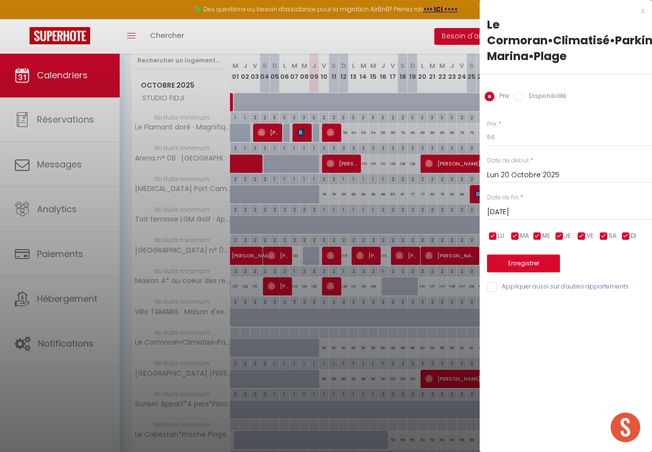
type input "Mer 29 Octobre 2025"
click at [543, 259] on button "Enregistrer" at bounding box center [523, 264] width 73 height 18
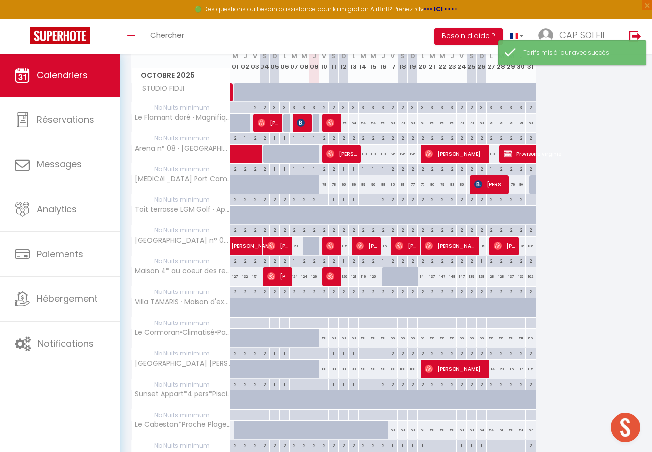
scroll to position [142, 0]
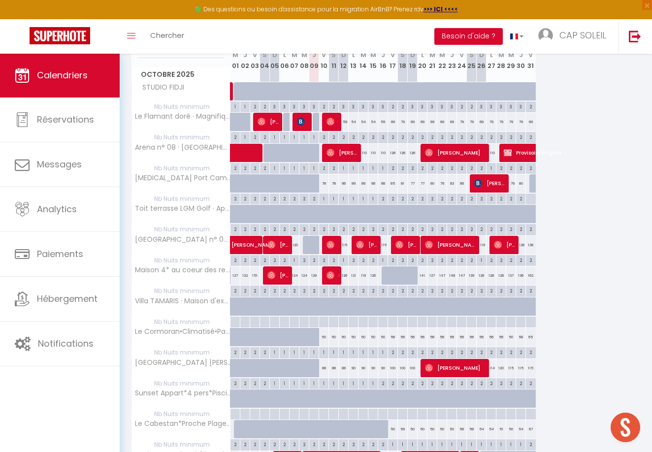
click at [354, 364] on div "90" at bounding box center [354, 368] width 10 height 18
type input "90"
type input "Lun 13 Octobre 2025"
type input "Mar 14 Octobre 2025"
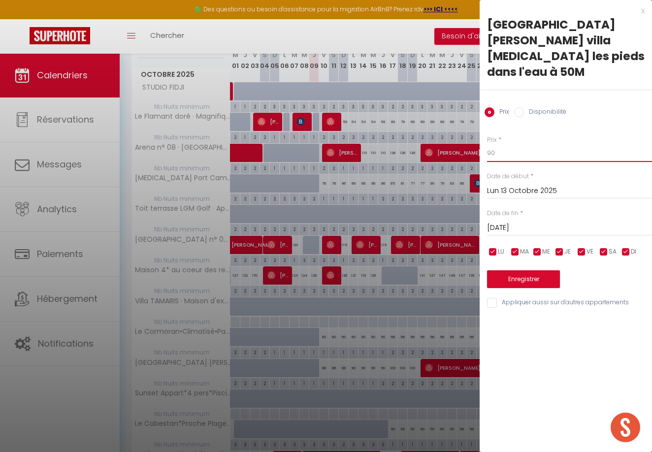
click at [498, 155] on input "90" at bounding box center [569, 153] width 165 height 18
type input "9"
type input "88"
click at [520, 273] on button "Enregistrer" at bounding box center [523, 279] width 73 height 18
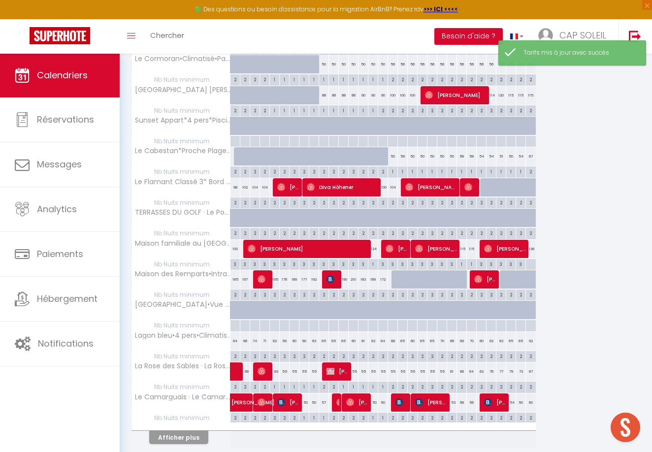
scroll to position [415, 0]
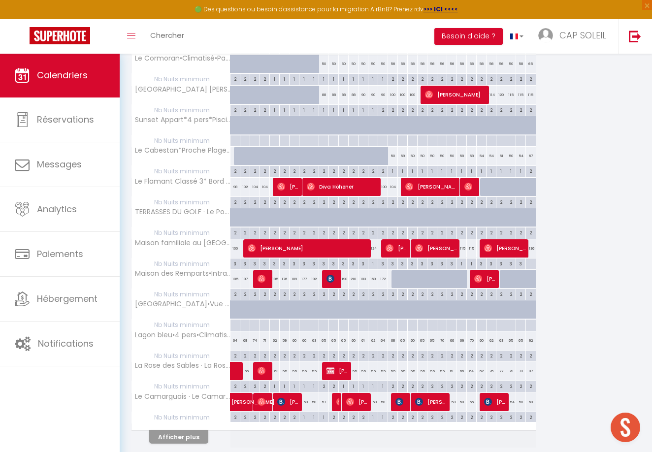
click at [345, 275] on div "190" at bounding box center [344, 279] width 10 height 18
type input "190"
type input "Dim 12 Octobre 2025"
type input "Lun 13 Octobre 2025"
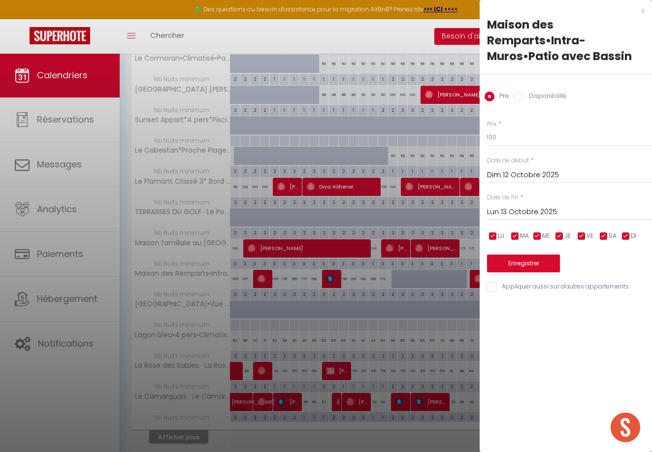
click at [352, 274] on div at bounding box center [326, 226] width 652 height 452
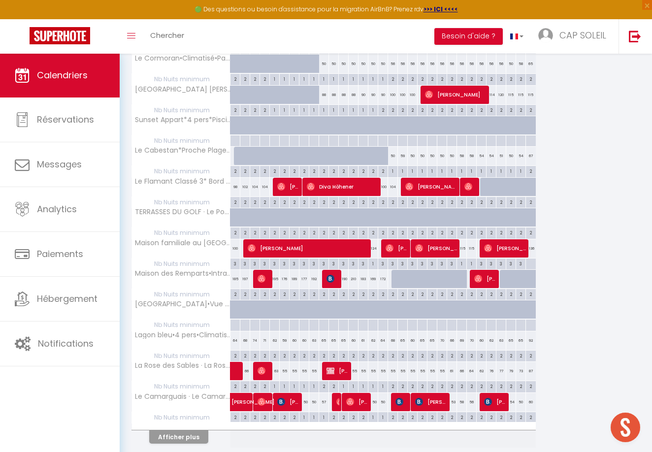
click at [355, 274] on div "210" at bounding box center [354, 279] width 10 height 18
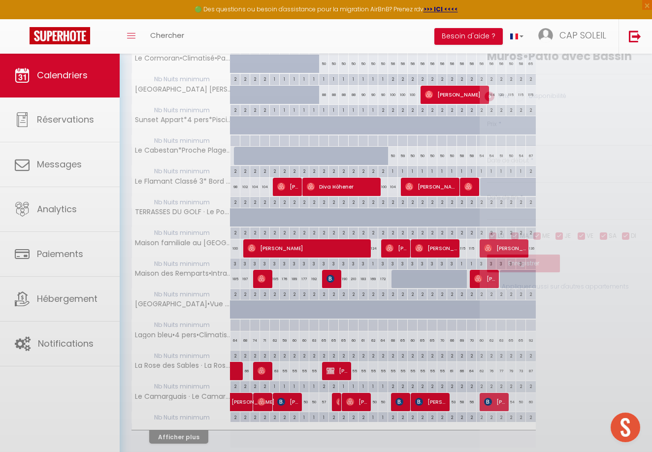
type input "210"
type input "Lun 13 Octobre 2025"
type input "Mar 14 Octobre 2025"
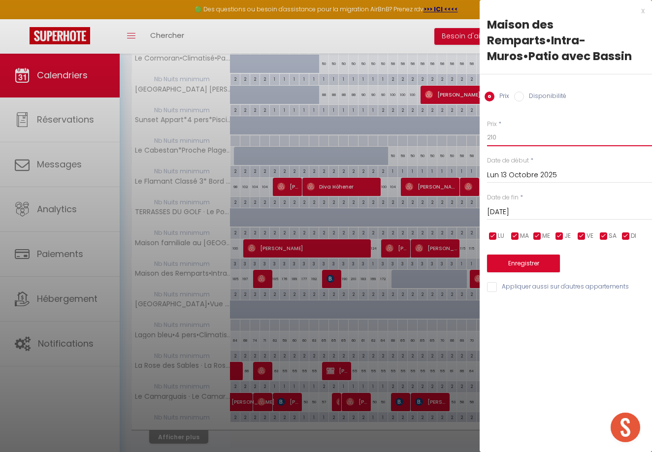
click at [510, 139] on input "210" at bounding box center [569, 138] width 165 height 18
type input "2"
type input "190"
click at [524, 261] on button "Enregistrer" at bounding box center [523, 264] width 73 height 18
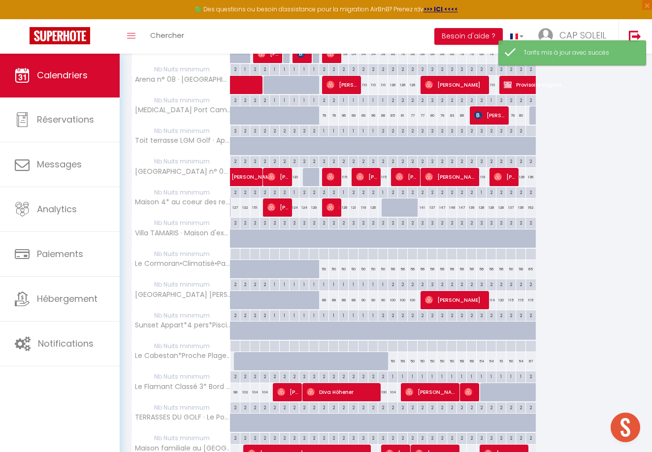
scroll to position [211, 0]
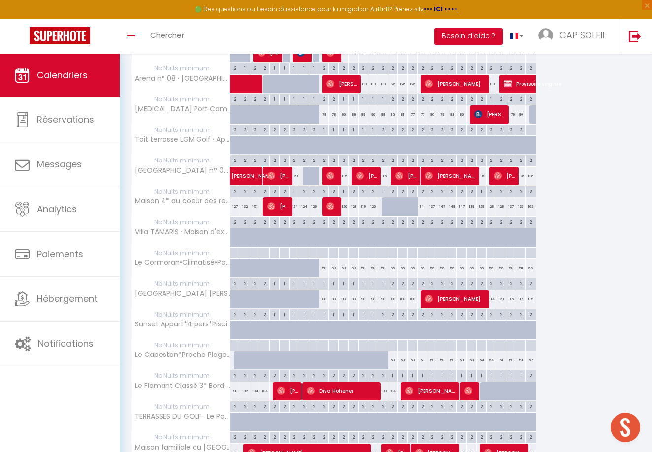
click at [384, 173] on div "115" at bounding box center [383, 176] width 10 height 18
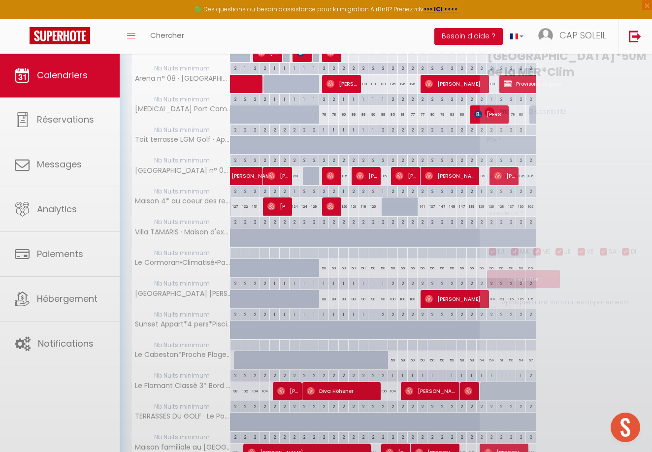
type input "115"
type input "Jeu 16 Octobre 2025"
type input "Ven 17 Octobre 2025"
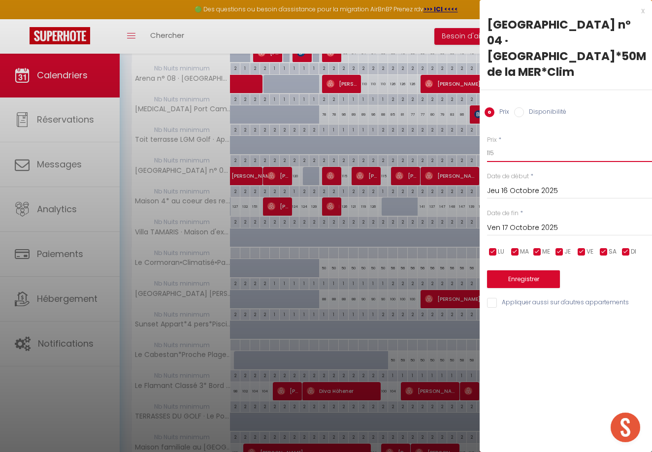
click at [497, 151] on input "115" at bounding box center [569, 153] width 165 height 18
type input "110"
click at [518, 281] on button "Enregistrer" at bounding box center [523, 279] width 73 height 18
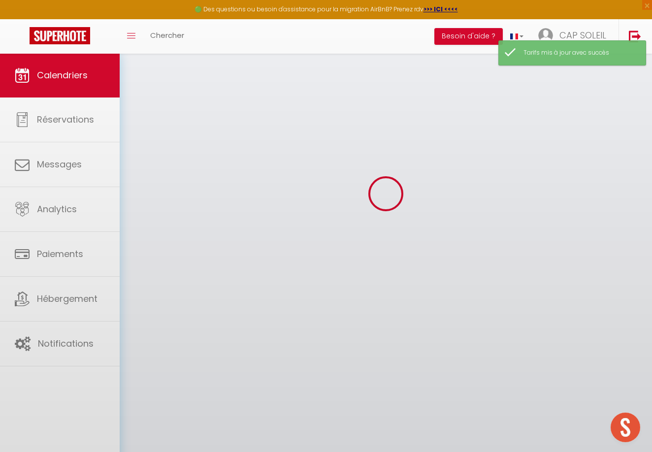
scroll to position [53, 0]
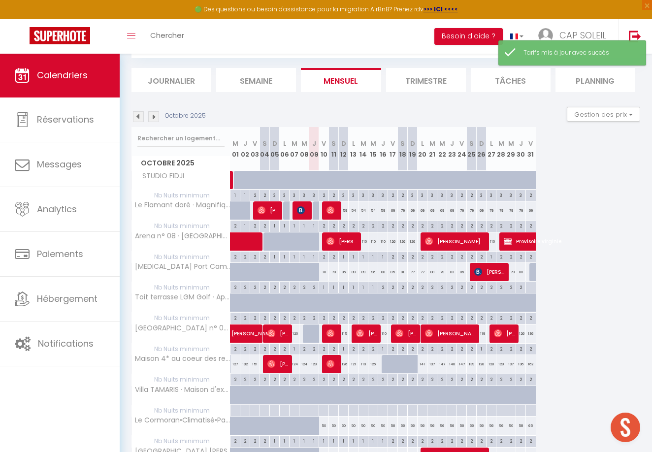
click at [483, 330] on div "119" at bounding box center [482, 334] width 10 height 18
type input "119"
type input "Dim 26 Octobre 2025"
type input "Lun 27 Octobre 2025"
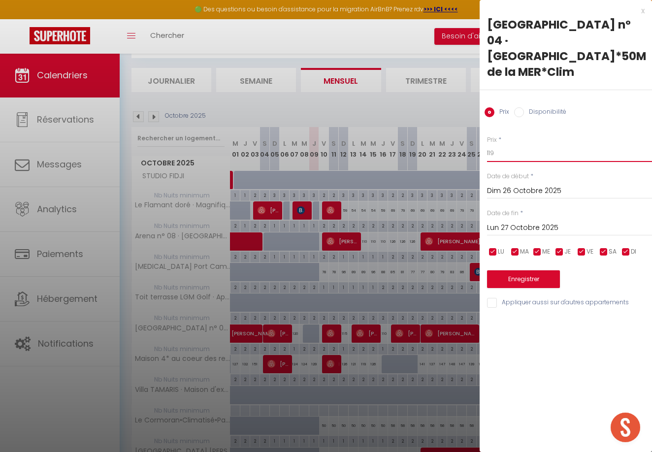
click at [499, 151] on input "119" at bounding box center [569, 153] width 165 height 18
type input "110"
click at [519, 276] on button "Enregistrer" at bounding box center [523, 279] width 73 height 18
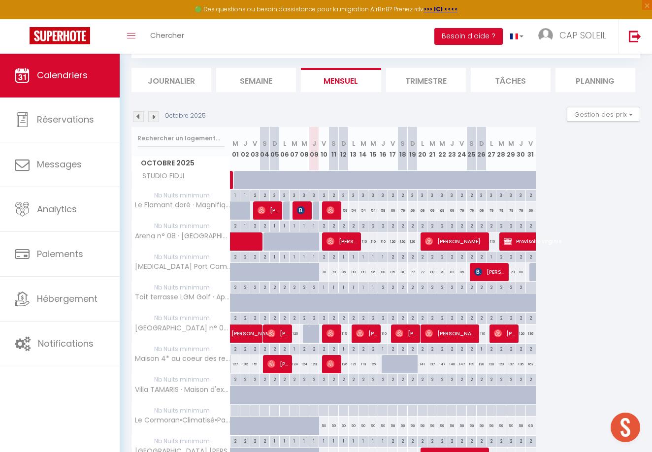
click at [531, 332] on div "136" at bounding box center [531, 334] width 10 height 18
type input "136"
type input "Ven 31 Octobre 2025"
type input "Sam 01 Novembre 2025"
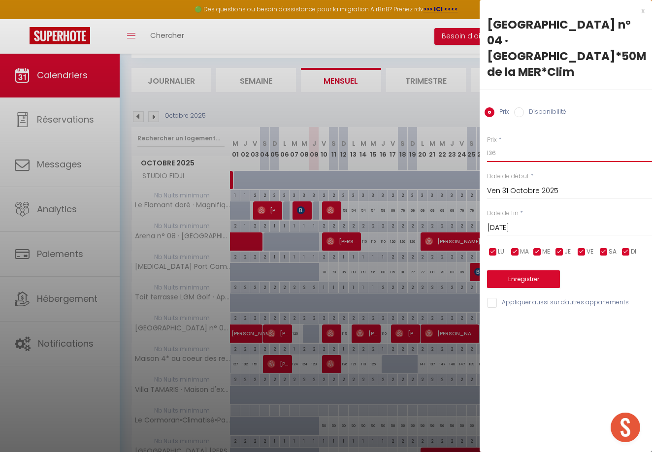
click at [493, 152] on input "136" at bounding box center [569, 153] width 165 height 18
type input "126"
click at [516, 274] on button "Enregistrer" at bounding box center [523, 279] width 73 height 18
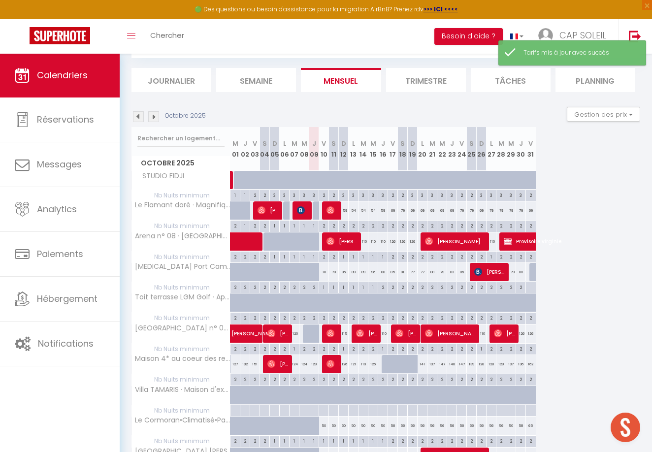
click at [394, 240] on div "126" at bounding box center [393, 241] width 10 height 18
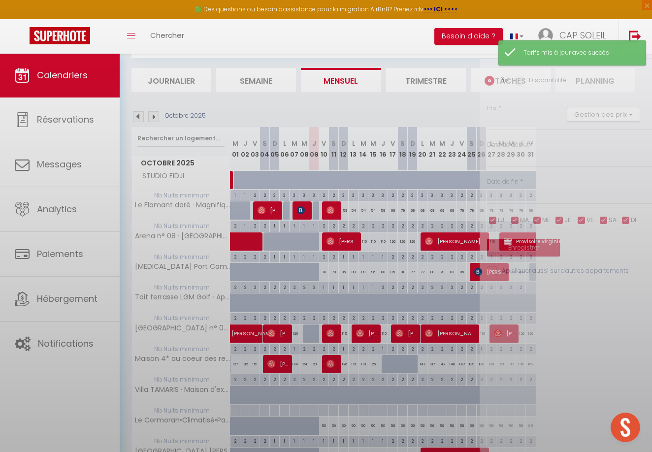
type input "126"
type input "Ven 17 Octobre 2025"
type input "Sam 18 Octobre 2025"
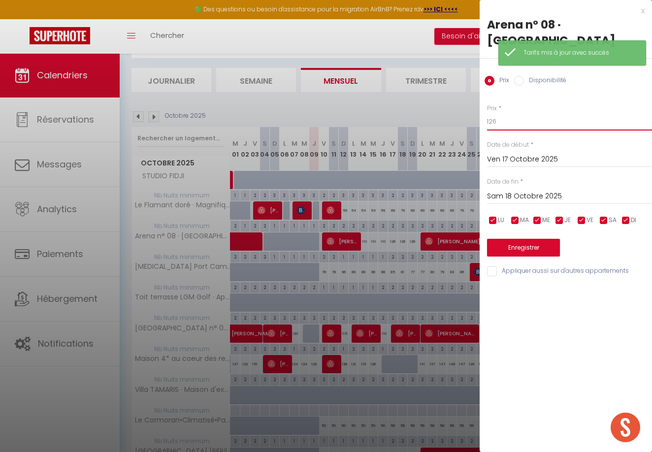
click at [500, 119] on input "126" at bounding box center [569, 122] width 165 height 18
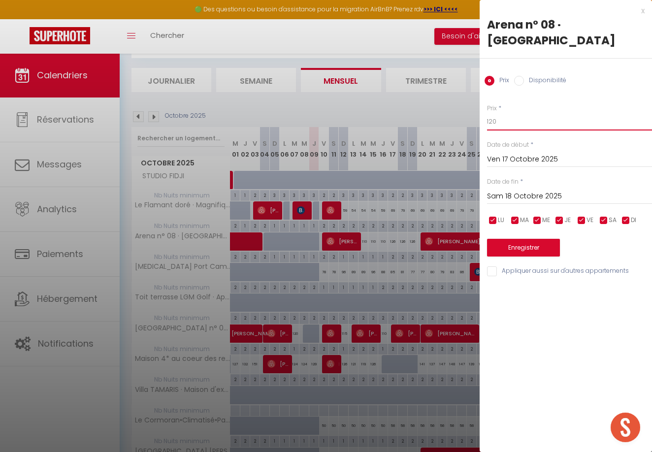
type input "120"
click at [517, 248] on button "Enregistrer" at bounding box center [523, 248] width 73 height 18
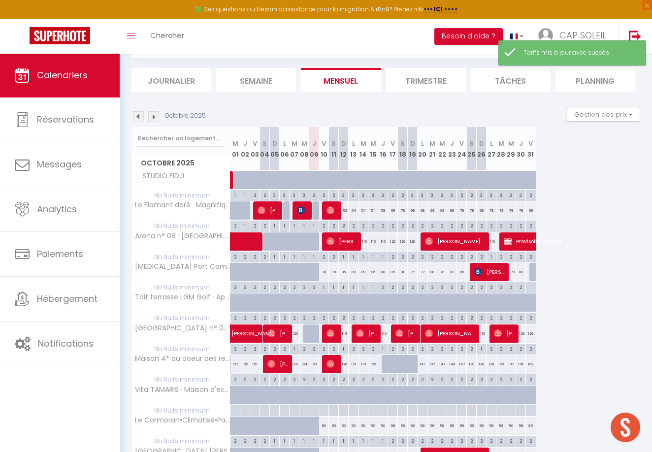
click at [403, 240] on div "126" at bounding box center [403, 241] width 10 height 18
type input "126"
type input "Sam 18 Octobre 2025"
type input "Dim 19 Octobre 2025"
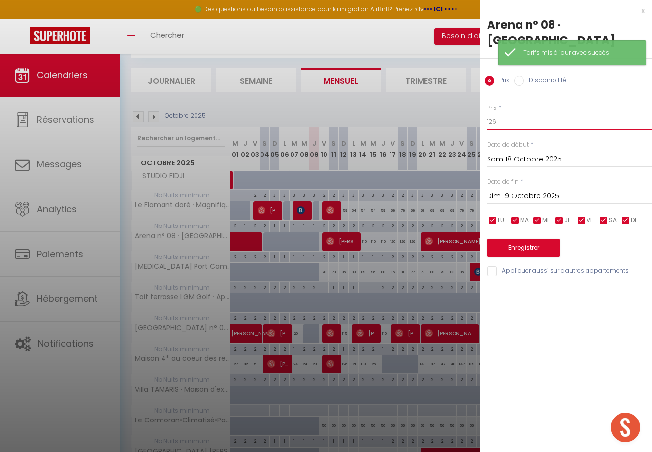
click at [505, 117] on input "126" at bounding box center [569, 122] width 165 height 18
type input "120"
click at [521, 251] on button "Enregistrer" at bounding box center [523, 248] width 73 height 18
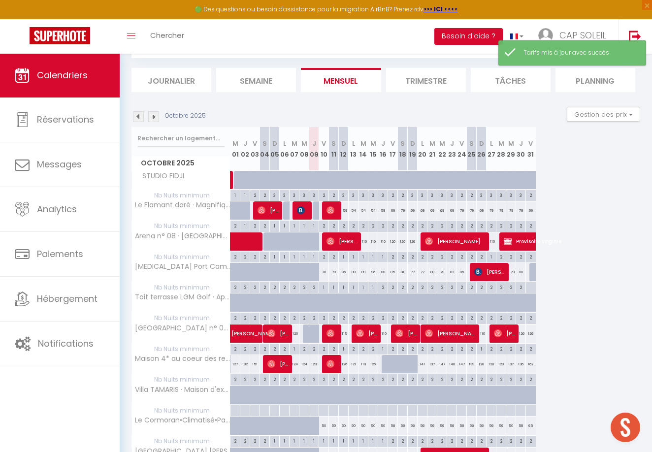
click at [413, 238] on div "126" at bounding box center [413, 241] width 10 height 18
type input "126"
type input "Dim 19 Octobre 2025"
type input "Lun 20 Octobre 2025"
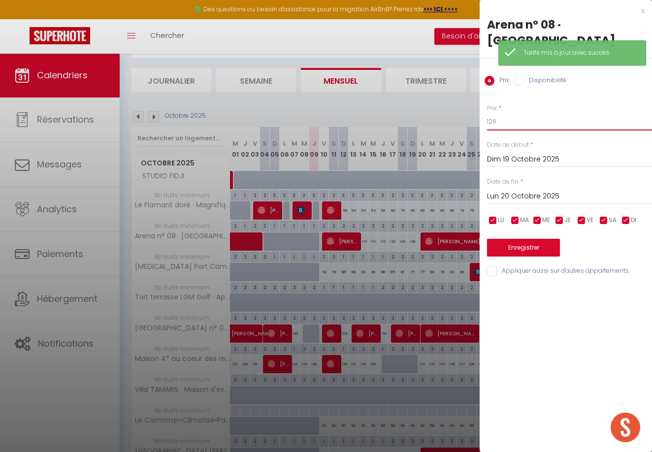
click at [501, 121] on input "126" at bounding box center [569, 122] width 165 height 18
type input "120"
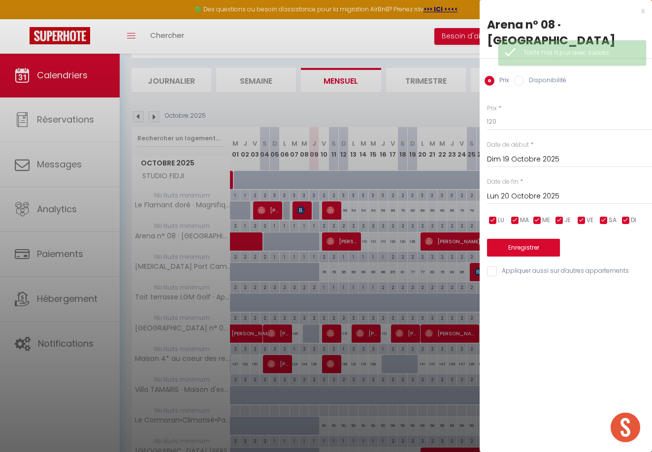
click at [510, 247] on button "Enregistrer" at bounding box center [523, 248] width 73 height 18
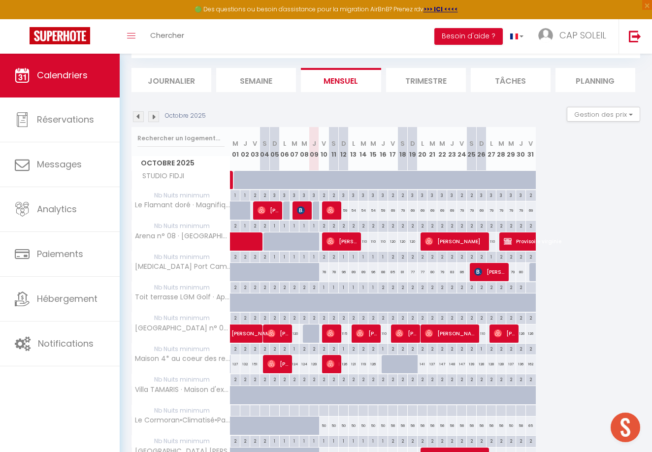
click at [393, 208] on div "69" at bounding box center [393, 210] width 10 height 18
type input "69"
type input "Ven 17 Octobre 2025"
type input "Sam 18 Octobre 2025"
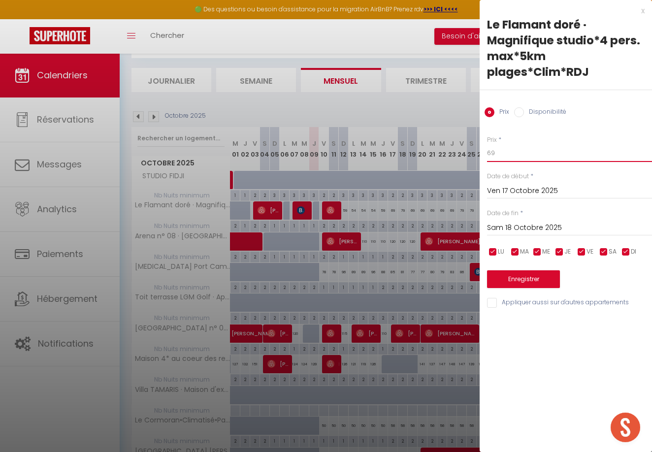
click at [496, 154] on input "69" at bounding box center [569, 153] width 165 height 18
type input "65"
click at [526, 280] on button "Enregistrer" at bounding box center [523, 279] width 73 height 18
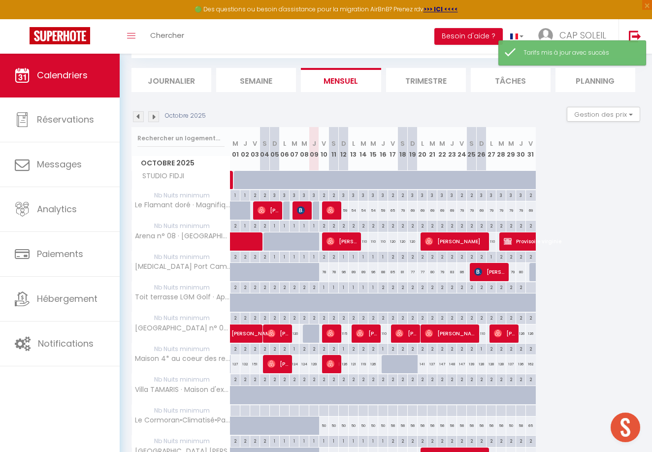
click at [403, 208] on div "79" at bounding box center [403, 210] width 10 height 18
type input "79"
type input "Sam 18 Octobre 2025"
type input "Dim 19 Octobre 2025"
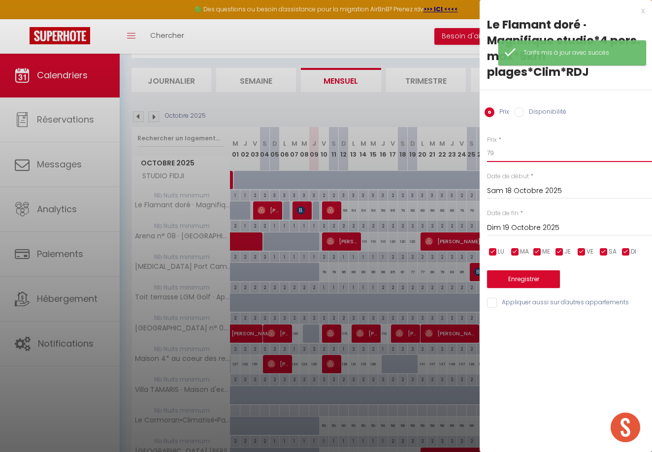
click at [498, 154] on input "79" at bounding box center [569, 153] width 165 height 18
type input "7"
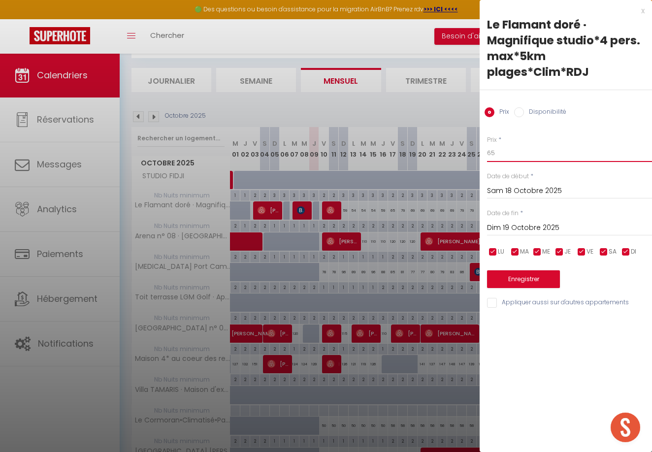
type input "65"
click at [522, 281] on button "Enregistrer" at bounding box center [523, 279] width 73 height 18
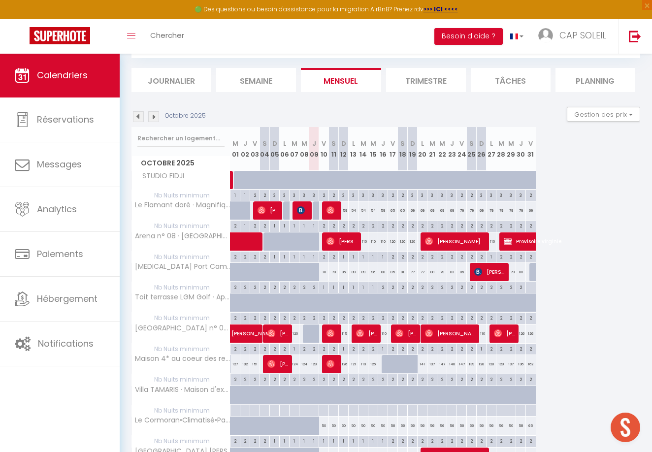
click at [413, 210] on div "69" at bounding box center [413, 210] width 10 height 18
type input "69"
type input "Dim 19 Octobre 2025"
type input "Lun 20 Octobre 2025"
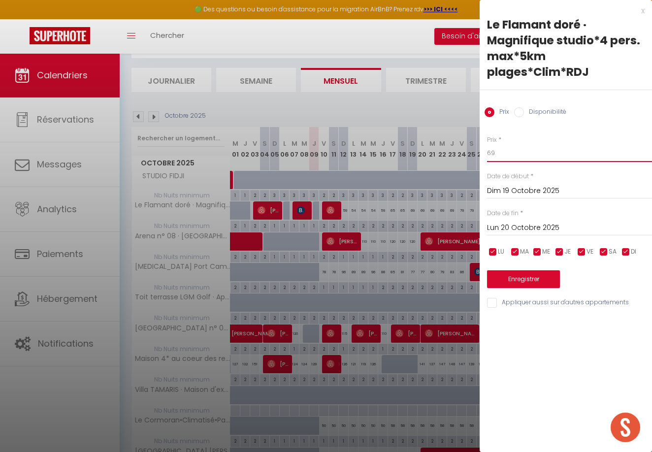
click at [497, 150] on input "69" at bounding box center [569, 153] width 165 height 18
type input "6"
type input "59"
click at [519, 276] on button "Enregistrer" at bounding box center [523, 279] width 73 height 18
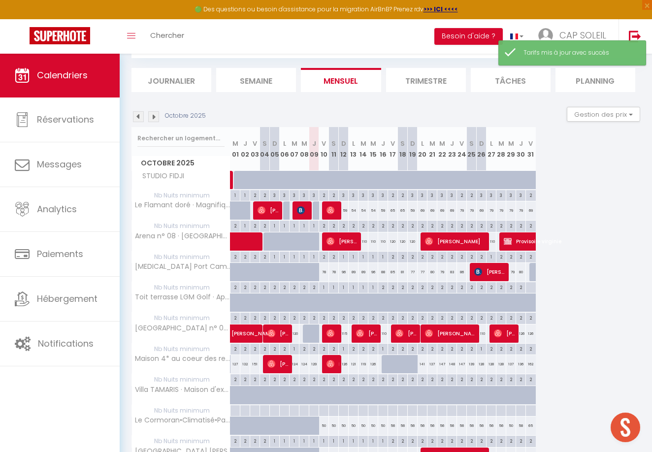
click at [424, 208] on div "69" at bounding box center [423, 210] width 10 height 18
type input "69"
type input "Lun 20 Octobre 2025"
type input "Mar 21 Octobre 2025"
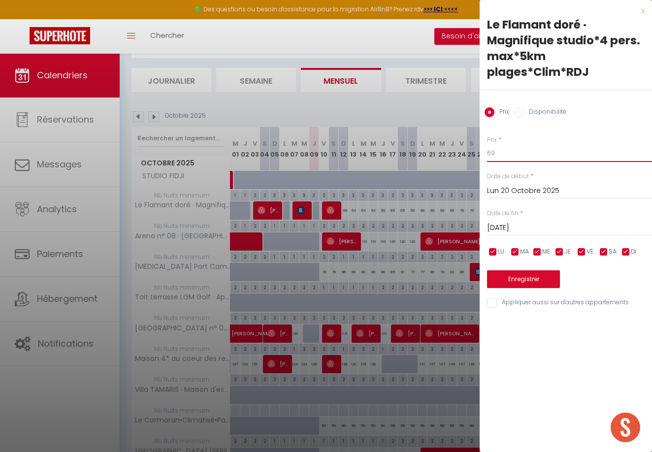
click at [497, 150] on input "69" at bounding box center [569, 153] width 165 height 18
type input "6"
type input "55"
click at [513, 227] on input "Mar 21 Octobre 2025" at bounding box center [569, 228] width 165 height 13
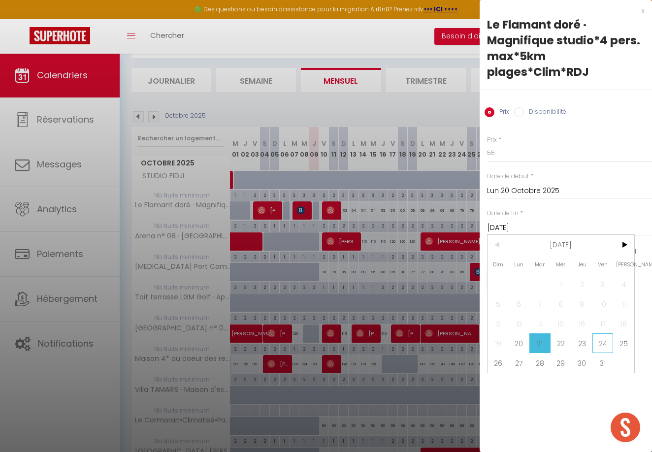
click at [599, 342] on span "24" at bounding box center [603, 343] width 21 height 20
type input "Ven 24 Octobre 2025"
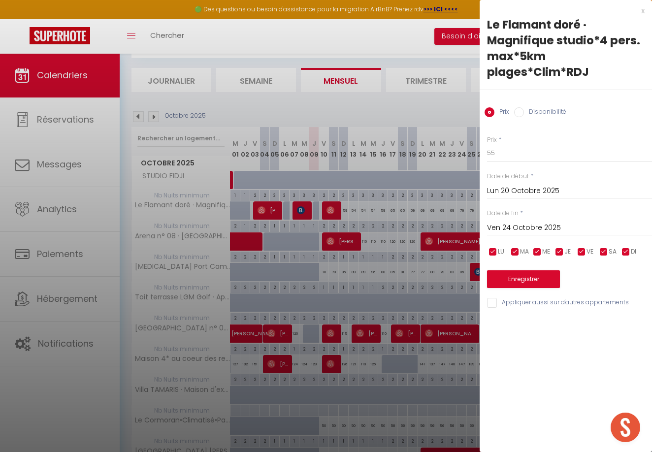
click at [536, 276] on button "Enregistrer" at bounding box center [523, 279] width 73 height 18
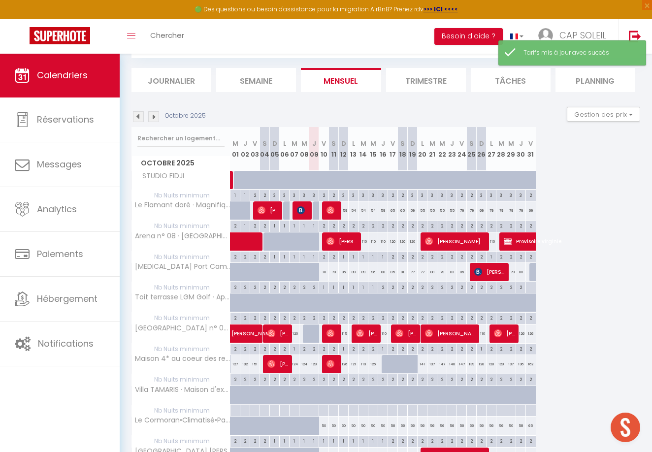
click at [462, 209] on div "79" at bounding box center [462, 210] width 10 height 18
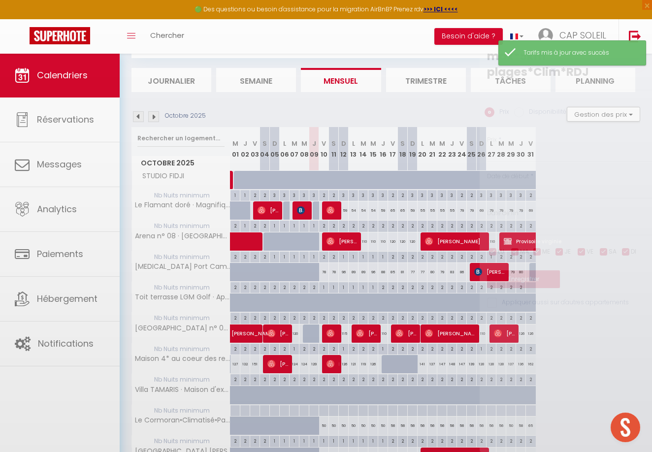
type input "79"
type input "Ven 24 Octobre 2025"
type input "Sam 25 Octobre 2025"
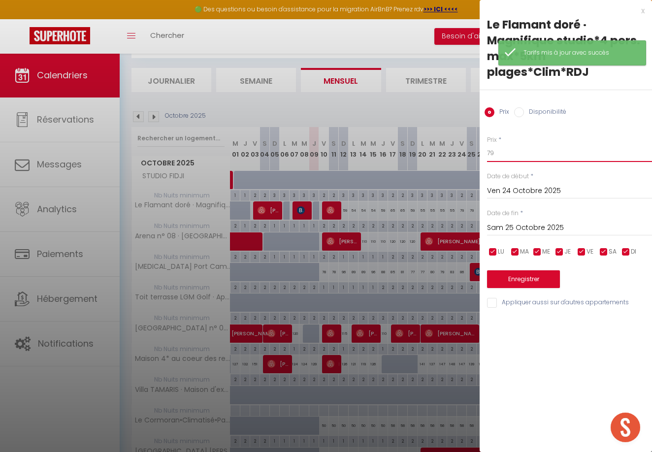
click at [501, 151] on input "79" at bounding box center [569, 153] width 165 height 18
type input "7"
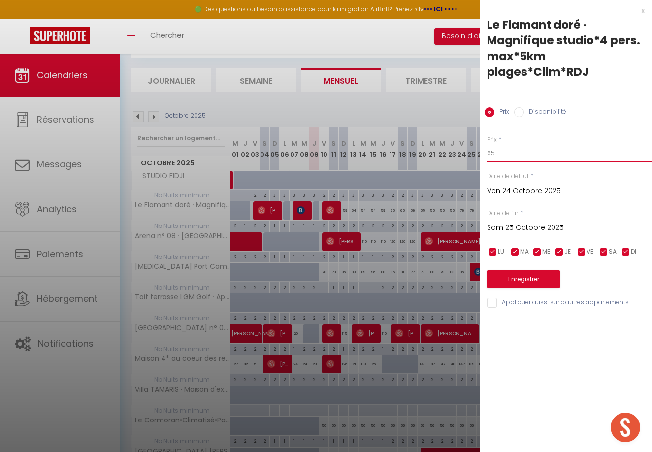
type input "65"
click at [514, 222] on input "Sam 25 Octobre 2025" at bounding box center [569, 228] width 165 height 13
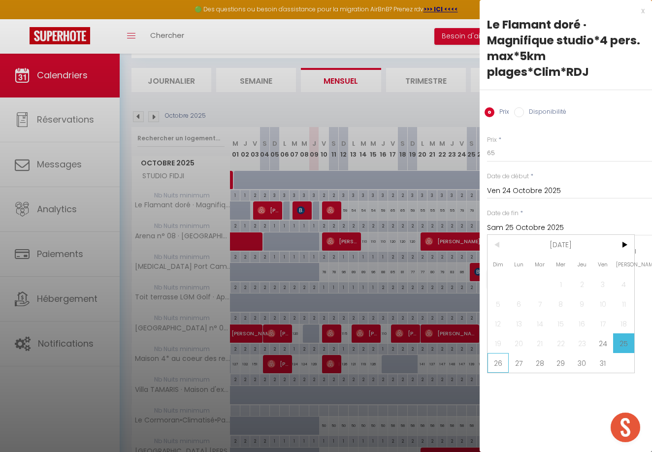
click at [500, 361] on span "26" at bounding box center [498, 363] width 21 height 20
type input "Dim 26 Octobre 2025"
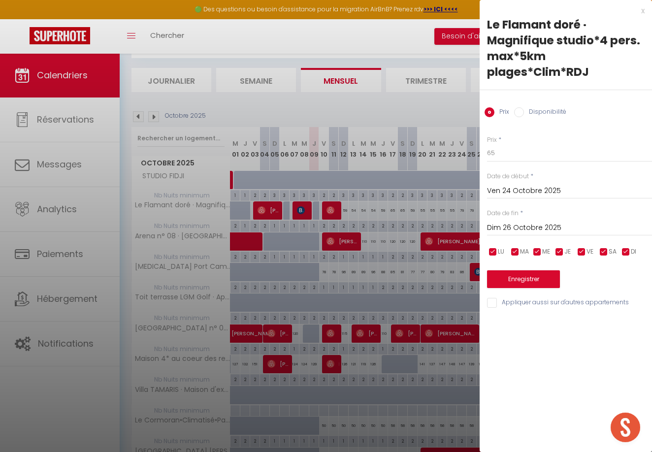
click at [524, 274] on button "Enregistrer" at bounding box center [523, 279] width 73 height 18
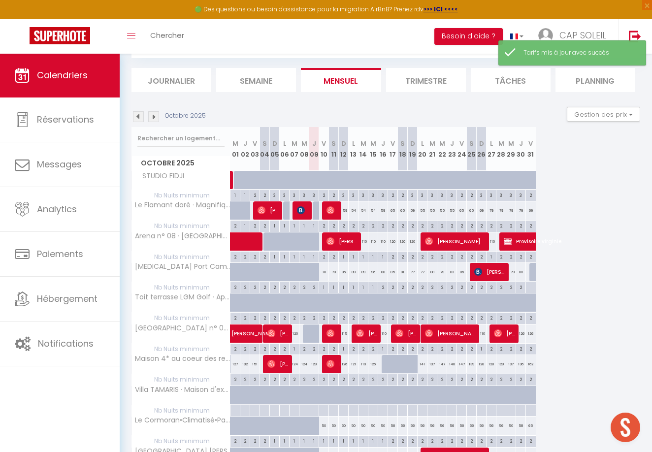
click at [492, 208] on div "79" at bounding box center [492, 210] width 10 height 18
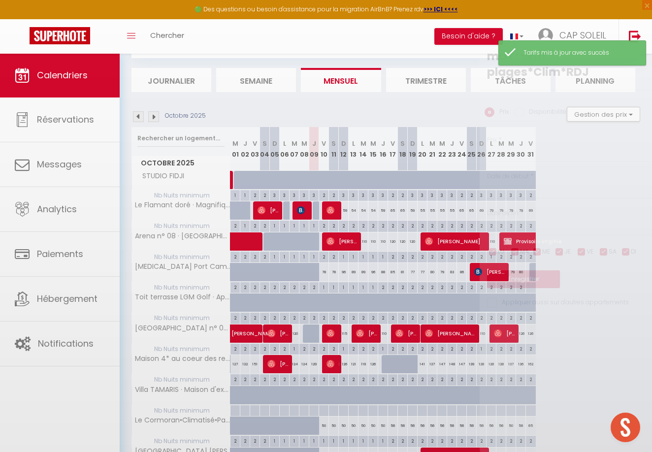
type input "79"
type input "Lun 27 Octobre 2025"
type input "[DATE]"
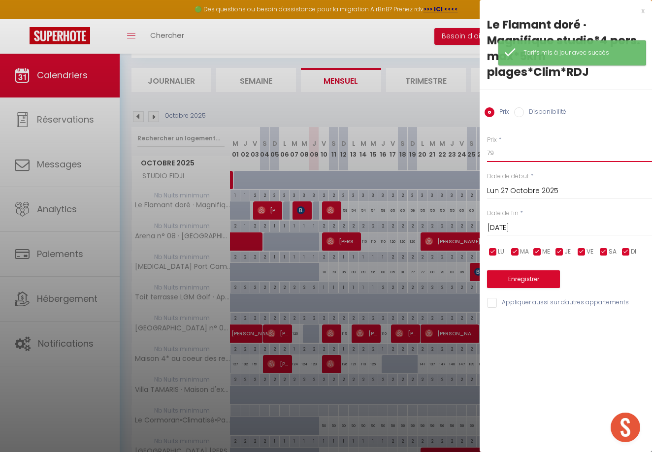
click at [501, 154] on input "79" at bounding box center [569, 153] width 165 height 18
type input "7"
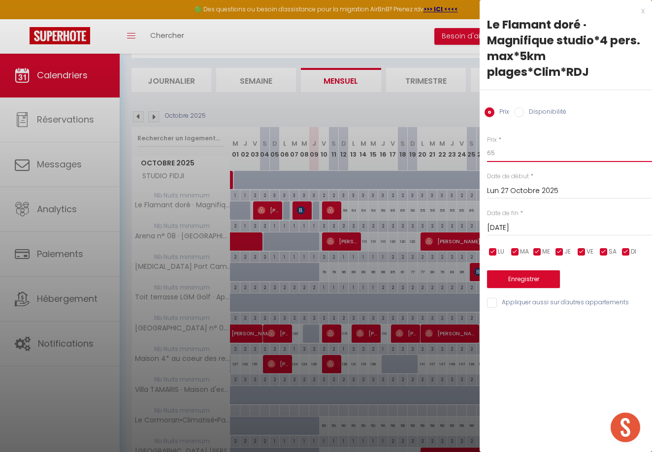
type input "65"
click at [512, 226] on input "[DATE]" at bounding box center [569, 228] width 165 height 13
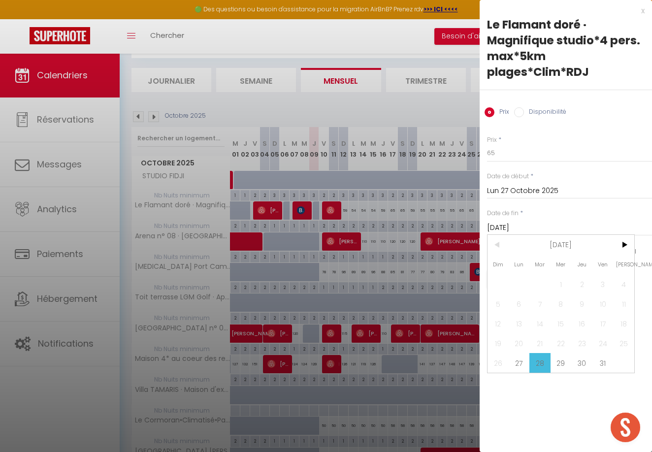
click at [601, 363] on span "31" at bounding box center [603, 363] width 21 height 20
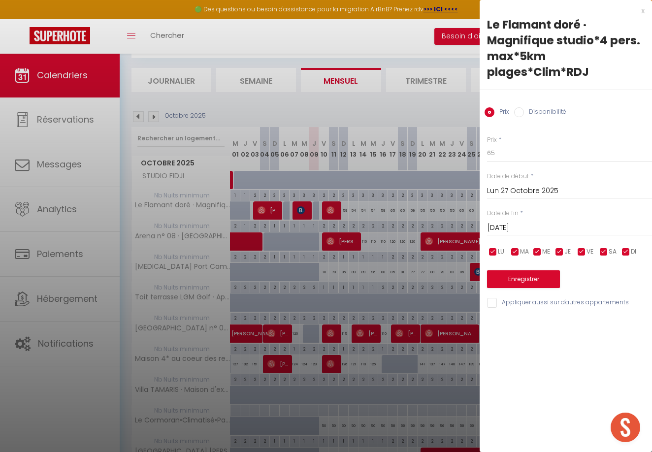
type input "Ven 31 Octobre 2025"
click at [529, 278] on button "Enregistrer" at bounding box center [523, 279] width 73 height 18
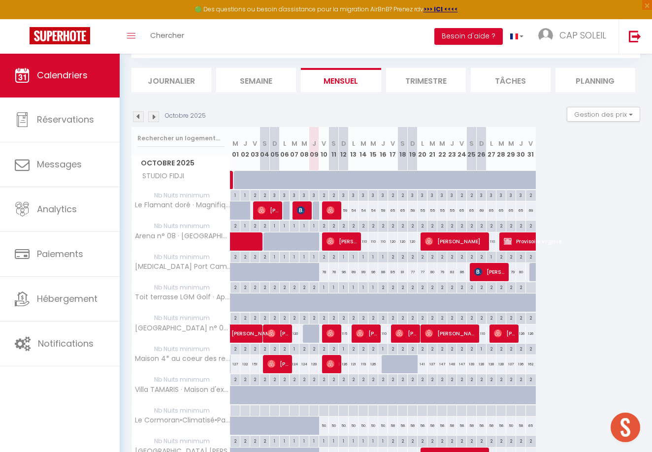
click at [334, 270] on div "78" at bounding box center [334, 272] width 10 height 18
type input "78"
type input "Sam 11 Octobre 2025"
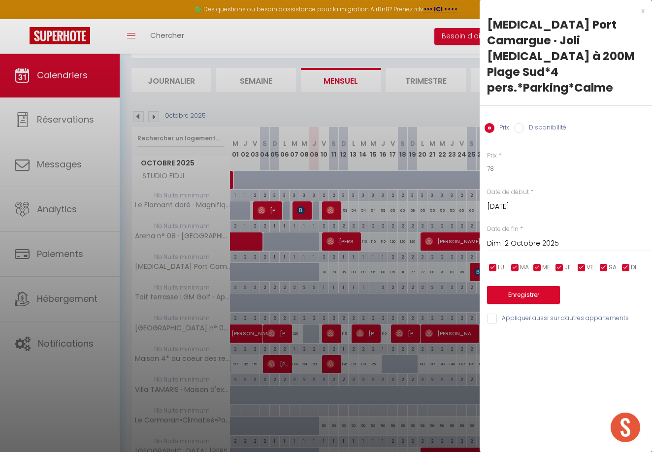
click at [508, 237] on input "Dim 12 Octobre 2025" at bounding box center [569, 243] width 165 height 13
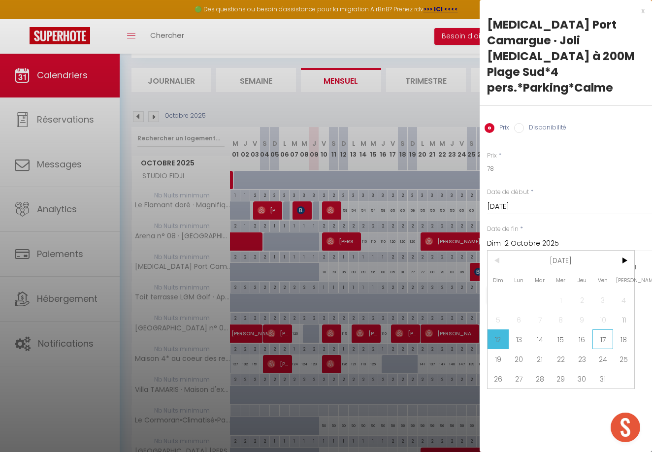
click at [601, 330] on span "17" at bounding box center [603, 340] width 21 height 20
type input "Ven 17 Octobre 2025"
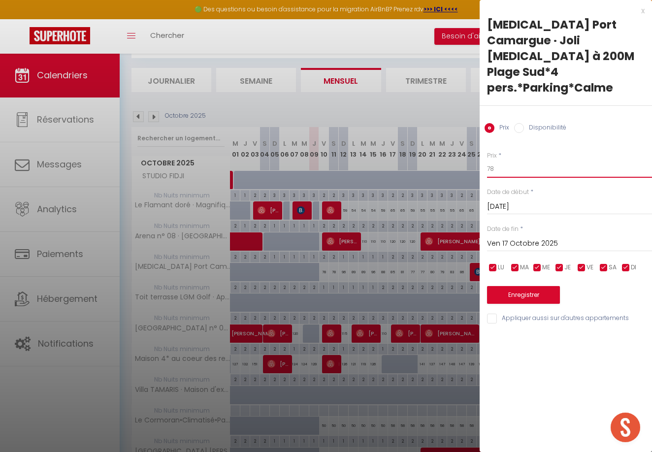
click at [498, 160] on input "78" at bounding box center [569, 169] width 165 height 18
click at [523, 286] on button "Enregistrer" at bounding box center [523, 295] width 73 height 18
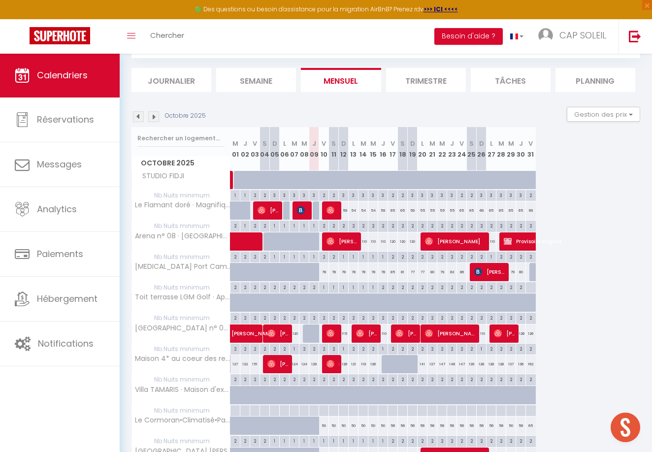
click at [324, 271] on div "78" at bounding box center [324, 272] width 10 height 18
type input "78"
type input "Ven 10 Octobre 2025"
type input "Sam 11 Octobre 2025"
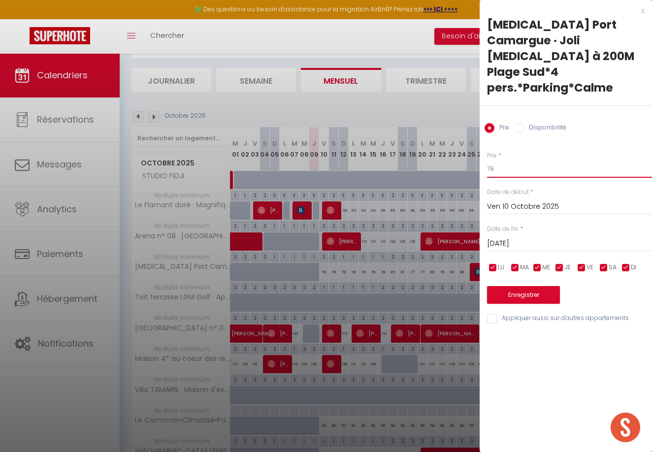
click at [504, 160] on input "78" at bounding box center [569, 169] width 165 height 18
click at [533, 286] on button "Enregistrer" at bounding box center [523, 295] width 73 height 18
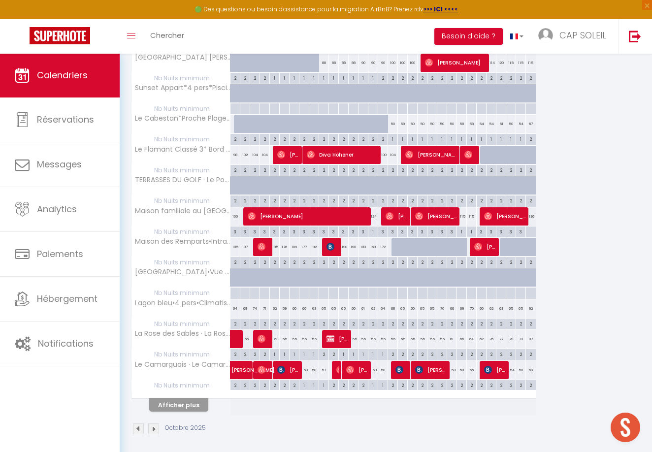
scroll to position [447, 0]
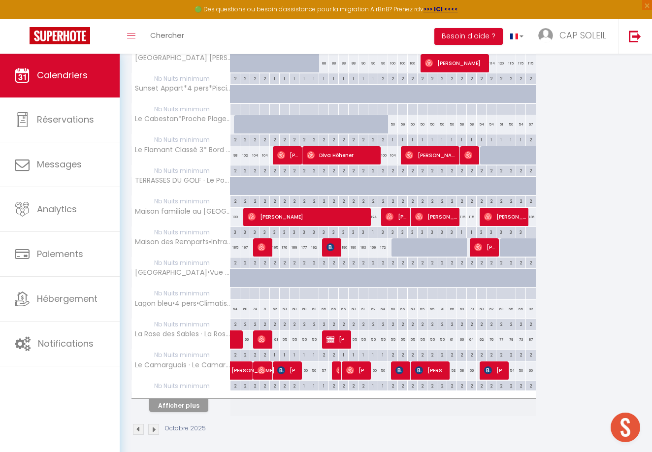
click at [178, 399] on button "Afficher plus" at bounding box center [178, 405] width 59 height 13
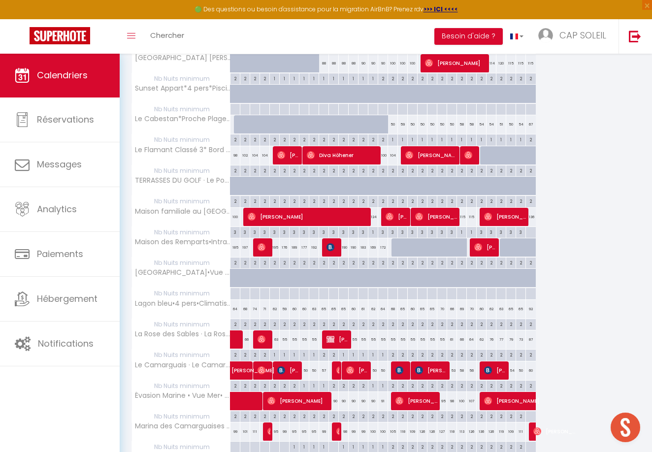
click at [453, 381] on div "2" at bounding box center [451, 385] width 9 height 9
type input "2"
type input "Jeu 23 Octobre 2025"
type input "Ven 24 Octobre 2025"
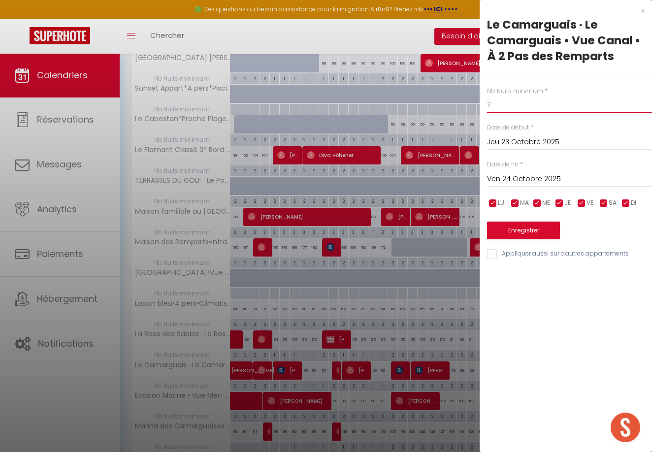
click at [494, 104] on input "2" at bounding box center [569, 105] width 165 height 18
type input "1"
click at [515, 178] on input "Ven 24 Octobre 2025" at bounding box center [569, 179] width 165 height 13
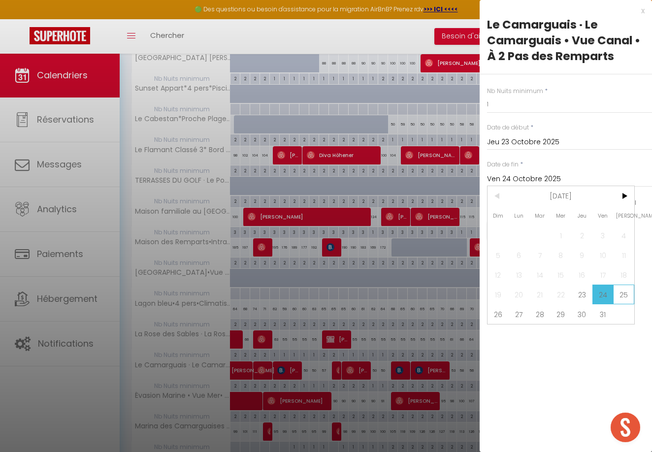
click at [626, 295] on span "25" at bounding box center [623, 295] width 21 height 20
type input "Sam 25 Octobre 2025"
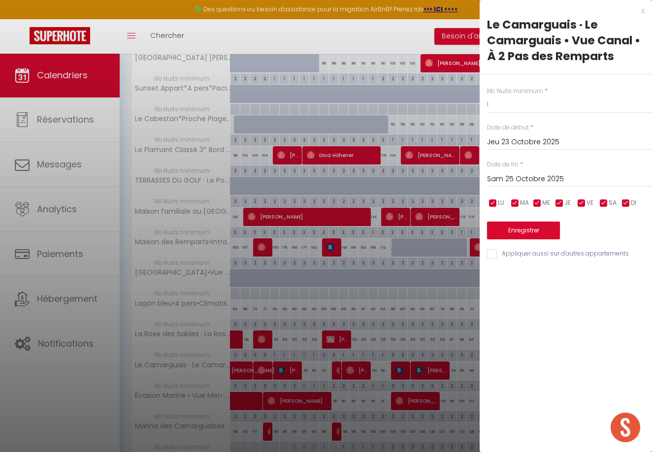
click at [529, 231] on button "Enregistrer" at bounding box center [523, 231] width 73 height 18
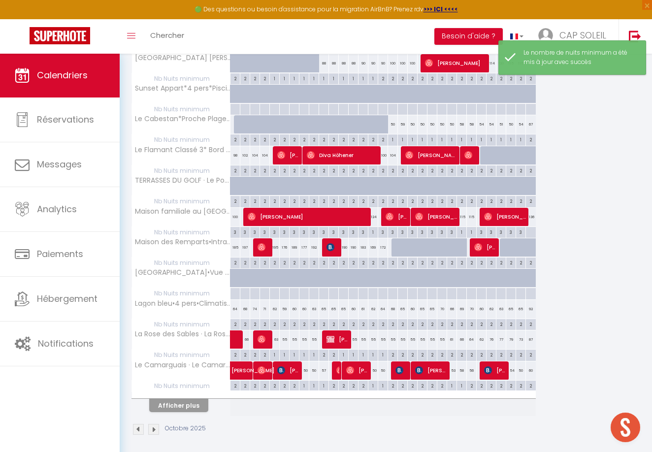
scroll to position [53, 0]
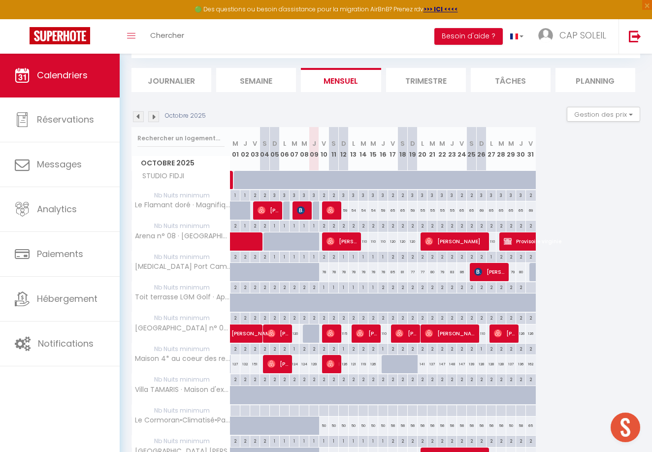
click at [394, 209] on div "65" at bounding box center [393, 210] width 10 height 18
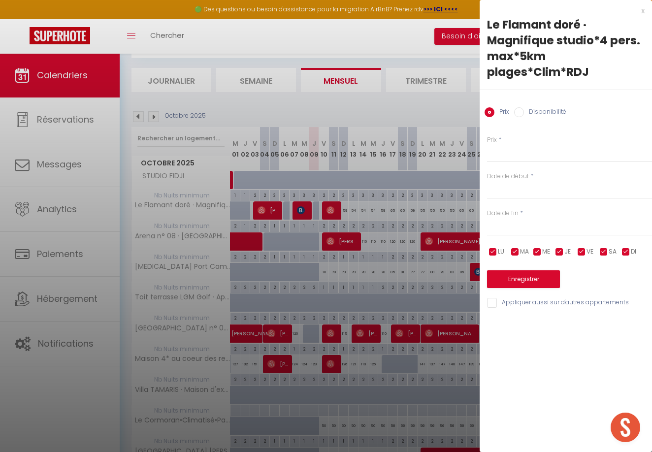
type input "65"
type input "Ven 17 Octobre 2025"
type input "Sam 18 Octobre 2025"
click at [506, 152] on input "65" at bounding box center [569, 153] width 165 height 18
click at [515, 228] on input "Sam 18 Octobre 2025" at bounding box center [569, 228] width 165 height 13
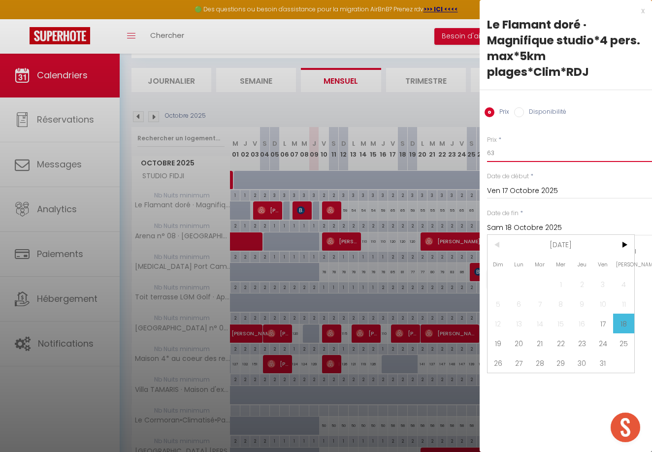
click at [498, 153] on input "63" at bounding box center [569, 153] width 165 height 18
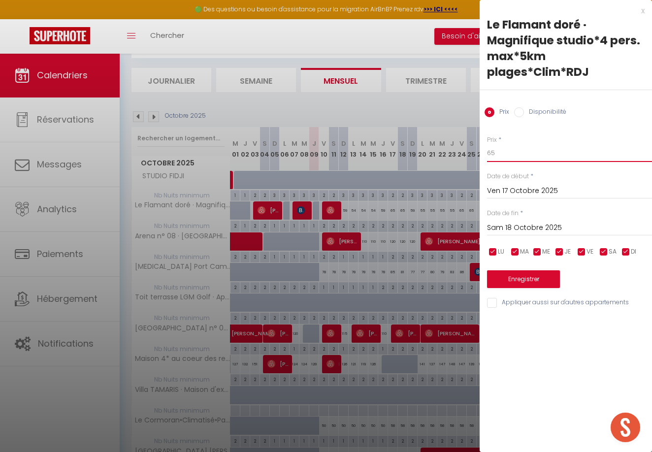
type input "65"
click at [520, 274] on button "Enregistrer" at bounding box center [523, 279] width 73 height 18
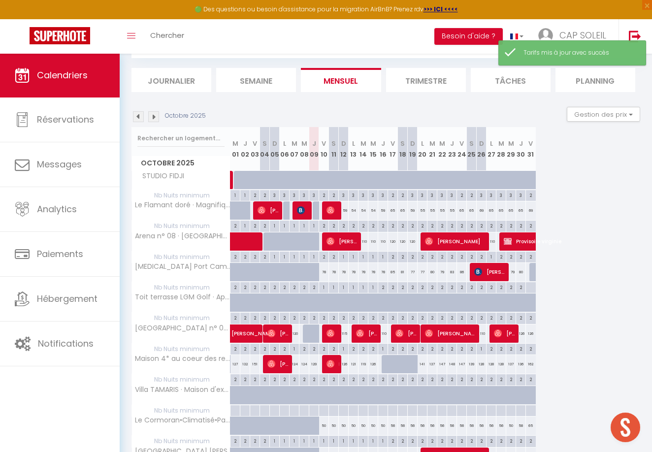
click at [482, 209] on div "69" at bounding box center [482, 210] width 10 height 18
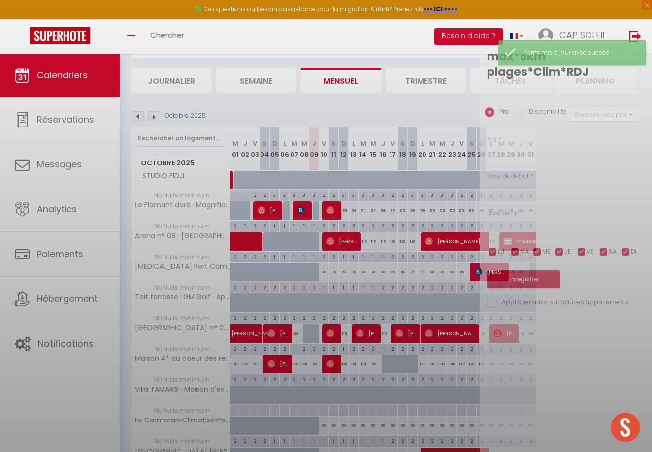
type input "69"
type input "Dim 26 Octobre 2025"
type input "Lun 27 Octobre 2025"
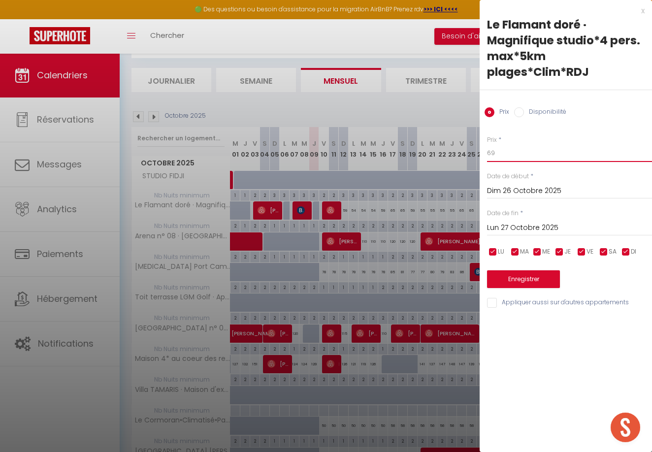
click at [501, 152] on input "69" at bounding box center [569, 153] width 165 height 18
type input "6"
type input "56"
click at [523, 279] on button "Enregistrer" at bounding box center [523, 279] width 73 height 18
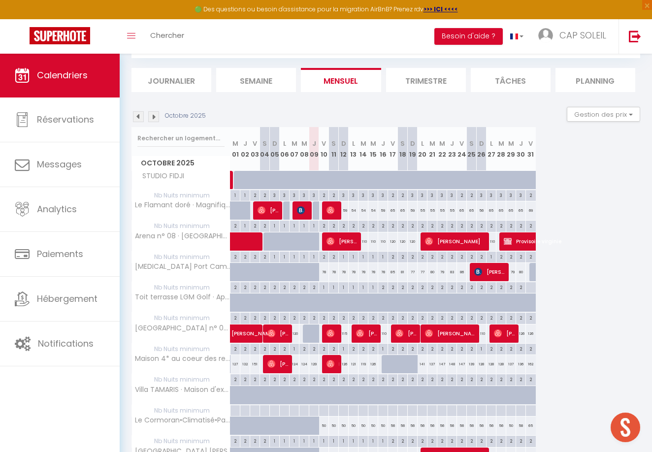
click at [531, 208] on div "69" at bounding box center [531, 210] width 10 height 18
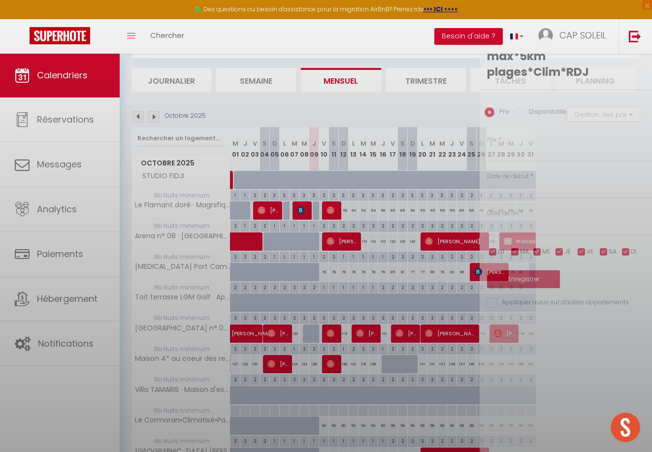
type input "69"
type input "Ven 31 Octobre 2025"
type input "Sam 01 Novembre 2025"
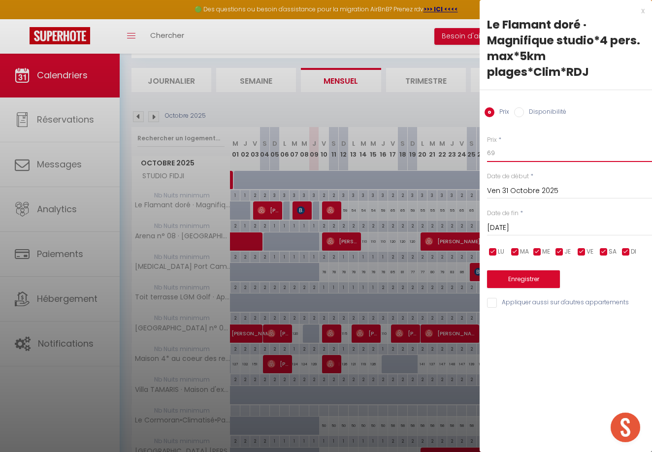
click at [508, 150] on input "69" at bounding box center [569, 153] width 165 height 18
type input "65"
click at [529, 280] on button "Enregistrer" at bounding box center [523, 279] width 73 height 18
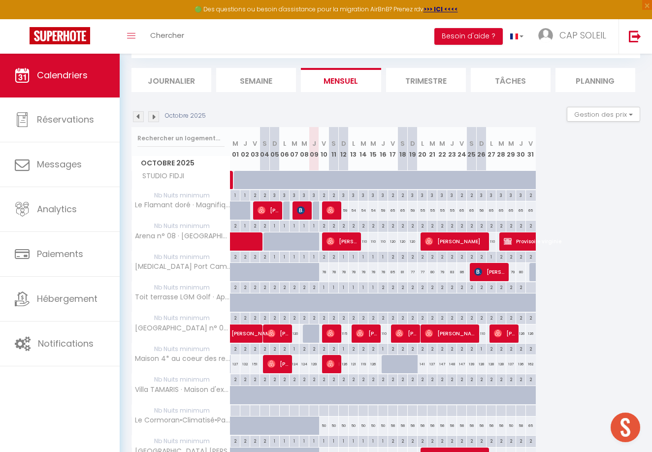
click at [354, 363] on div "121" at bounding box center [354, 364] width 10 height 18
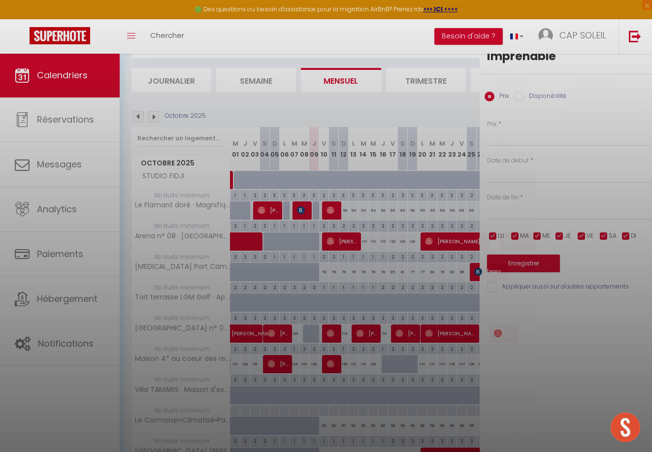
type input "121"
type input "Lun 13 Octobre 2025"
type input "Mar 14 Octobre 2025"
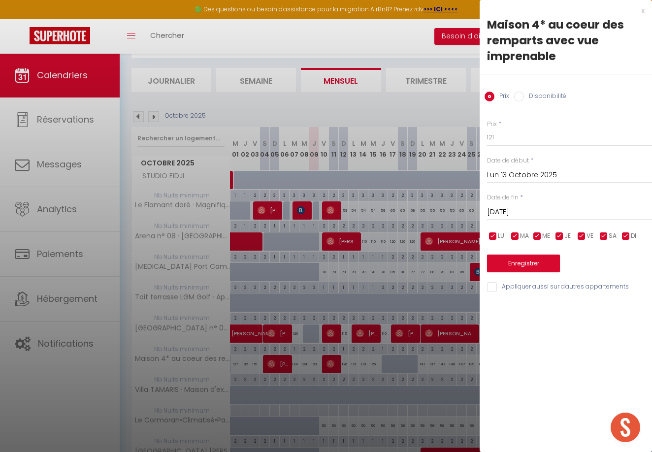
click at [506, 127] on div "Prix * 121" at bounding box center [569, 133] width 165 height 27
click at [505, 136] on input "121" at bounding box center [569, 138] width 165 height 18
type input "120"
click at [521, 259] on button "Enregistrer" at bounding box center [523, 264] width 73 height 18
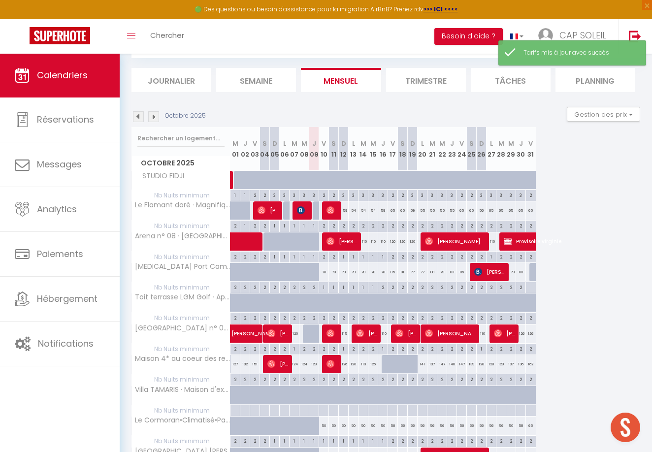
click at [424, 362] on div "141" at bounding box center [423, 364] width 10 height 18
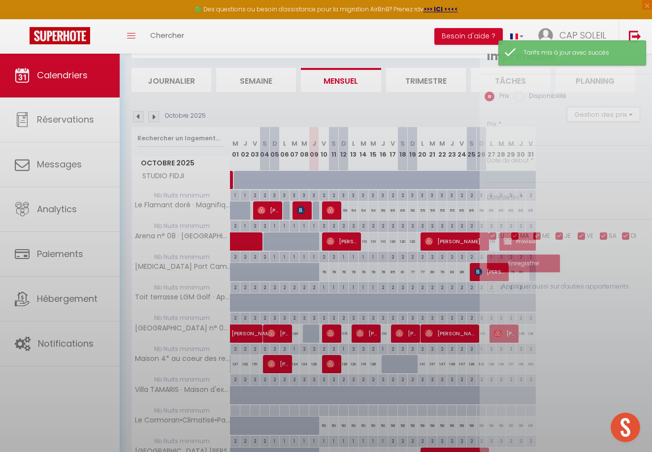
type input "141"
type input "Lun 20 Octobre 2025"
type input "Mar 21 Octobre 2025"
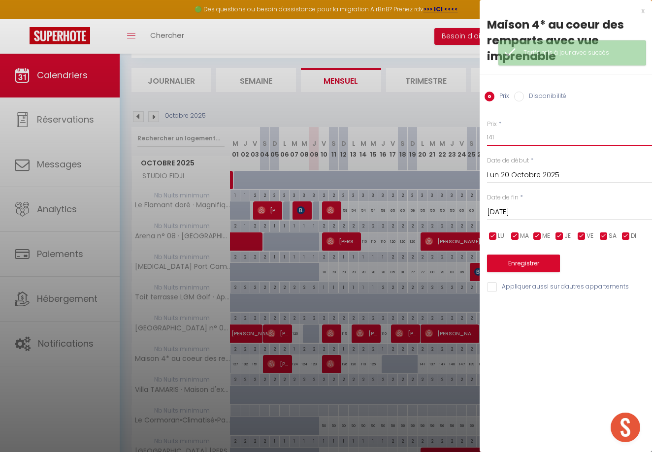
click at [502, 137] on input "141" at bounding box center [569, 138] width 165 height 18
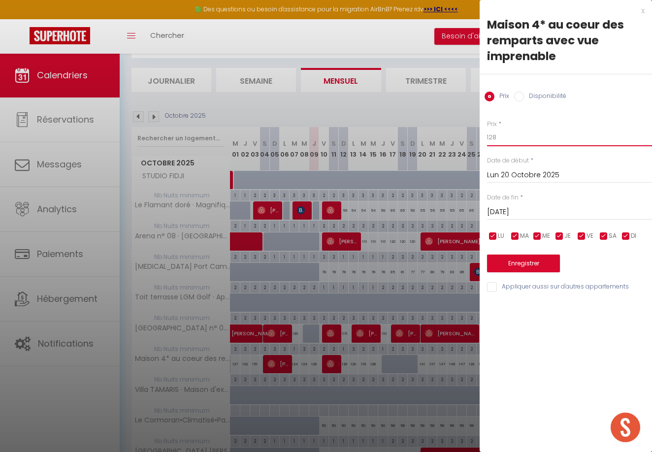
type input "128"
click at [519, 209] on input "Mar 21 Octobre 2025" at bounding box center [569, 212] width 165 height 13
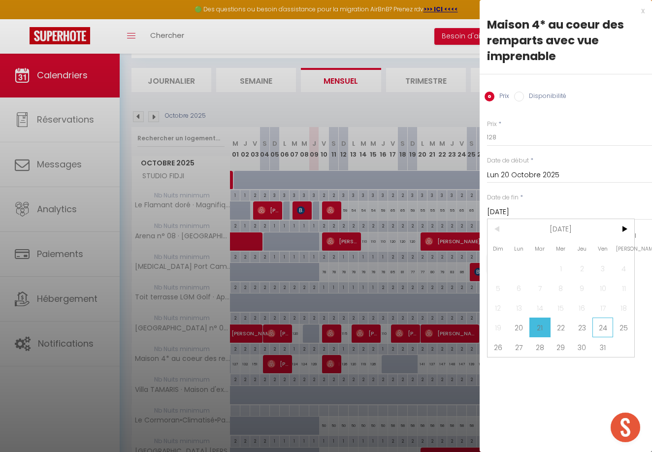
click at [598, 324] on span "24" at bounding box center [603, 328] width 21 height 20
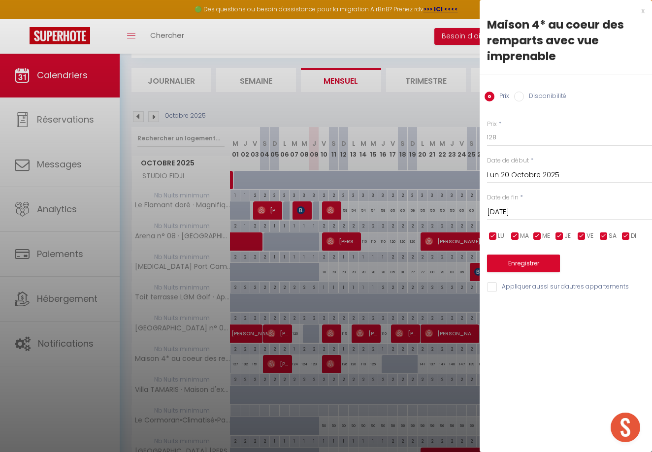
type input "Ven 24 Octobre 2025"
click at [533, 262] on button "Enregistrer" at bounding box center [523, 264] width 73 height 18
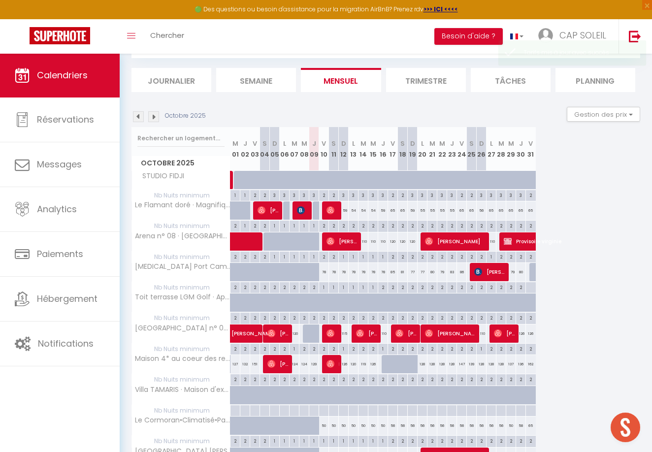
click at [463, 362] on div "147" at bounding box center [462, 364] width 10 height 18
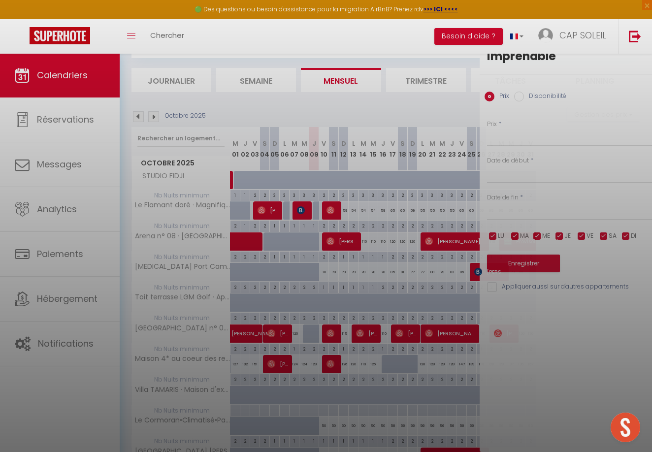
type input "147"
type input "Ven 24 Octobre 2025"
type input "Sam 25 Octobre 2025"
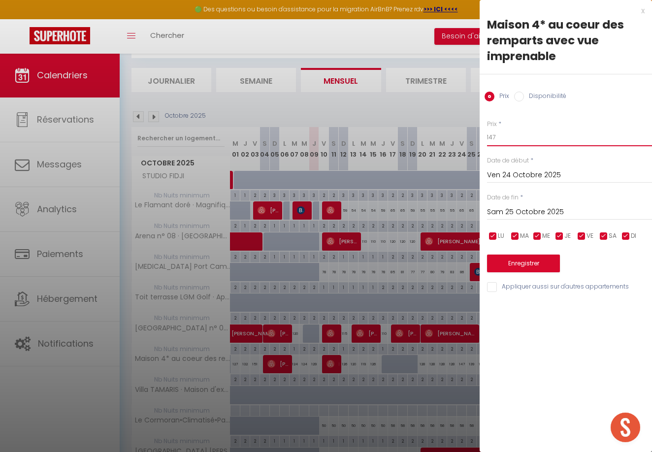
click at [511, 134] on input "147" at bounding box center [569, 138] width 165 height 18
type input "130"
click at [525, 267] on button "Enregistrer" at bounding box center [523, 264] width 73 height 18
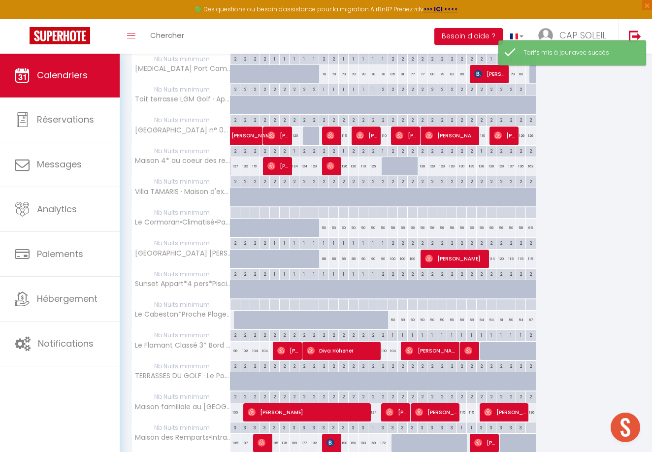
scroll to position [254, 0]
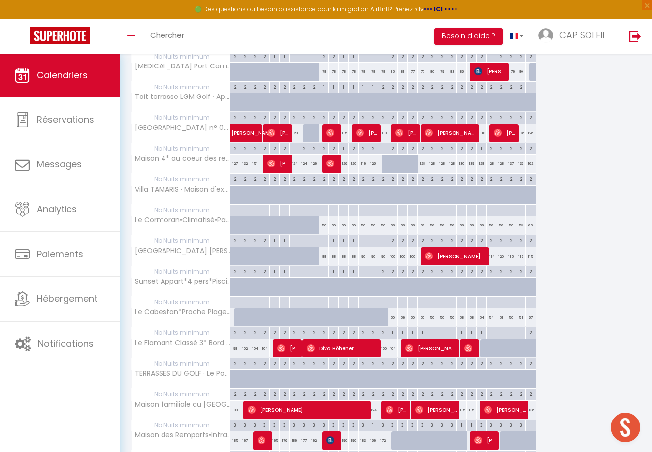
click at [404, 314] on div "59" at bounding box center [403, 317] width 10 height 18
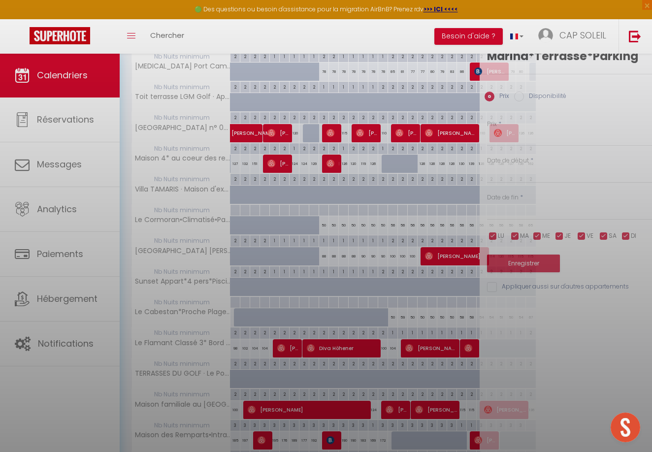
type input "59"
type input "Sam 18 Octobre 2025"
type input "Dim 19 Octobre 2025"
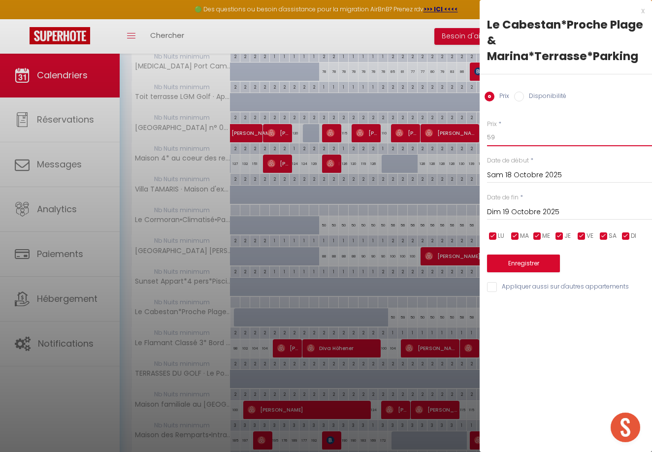
click at [503, 136] on input "59" at bounding box center [569, 138] width 165 height 18
type input "55"
click at [521, 261] on button "Enregistrer" at bounding box center [523, 264] width 73 height 18
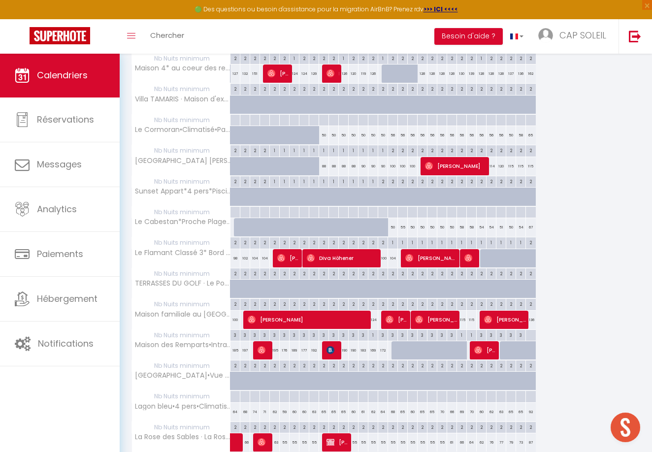
scroll to position [345, 0]
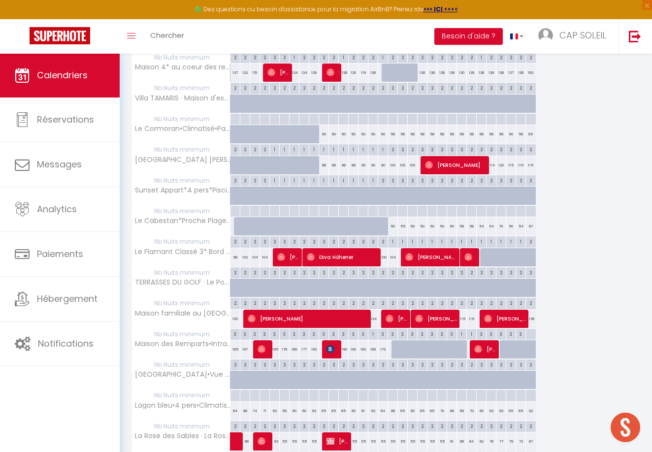
click at [374, 316] on div "124" at bounding box center [373, 319] width 10 height 18
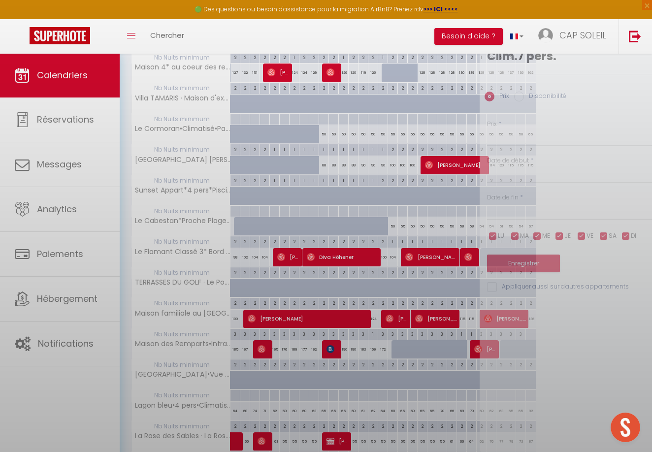
type input "124"
type input "Mer 15 Octobre 2025"
type input "Jeu 16 Octobre 2025"
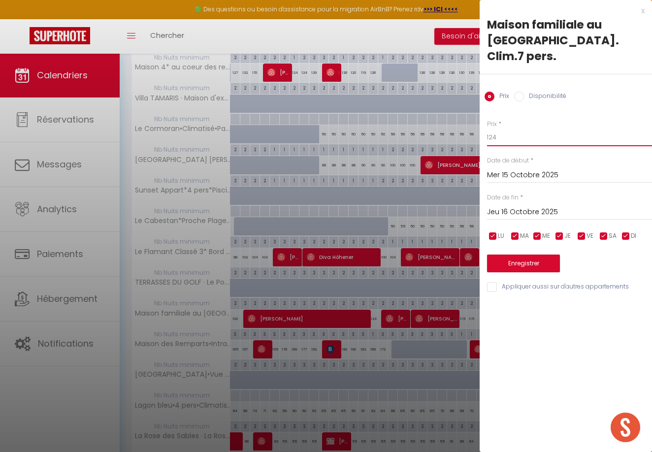
click at [506, 129] on input "124" at bounding box center [569, 138] width 165 height 18
type input "125"
click at [514, 255] on button "Enregistrer" at bounding box center [523, 264] width 73 height 18
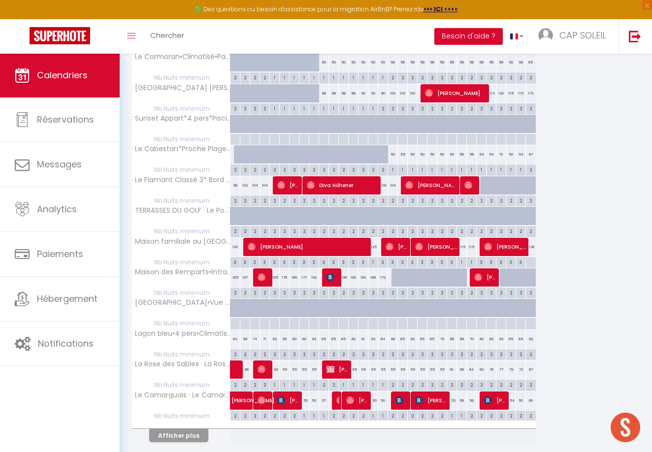
scroll to position [418, 0]
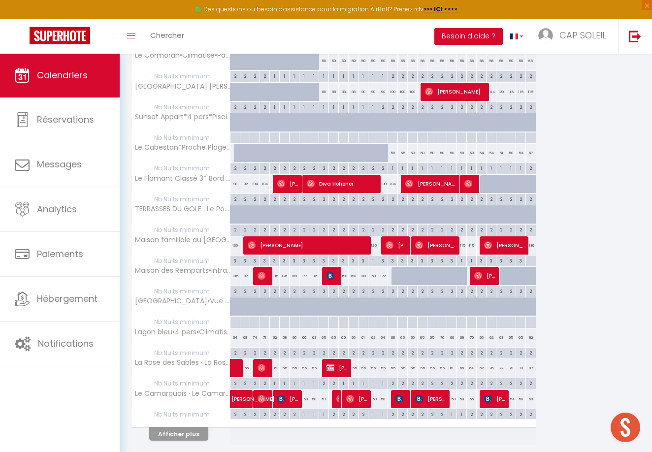
click at [334, 332] on div "65" at bounding box center [334, 338] width 10 height 18
type input "65"
type input "Sam 11 Octobre 2025"
type input "Dim 12 Octobre 2025"
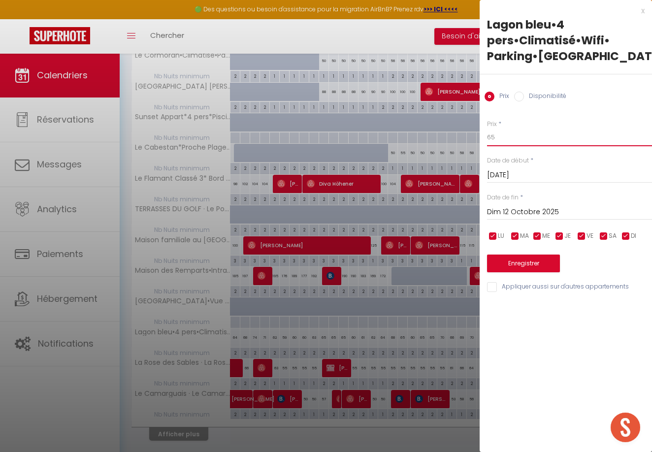
click at [501, 138] on input "65" at bounding box center [569, 138] width 165 height 18
type input "6"
type input "50"
click at [505, 173] on input "Sam 11 Octobre 2025" at bounding box center [569, 175] width 165 height 13
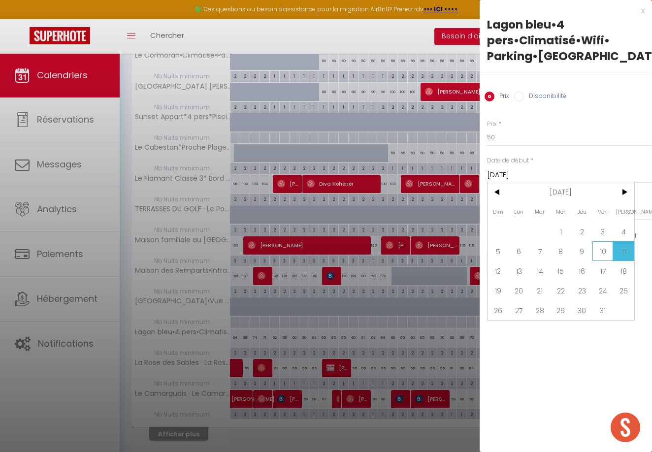
click at [602, 249] on span "10" at bounding box center [603, 251] width 21 height 20
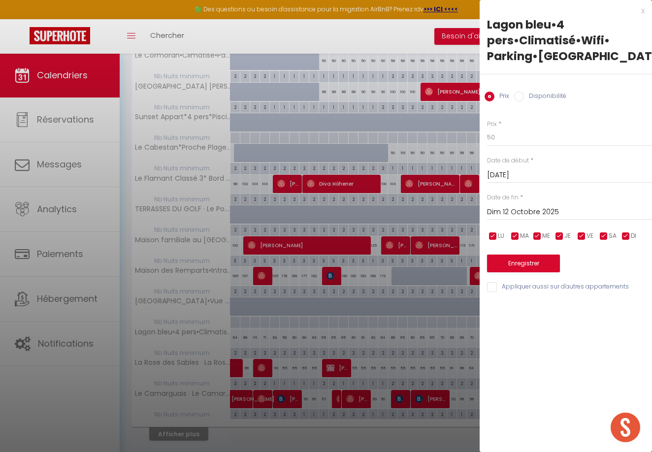
type input "Ven 10 Octobre 2025"
click at [515, 210] on input "Dim 12 Octobre 2025" at bounding box center [569, 212] width 165 height 13
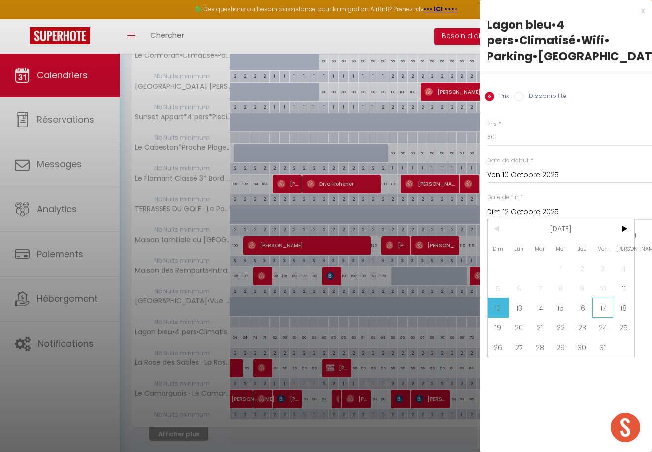
click at [599, 311] on span "17" at bounding box center [603, 308] width 21 height 20
type input "Ven 17 Octobre 2025"
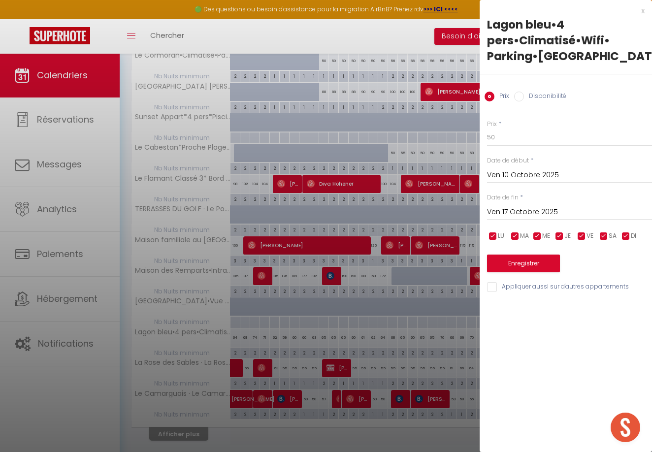
click at [539, 264] on button "Enregistrer" at bounding box center [523, 264] width 73 height 18
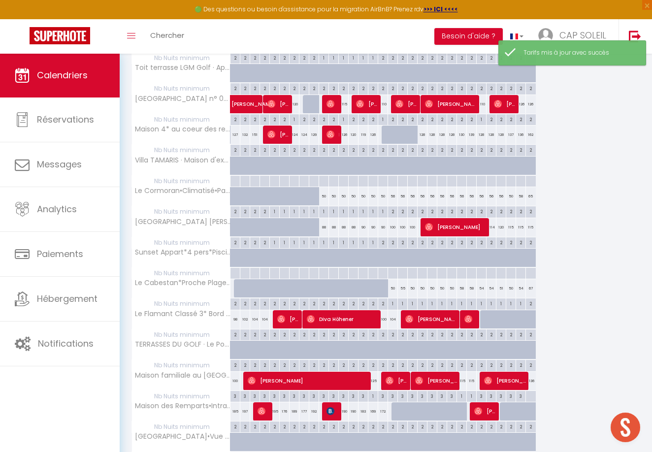
scroll to position [284, 0]
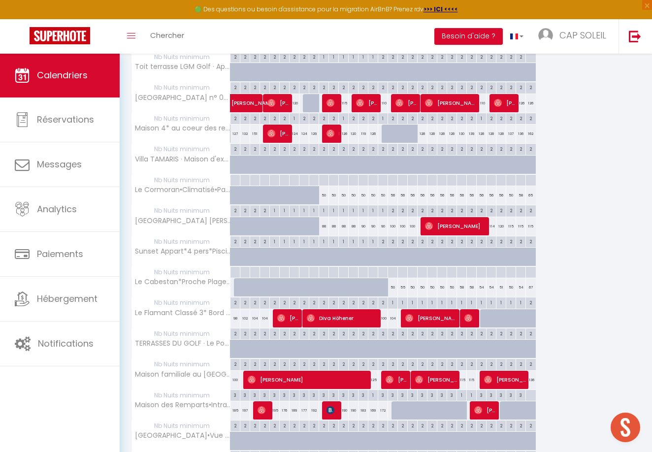
click at [461, 284] on div "58" at bounding box center [462, 287] width 10 height 18
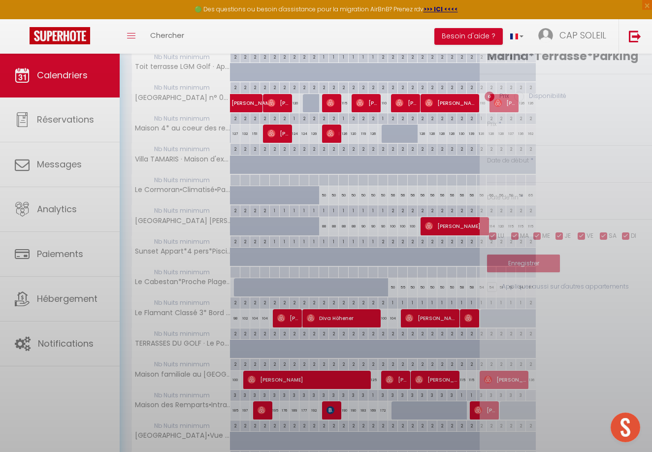
type input "58"
type input "Ven 24 Octobre 2025"
type input "Sam 25 Octobre 2025"
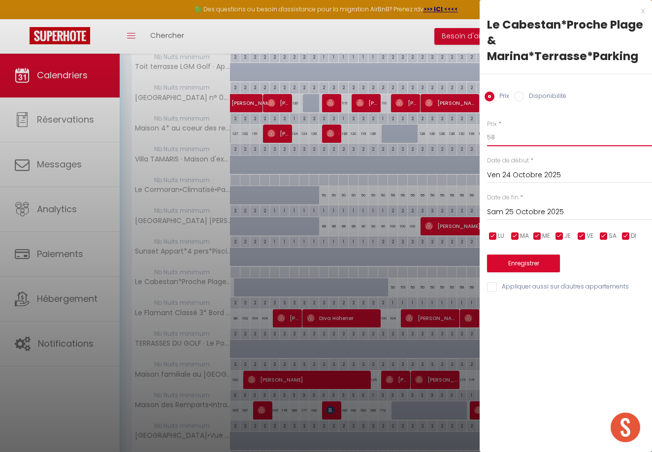
click at [512, 137] on input "58" at bounding box center [569, 138] width 165 height 18
type input "55"
click at [516, 211] on input "Sam 25 Octobre 2025" at bounding box center [569, 212] width 165 height 13
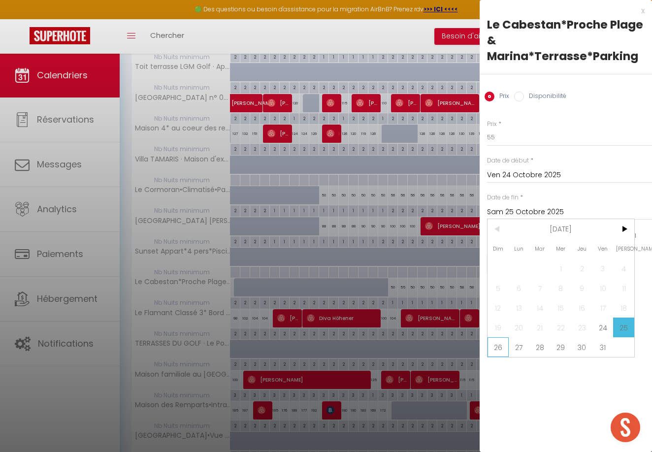
click at [499, 345] on span "26" at bounding box center [498, 347] width 21 height 20
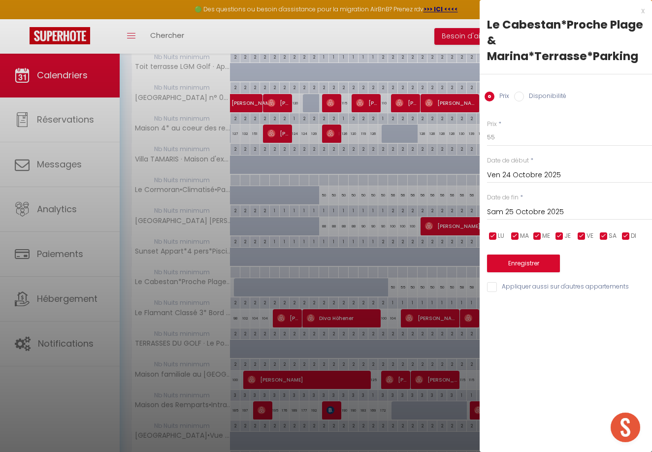
type input "Dim 26 Octobre 2025"
click at [521, 264] on button "Enregistrer" at bounding box center [523, 264] width 73 height 18
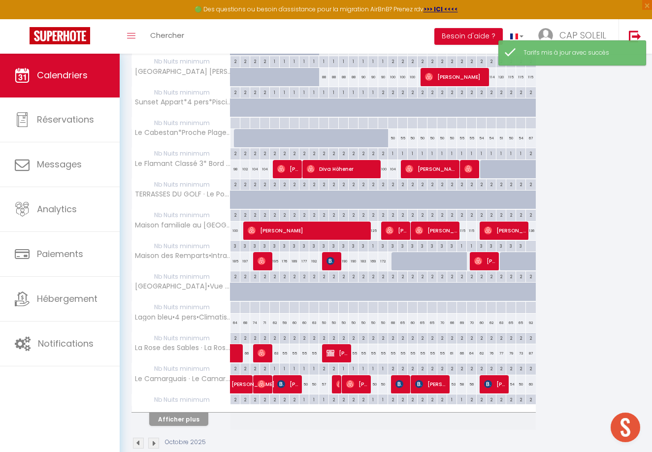
scroll to position [434, 0]
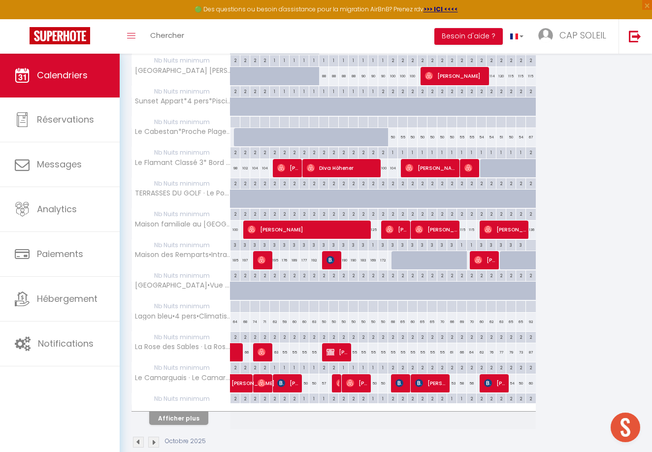
click at [394, 317] on div "68" at bounding box center [393, 322] width 10 height 18
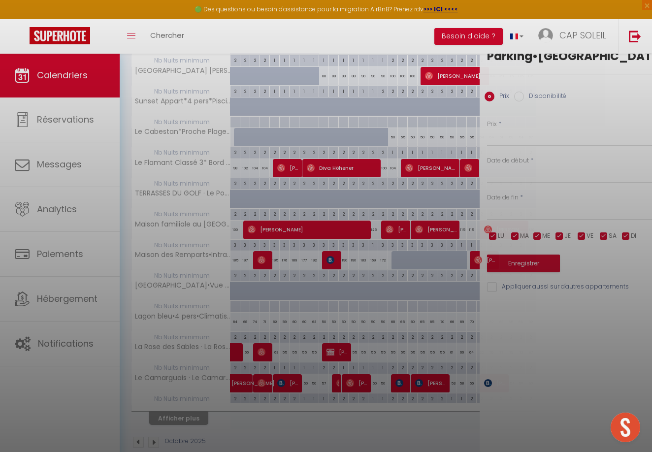
type input "68"
type input "Ven 17 Octobre 2025"
type input "Sam 18 Octobre 2025"
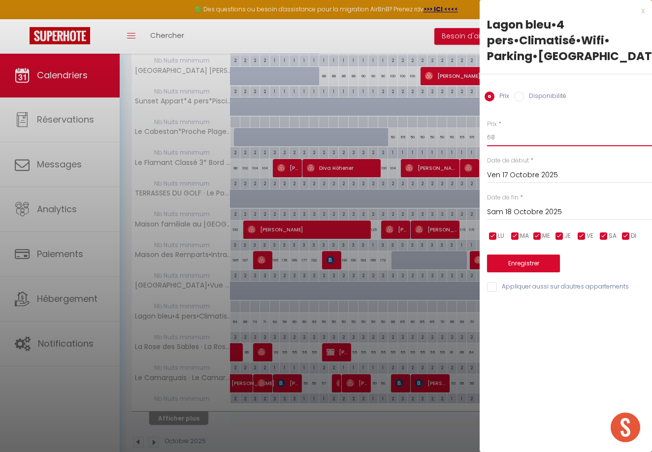
click at [500, 134] on input "68" at bounding box center [569, 138] width 165 height 18
type input "6"
type input "56"
click at [523, 262] on button "Enregistrer" at bounding box center [523, 264] width 73 height 18
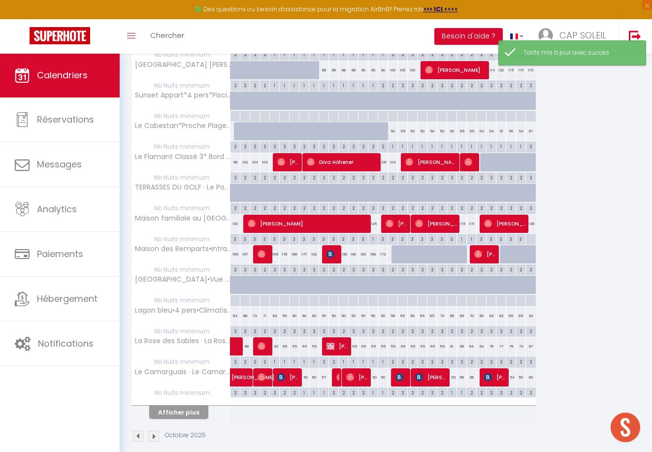
scroll to position [441, 0]
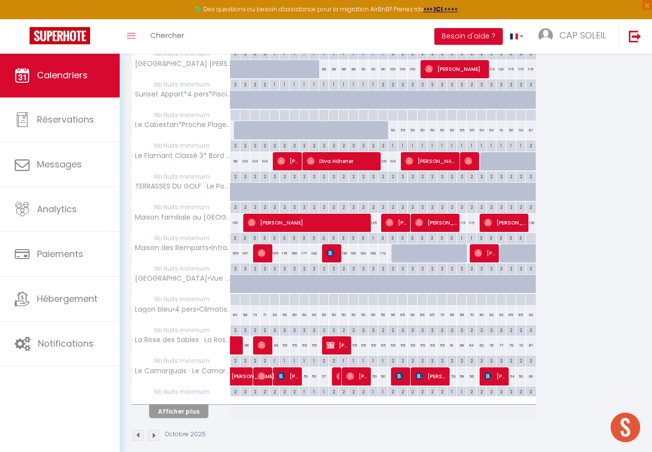
click at [394, 356] on div "2" at bounding box center [392, 360] width 9 height 9
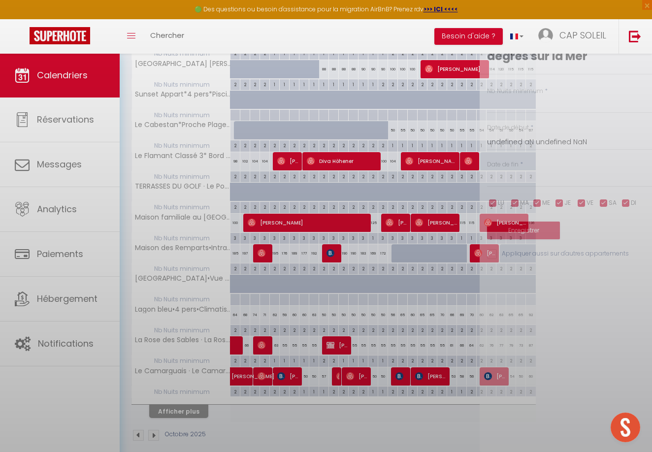
type input "2"
type input "Ven 17 Octobre 2025"
type input "Sam 18 Octobre 2025"
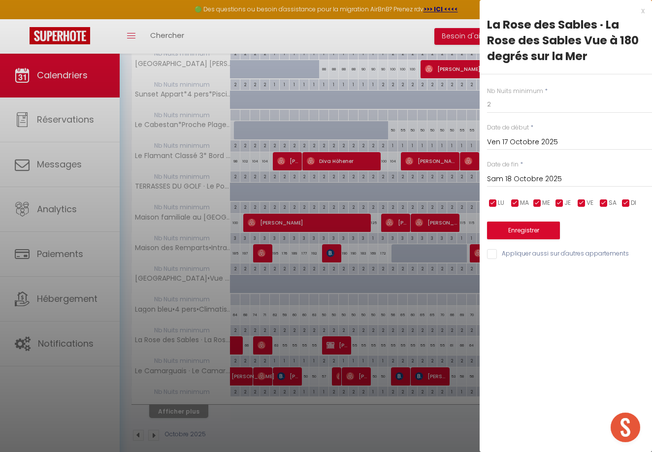
click at [397, 355] on div at bounding box center [326, 226] width 652 height 452
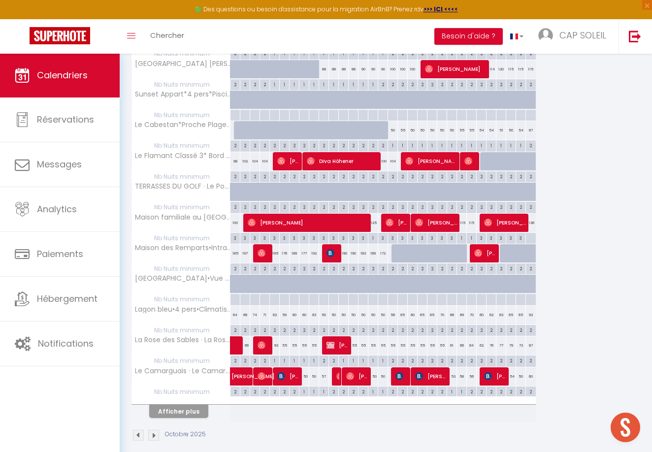
click at [404, 357] on div "2" at bounding box center [402, 360] width 9 height 9
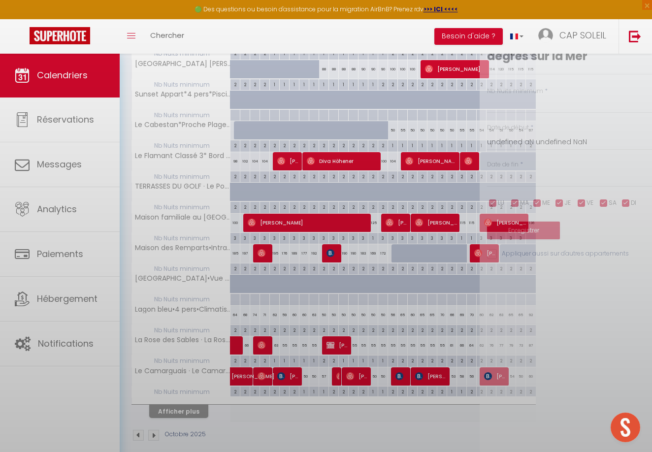
type input "2"
type input "Sam 18 Octobre 2025"
type input "Dim 19 Octobre 2025"
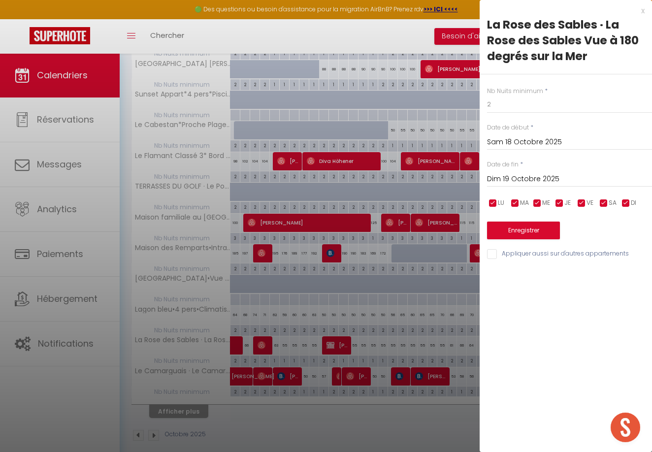
click at [407, 359] on div at bounding box center [326, 226] width 652 height 452
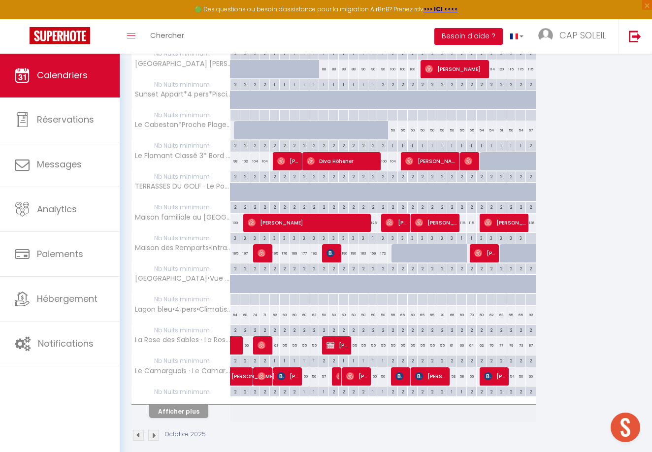
click at [417, 358] on div "2" at bounding box center [422, 361] width 10 height 11
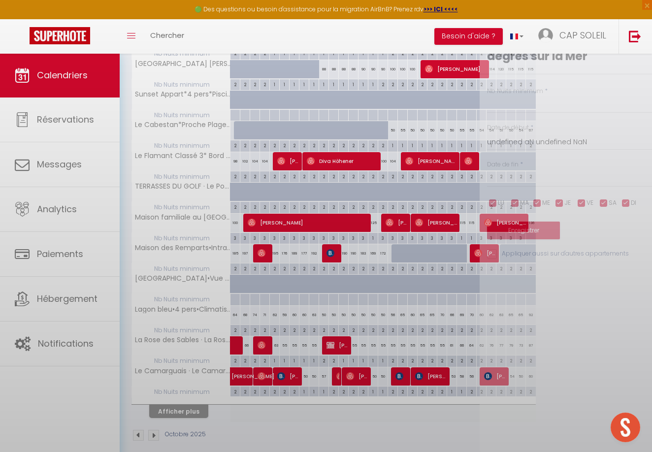
type input "2"
type input "Lun 20 Octobre 2025"
type input "Mar 21 Octobre 2025"
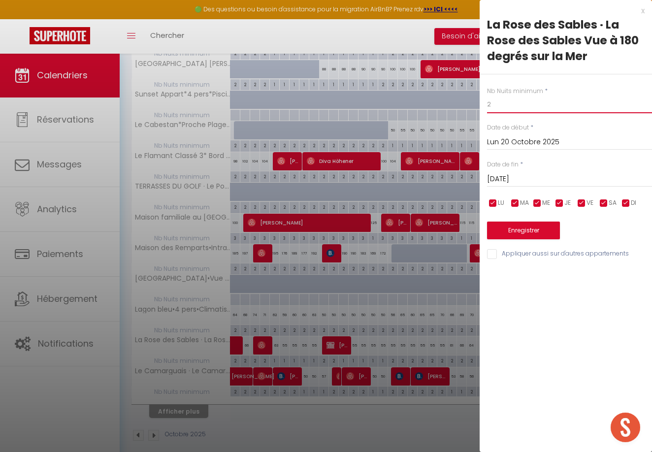
click at [510, 101] on input "2" at bounding box center [569, 105] width 165 height 18
type input "1"
click at [516, 176] on input "Mar 21 Octobre 2025" at bounding box center [569, 179] width 165 height 13
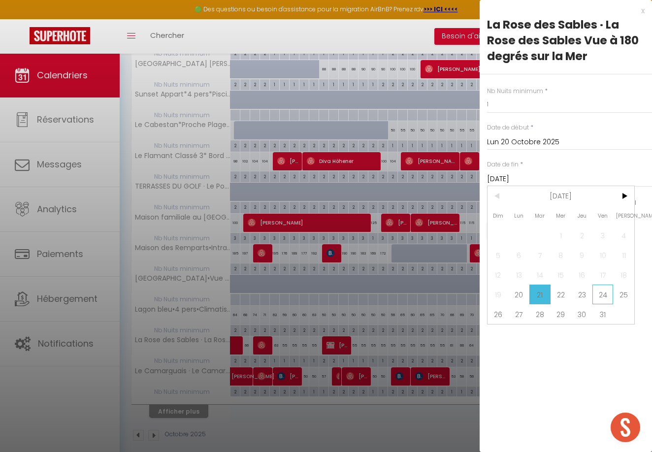
click at [605, 295] on span "24" at bounding box center [603, 295] width 21 height 20
type input "Ven 24 Octobre 2025"
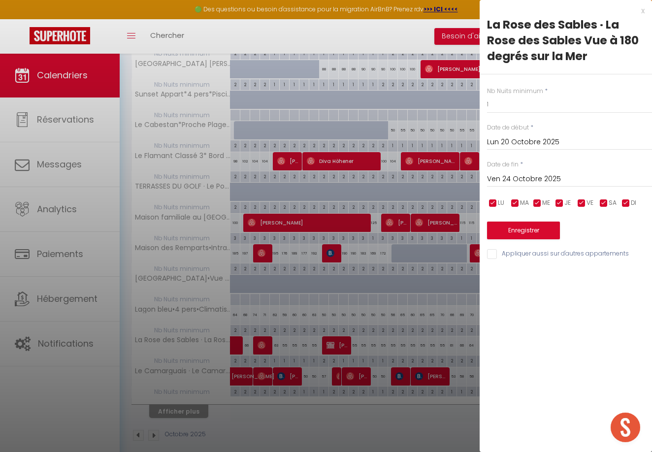
click at [537, 228] on button "Enregistrer" at bounding box center [523, 231] width 73 height 18
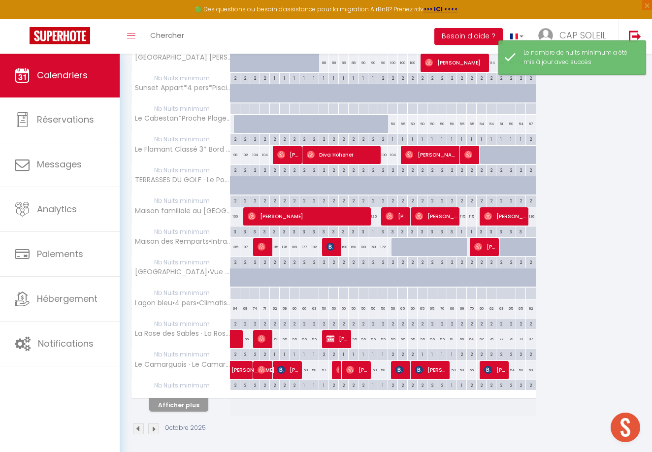
scroll to position [447, 0]
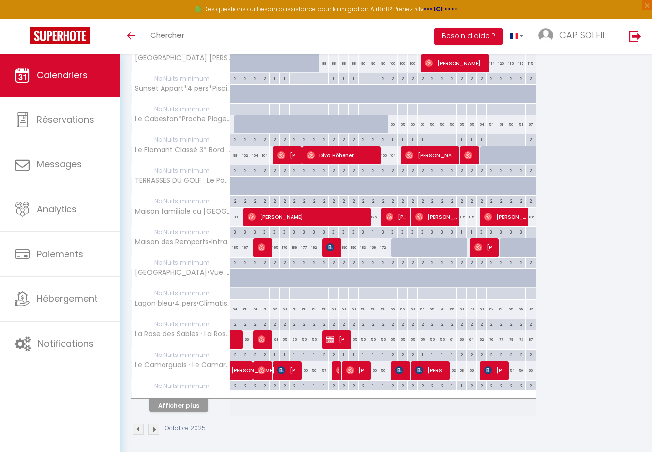
scroll to position [447, 0]
click at [501, 336] on div "77" at bounding box center [501, 339] width 10 height 18
type input "77"
type input "[DATE]"
type input "Mer 29 Octobre 2025"
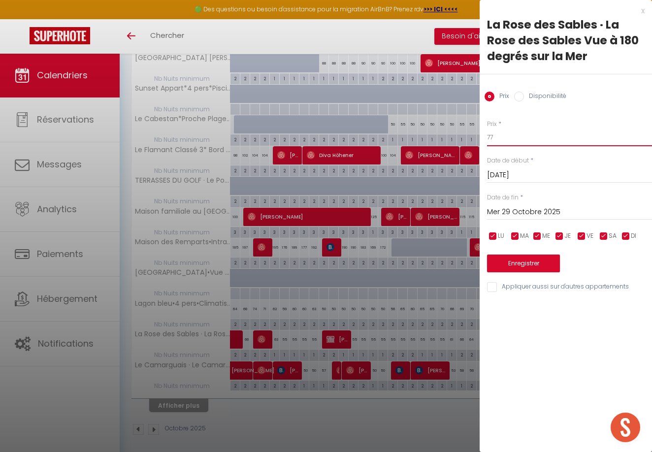
click at [500, 132] on input "77" at bounding box center [569, 138] width 165 height 18
click at [500, 136] on input "77" at bounding box center [569, 138] width 165 height 18
type input "7"
type input "66"
click at [523, 262] on button "Enregistrer" at bounding box center [523, 264] width 73 height 18
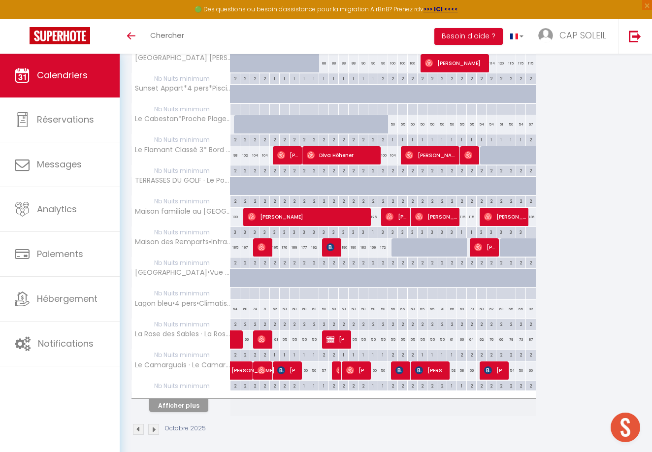
click at [492, 335] on div "76" at bounding box center [492, 339] width 10 height 18
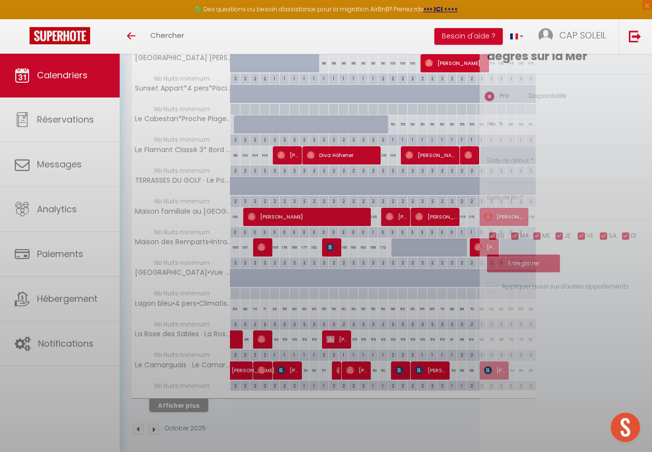
type input "76"
type input "Lun 27 Octobre 2025"
type input "[DATE]"
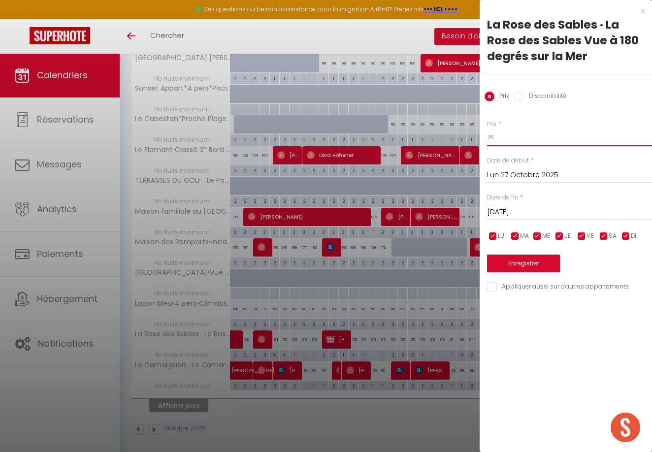
click at [507, 135] on input "76" at bounding box center [569, 138] width 165 height 18
type input "7"
type input "69"
click at [527, 259] on button "Enregistrer" at bounding box center [523, 264] width 73 height 18
